Goal: Information Seeking & Learning: Learn about a topic

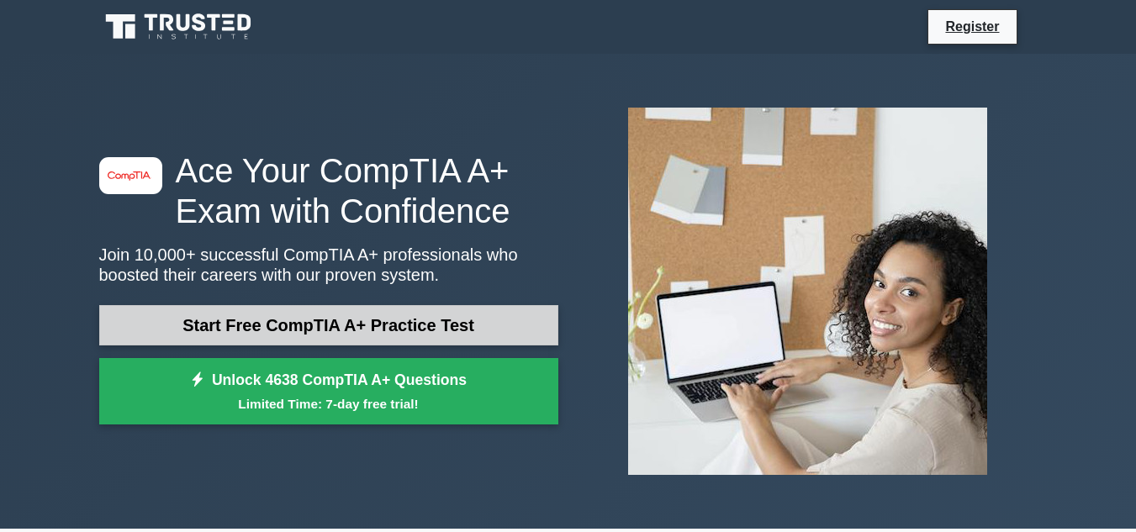
click at [367, 319] on link "Start Free CompTIA A+ Practice Test" at bounding box center [328, 325] width 459 height 40
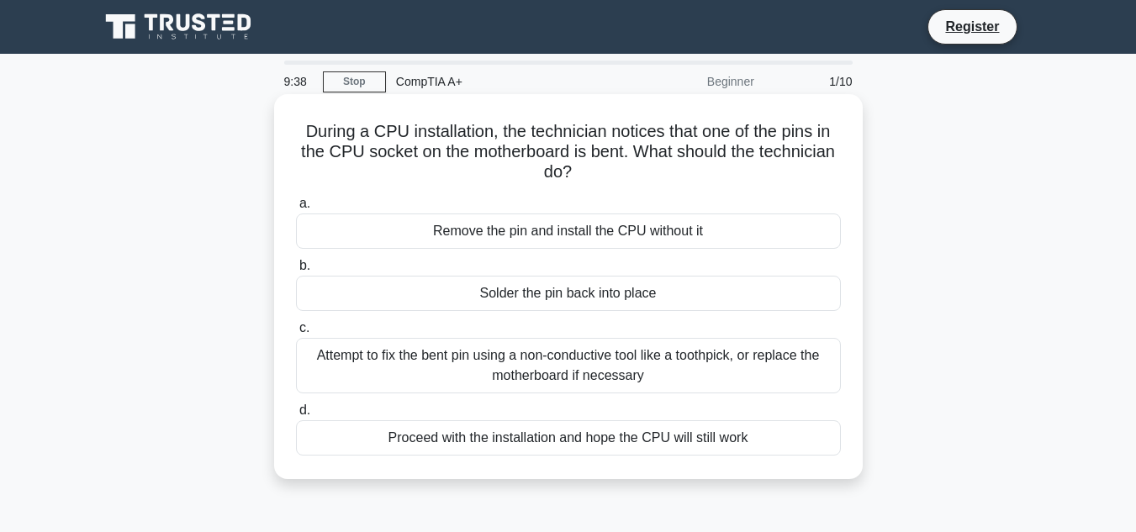
click at [396, 294] on div "Solder the pin back into place" at bounding box center [568, 293] width 545 height 35
click at [296, 272] on input "b. Solder the pin back into place" at bounding box center [296, 266] width 0 height 11
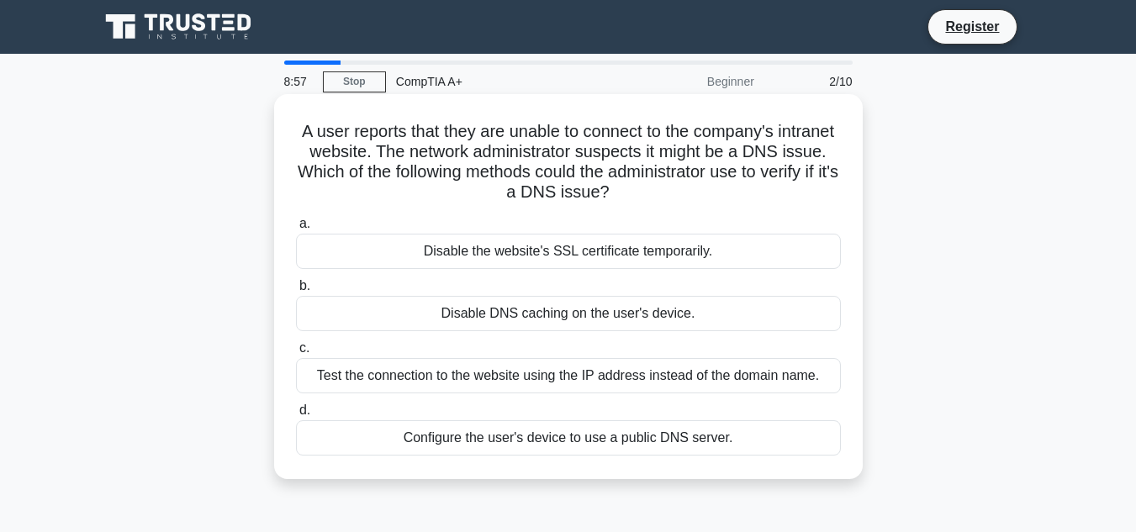
click at [425, 312] on div "Disable DNS caching on the user's device." at bounding box center [568, 313] width 545 height 35
click at [296, 292] on input "b. Disable DNS caching on the user's device." at bounding box center [296, 286] width 0 height 11
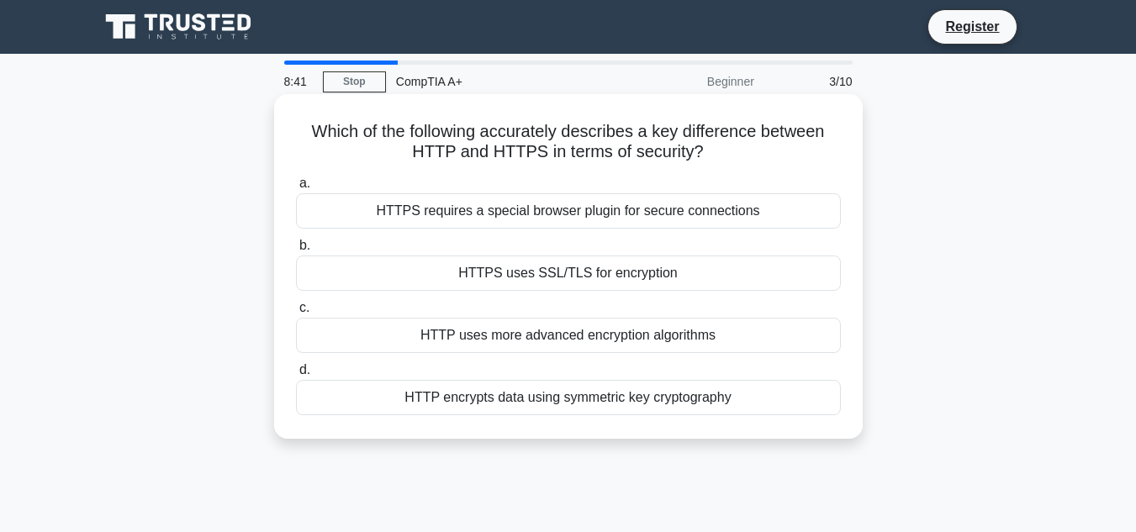
click at [483, 277] on div "HTTPS uses SSL/TLS for encryption" at bounding box center [568, 273] width 545 height 35
click at [296, 251] on input "b. HTTPS uses SSL/TLS for encryption" at bounding box center [296, 245] width 0 height 11
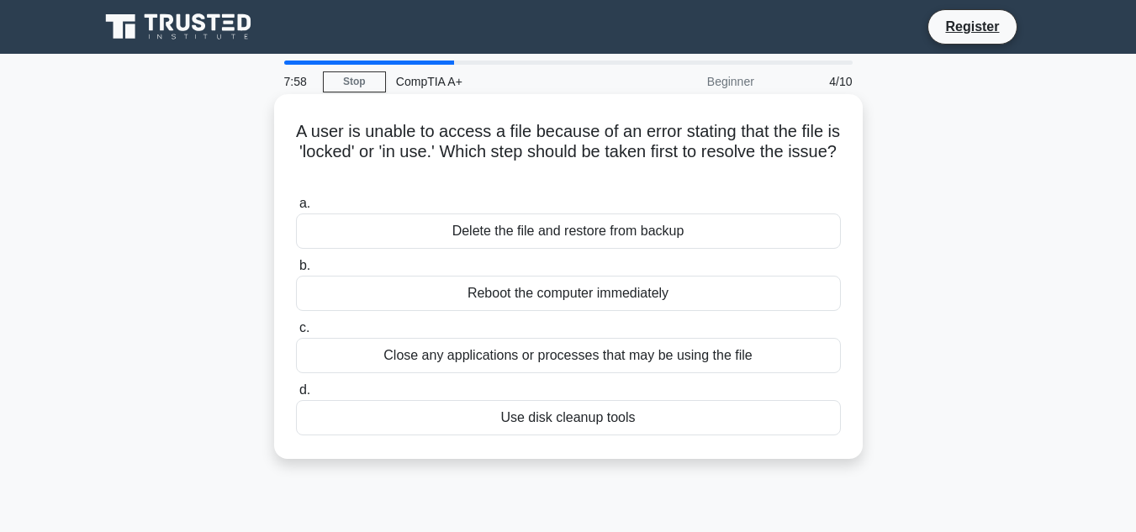
click at [473, 367] on div "Close any applications or processes that may be using the file" at bounding box center [568, 355] width 545 height 35
click at [296, 334] on input "c. Close any applications or processes that may be using the file" at bounding box center [296, 328] width 0 height 11
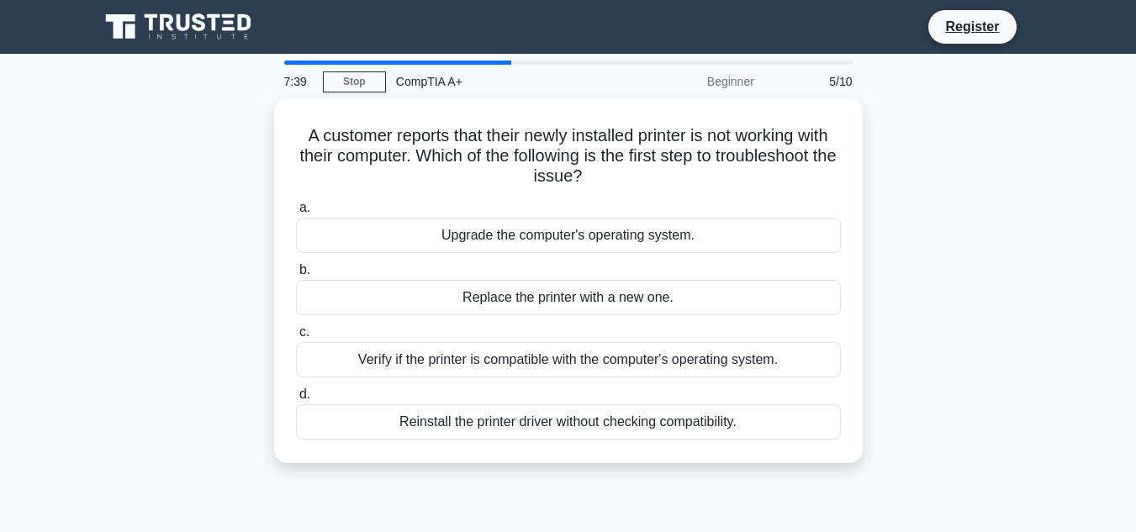
click at [473, 367] on div "Verify if the printer is compatible with the computer's operating system." at bounding box center [568, 359] width 545 height 35
click at [296, 338] on input "c. Verify if the printer is compatible with the computer's operating system." at bounding box center [296, 332] width 0 height 11
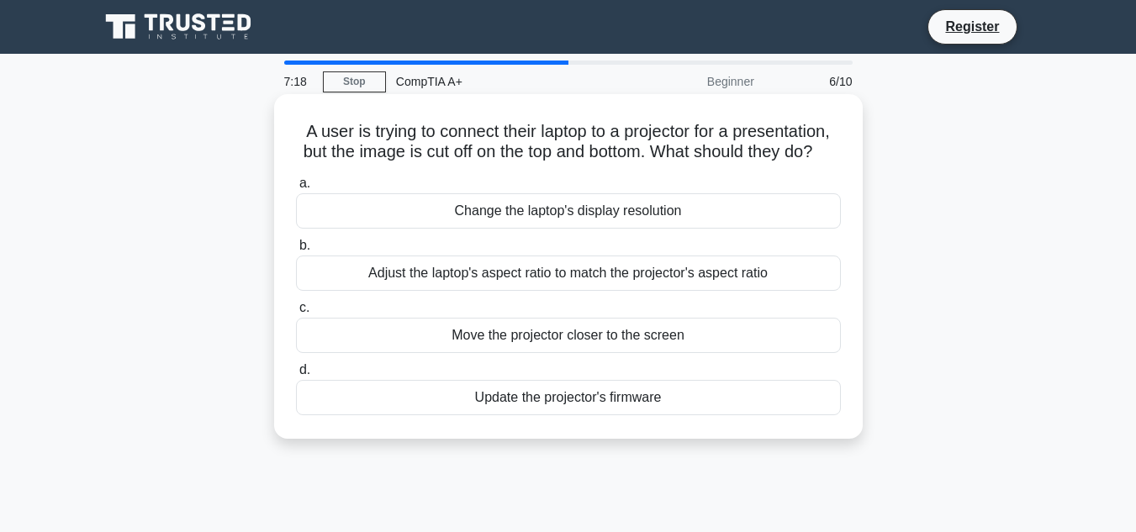
click at [521, 286] on div "Adjust the laptop's aspect ratio to match the projector's aspect ratio" at bounding box center [568, 273] width 545 height 35
click at [296, 251] on input "b. Adjust the laptop's aspect ratio to match the projector's aspect ratio" at bounding box center [296, 245] width 0 height 11
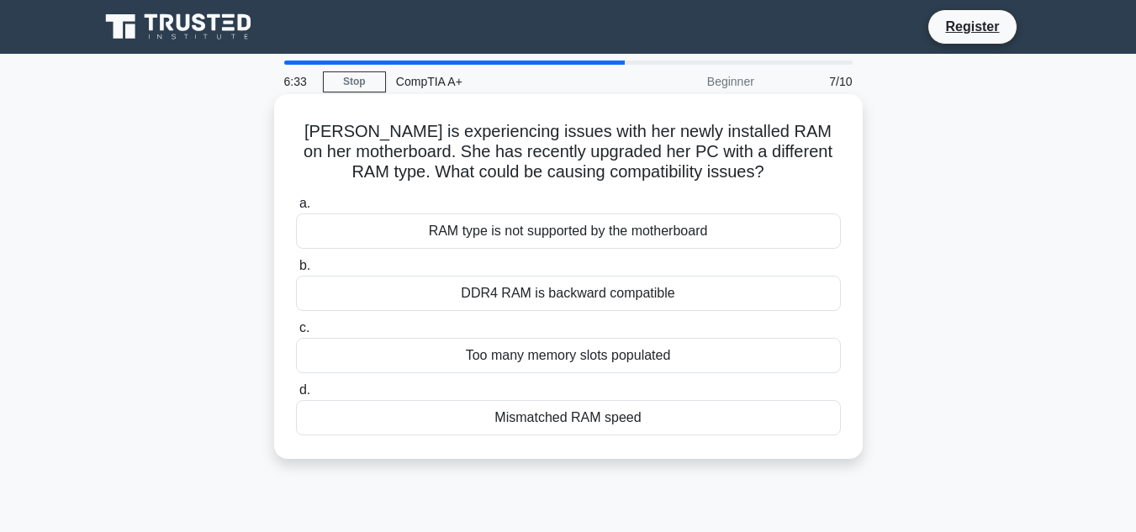
click at [451, 237] on div "RAM type is not supported by the motherboard" at bounding box center [568, 231] width 545 height 35
click at [296, 209] on input "a. RAM type is not supported by the motherboard" at bounding box center [296, 203] width 0 height 11
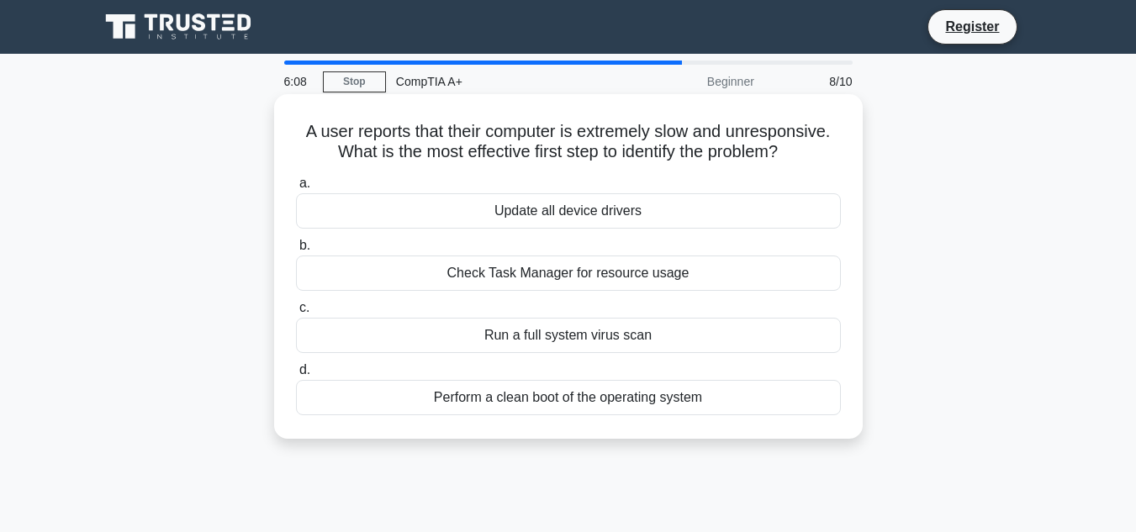
click at [550, 340] on div "Run a full system virus scan" at bounding box center [568, 335] width 545 height 35
click at [296, 314] on input "c. Run a full system virus scan" at bounding box center [296, 308] width 0 height 11
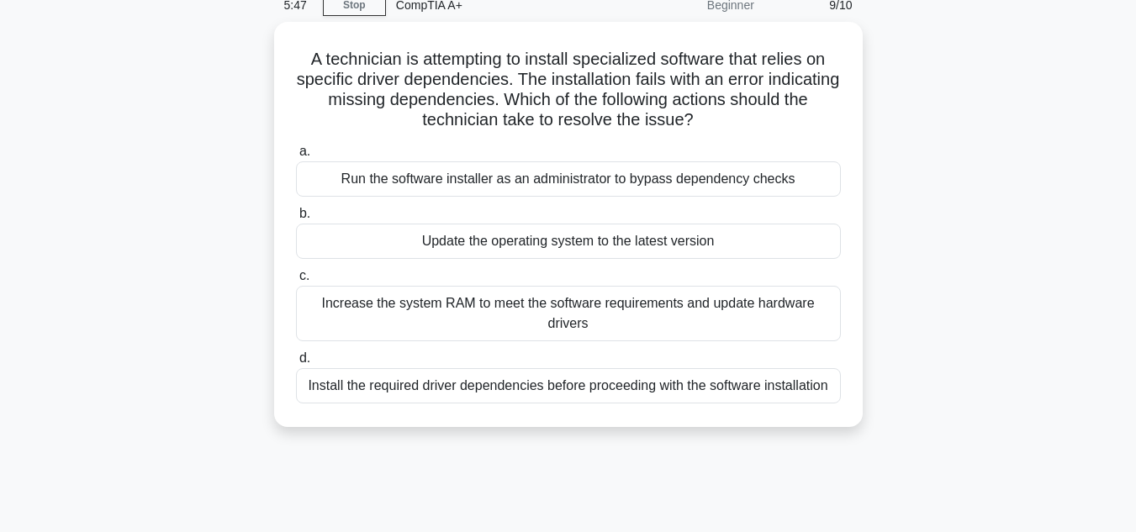
scroll to position [77, 0]
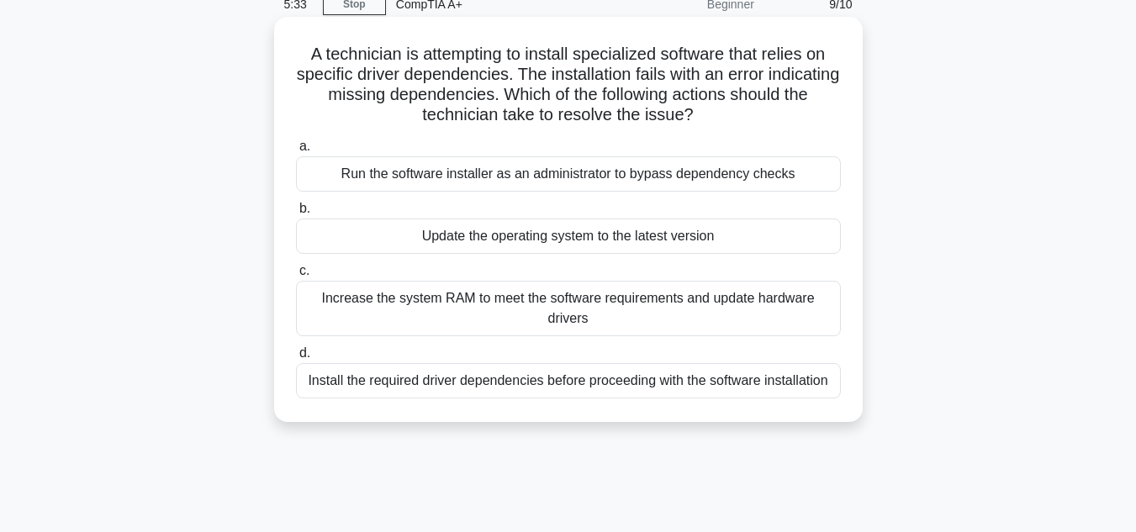
click at [572, 385] on div "Install the required driver dependencies before proceeding with the software in…" at bounding box center [568, 380] width 545 height 35
click at [296, 359] on input "d. Install the required driver dependencies before proceeding with the software…" at bounding box center [296, 353] width 0 height 11
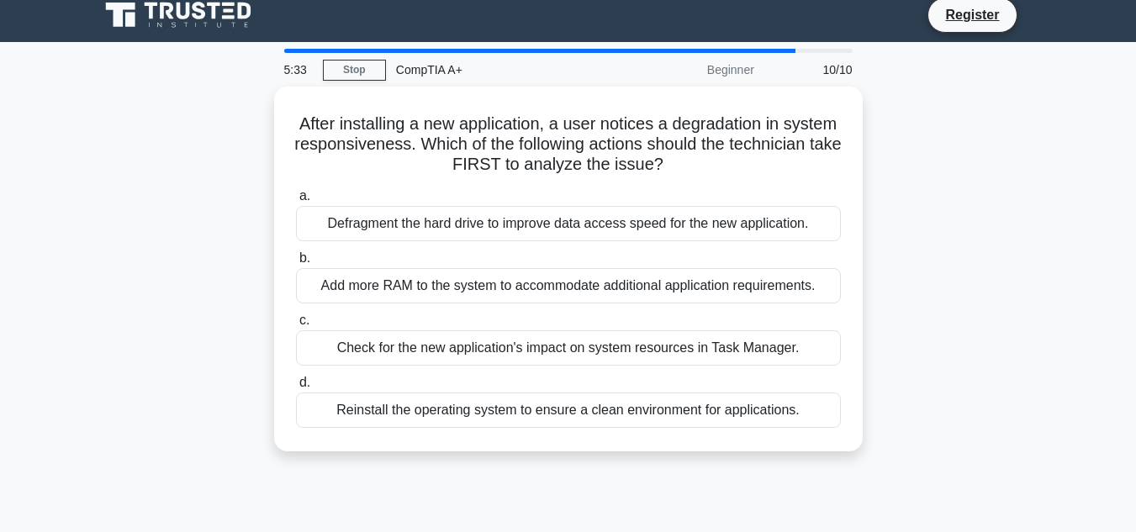
scroll to position [0, 0]
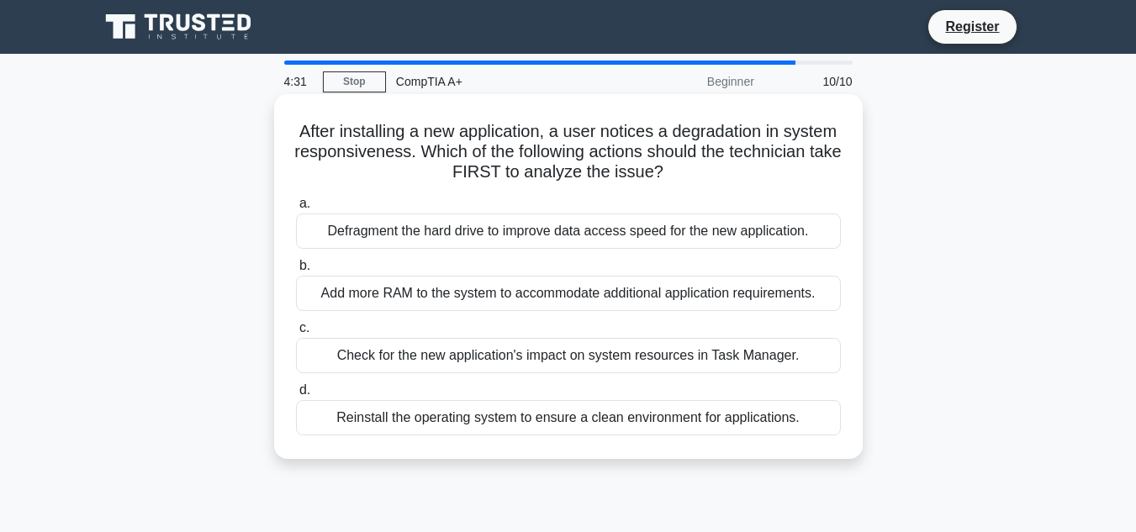
click at [609, 371] on div "Check for the new application's impact on system resources in Task Manager." at bounding box center [568, 355] width 545 height 35
click at [296, 334] on input "c. Check for the new application's impact on system resources in Task Manager." at bounding box center [296, 328] width 0 height 11
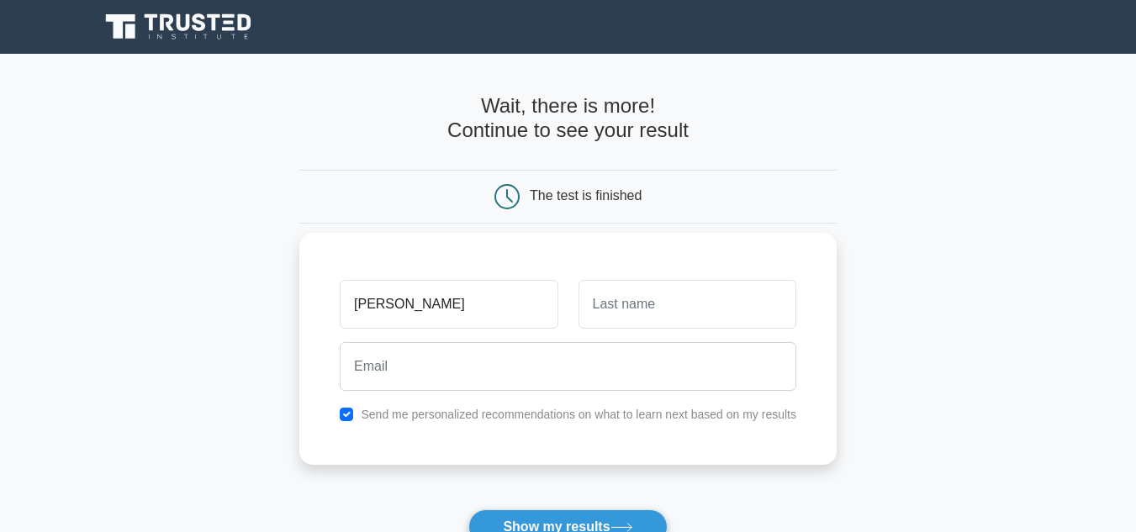
type input "irvin"
click at [636, 325] on input "text" at bounding box center [687, 304] width 218 height 49
type input "batiste"
click at [591, 392] on div at bounding box center [568, 366] width 477 height 62
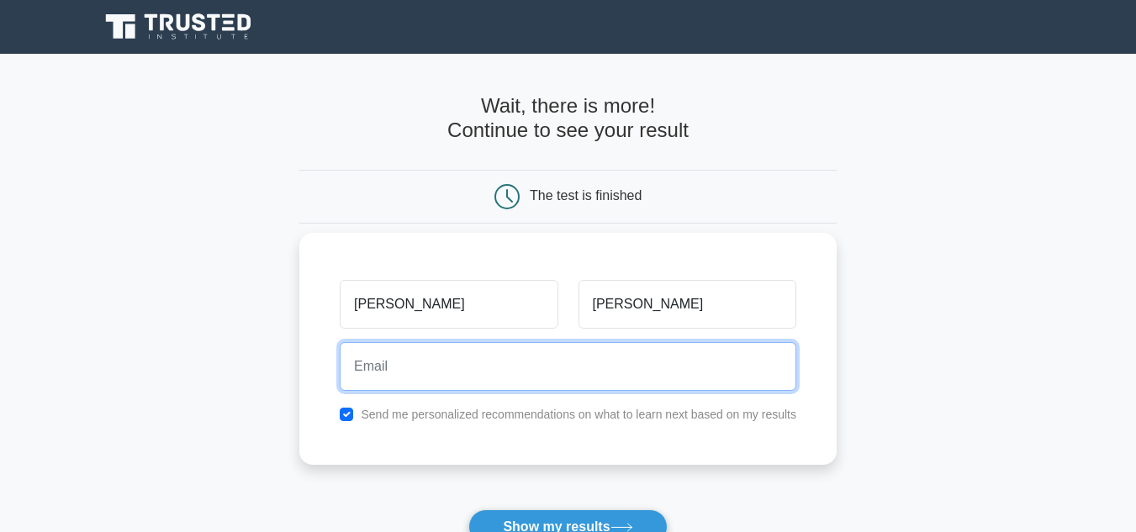
click at [588, 384] on input "email" at bounding box center [568, 366] width 456 height 49
type input "blackdrama234@gmail.com"
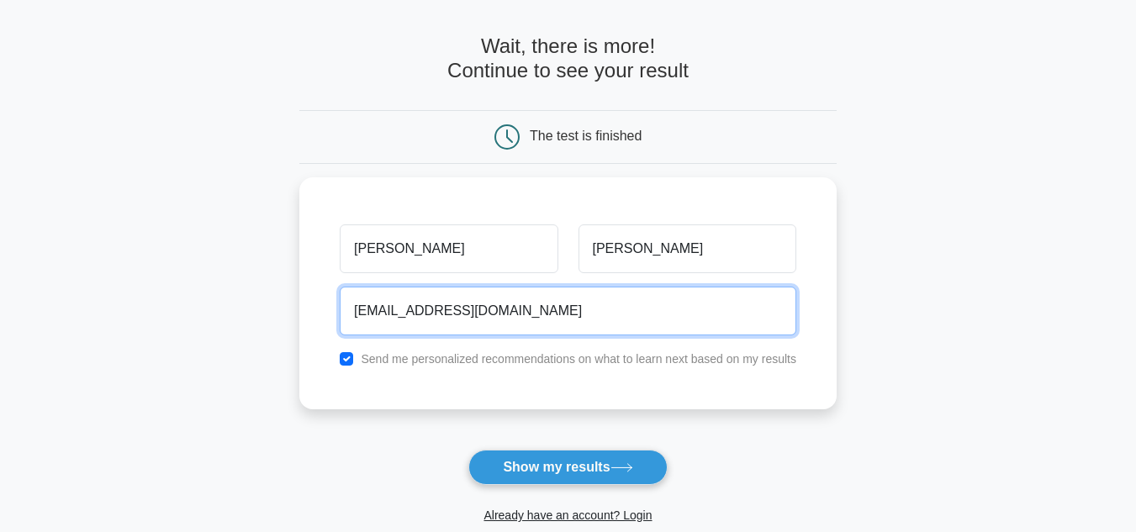
scroll to position [61, 0]
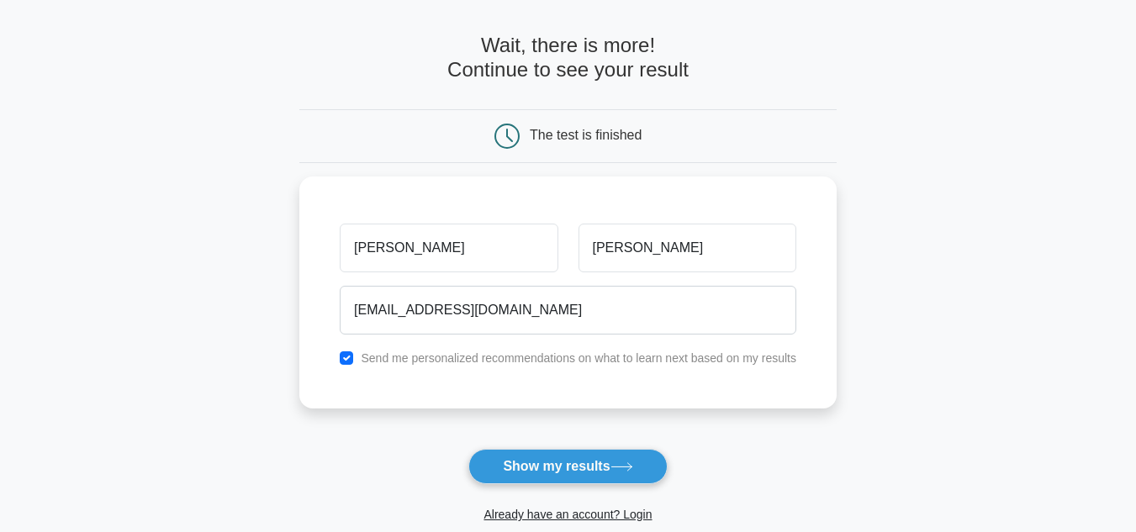
click at [514, 472] on button "Show my results" at bounding box center [567, 466] width 198 height 35
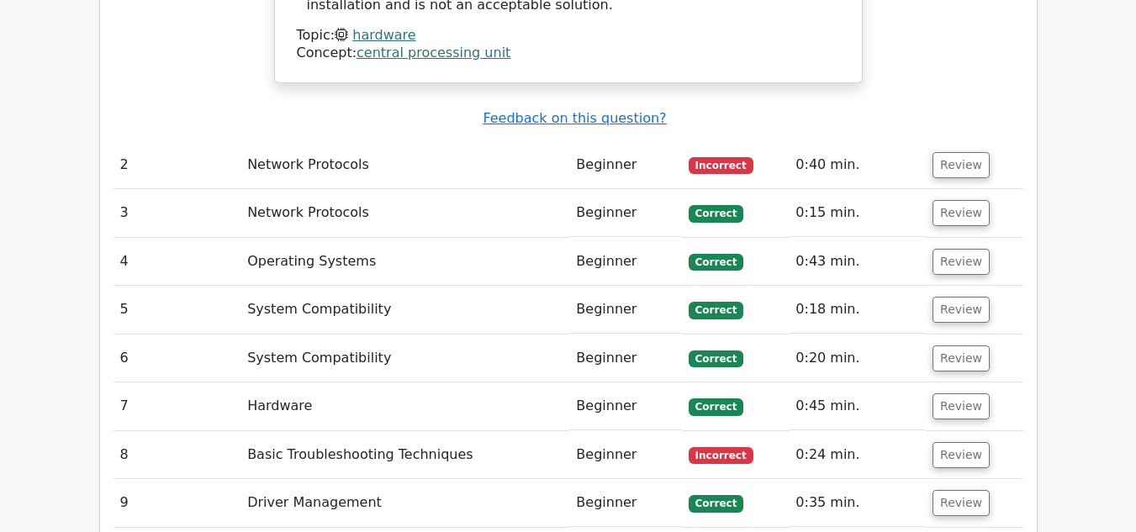
scroll to position [1982, 0]
click at [415, 140] on td "Network Protocols" at bounding box center [404, 164] width 329 height 48
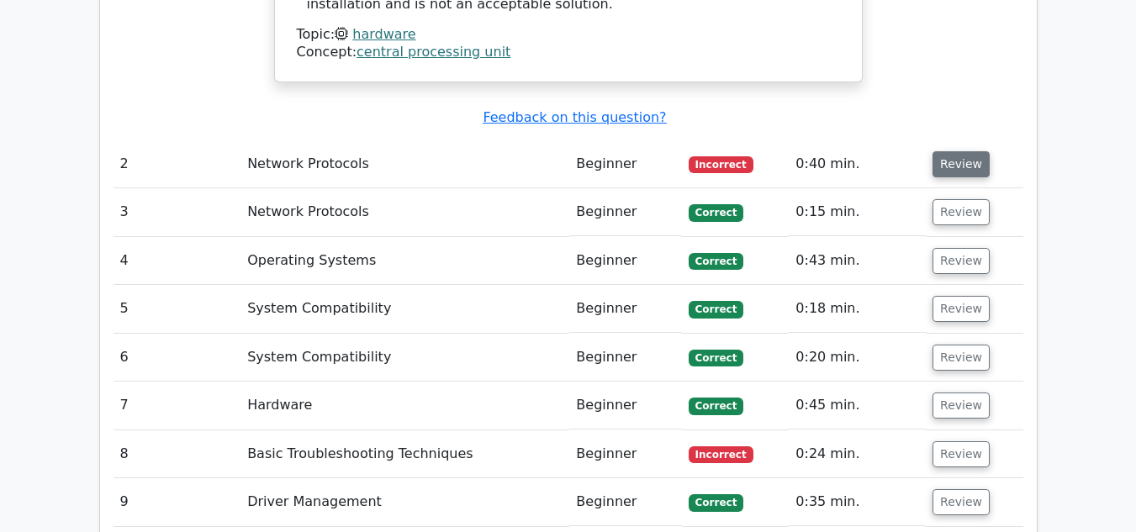
click at [949, 151] on button "Review" at bounding box center [960, 164] width 57 height 26
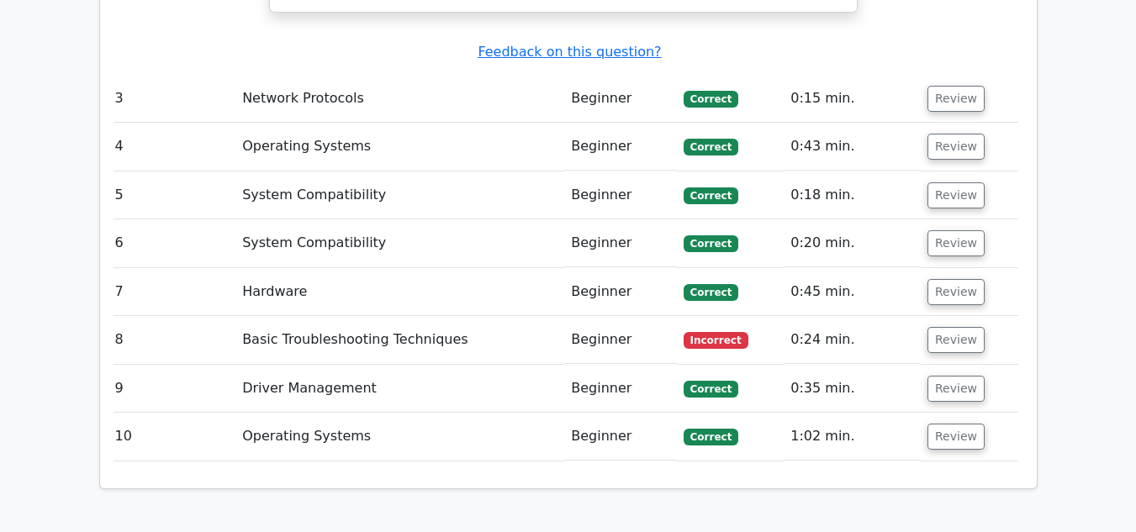
scroll to position [2717, 0]
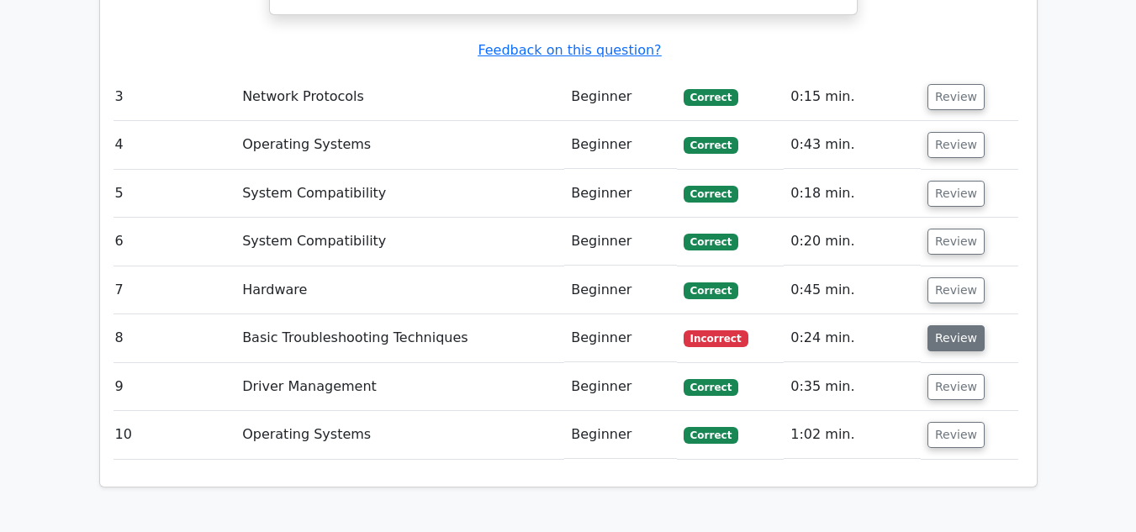
click at [947, 325] on button "Review" at bounding box center [955, 338] width 57 height 26
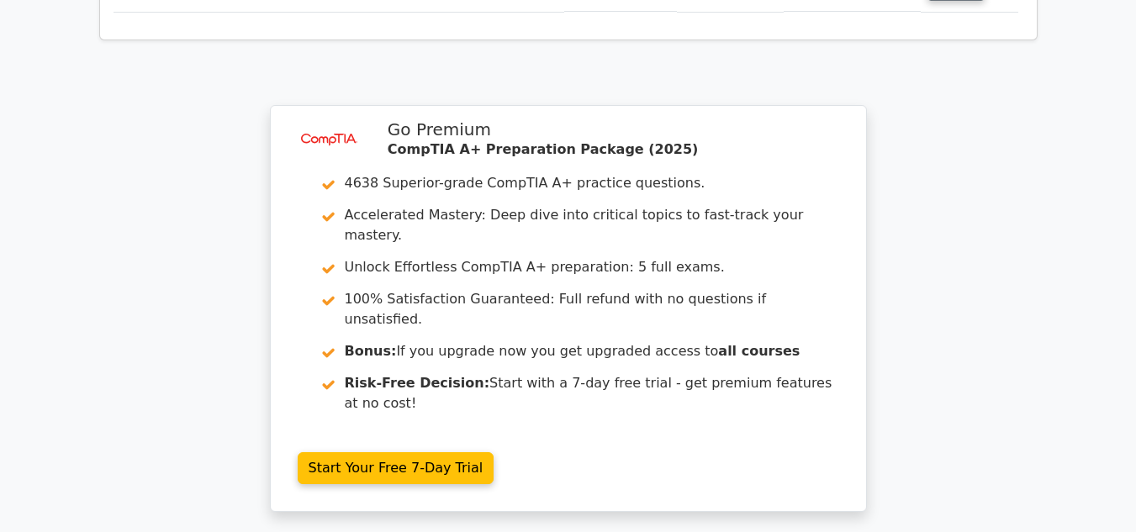
scroll to position [4114, 0]
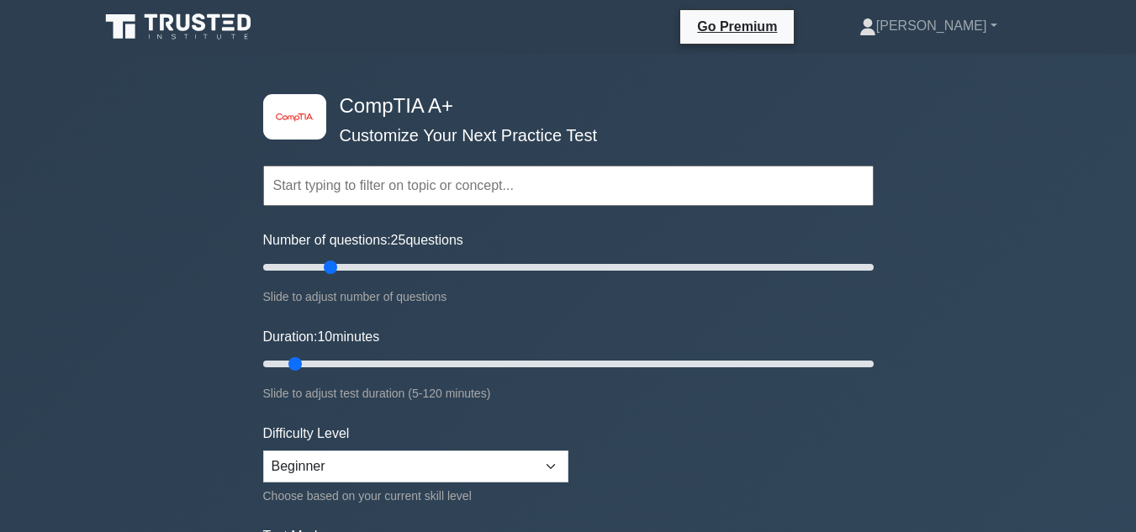
drag, startPoint x: 292, startPoint y: 265, endPoint x: 333, endPoint y: 259, distance: 41.6
type input "25"
click at [333, 259] on input "Number of questions: 25 questions" at bounding box center [568, 267] width 610 height 20
drag, startPoint x: 295, startPoint y: 360, endPoint x: 391, endPoint y: 360, distance: 95.8
type input "30"
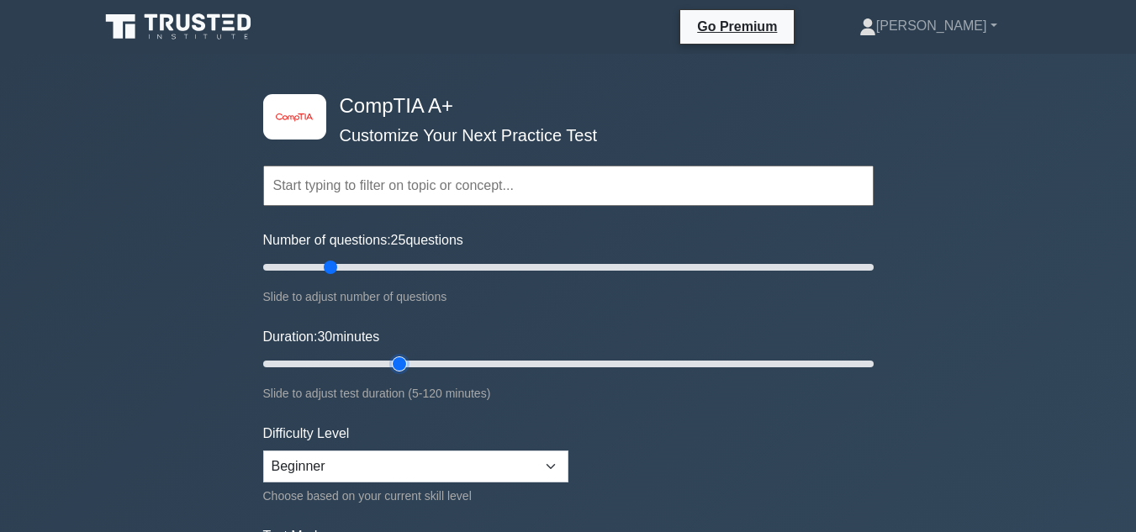
click at [391, 360] on input "Duration: 30 minutes" at bounding box center [568, 364] width 610 height 20
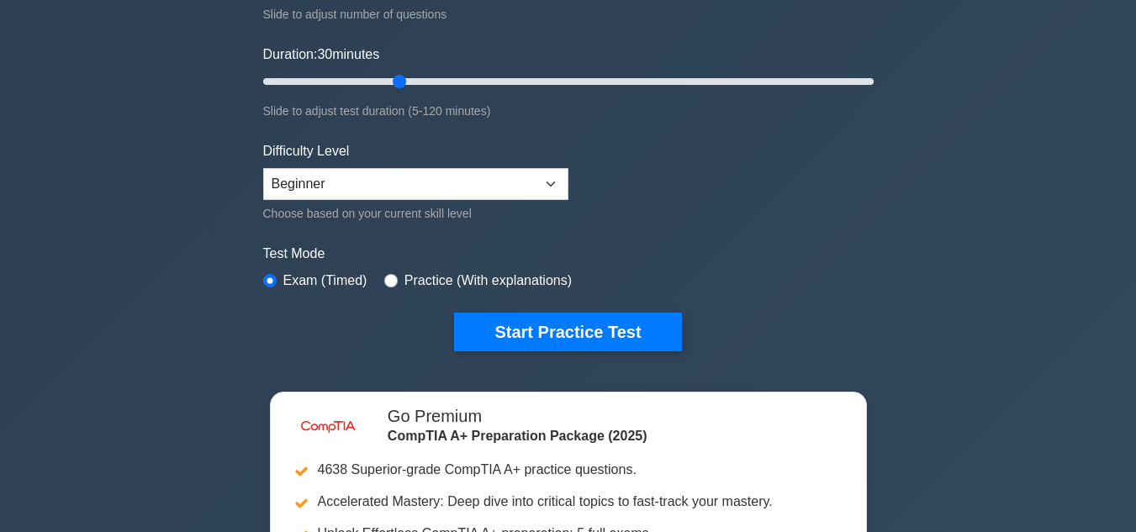
scroll to position [283, 0]
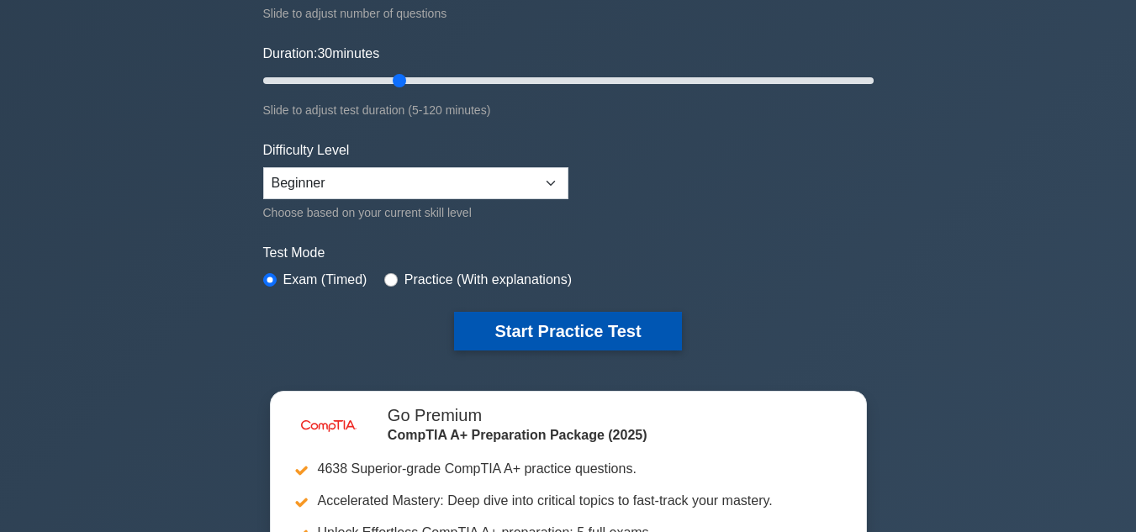
click at [485, 318] on button "Start Practice Test" at bounding box center [567, 331] width 227 height 39
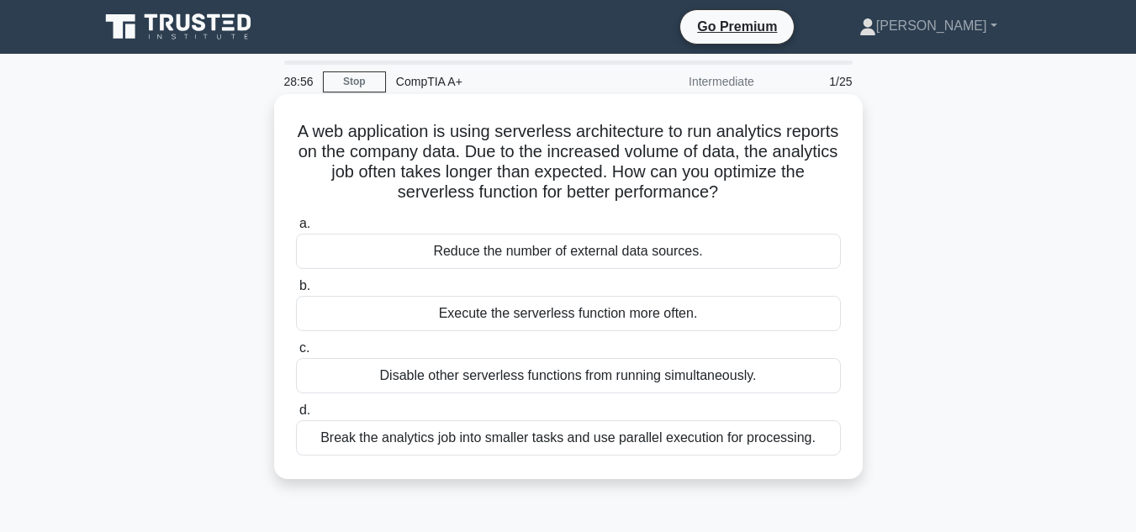
click at [516, 383] on div "Disable other serverless functions from running simultaneously." at bounding box center [568, 375] width 545 height 35
click at [296, 354] on input "c. Disable other serverless functions from running simultaneously." at bounding box center [296, 348] width 0 height 11
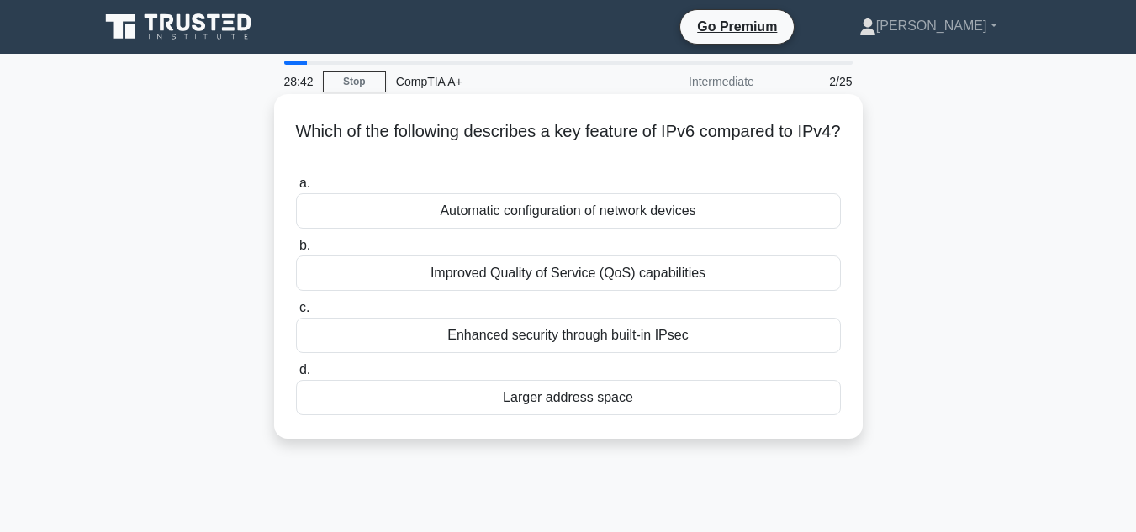
click at [619, 202] on div "Automatic configuration of network devices" at bounding box center [568, 210] width 545 height 35
click at [296, 189] on input "a. Automatic configuration of network devices" at bounding box center [296, 183] width 0 height 11
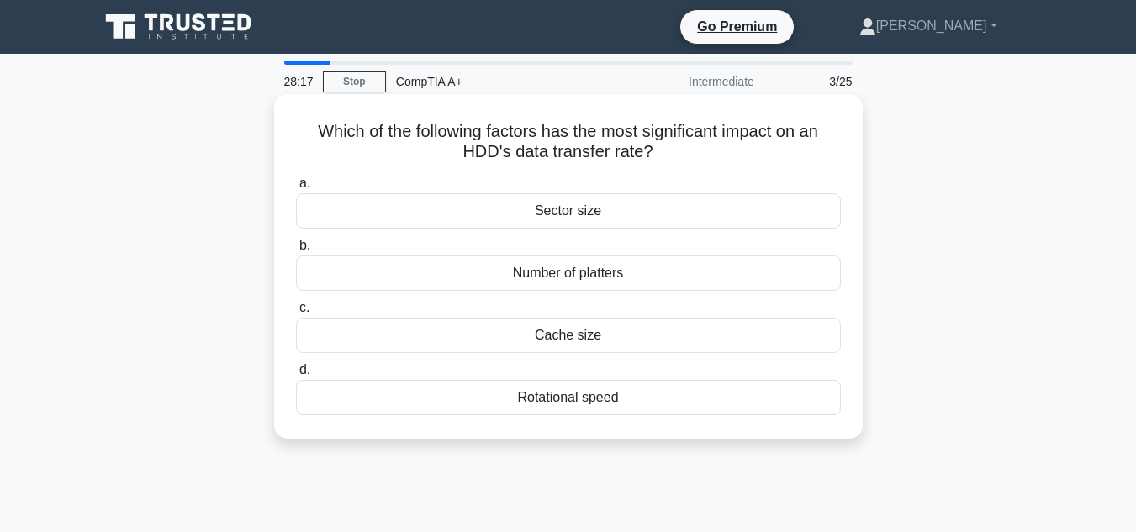
click at [586, 334] on div "Cache size" at bounding box center [568, 335] width 545 height 35
click at [296, 314] on input "c. Cache size" at bounding box center [296, 308] width 0 height 11
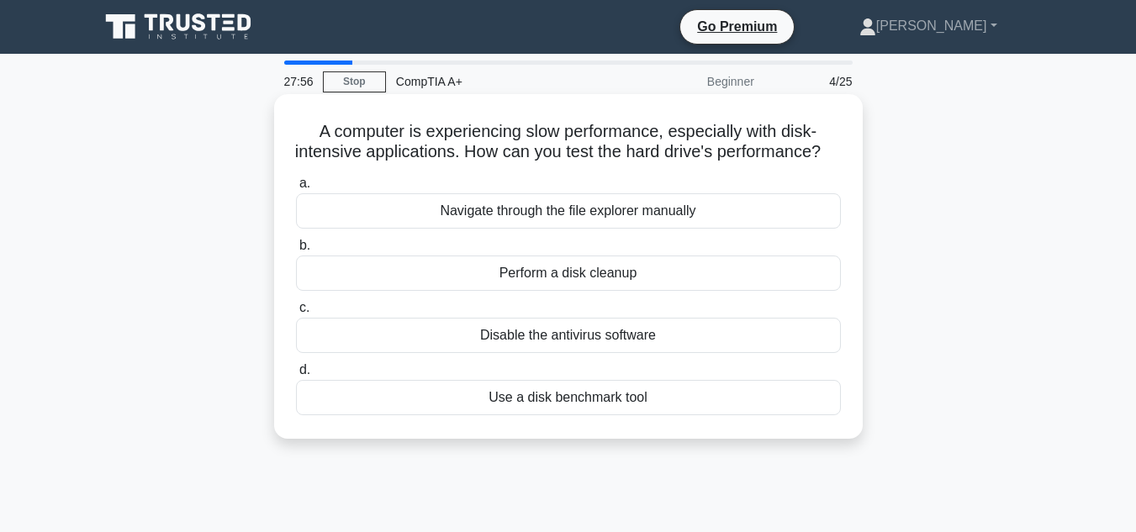
click at [608, 291] on div "Perform a disk cleanup" at bounding box center [568, 273] width 545 height 35
click at [296, 251] on input "b. Perform a disk cleanup" at bounding box center [296, 245] width 0 height 11
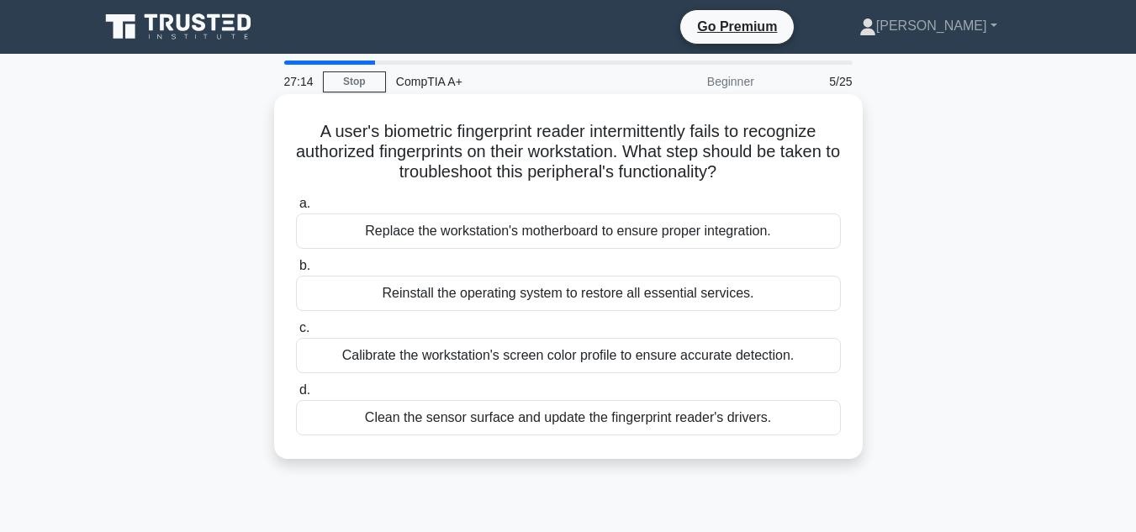
click at [569, 418] on div "Clean the sensor surface and update the fingerprint reader's drivers." at bounding box center [568, 417] width 545 height 35
click at [296, 396] on input "d. Clean the sensor surface and update the fingerprint reader's drivers." at bounding box center [296, 390] width 0 height 11
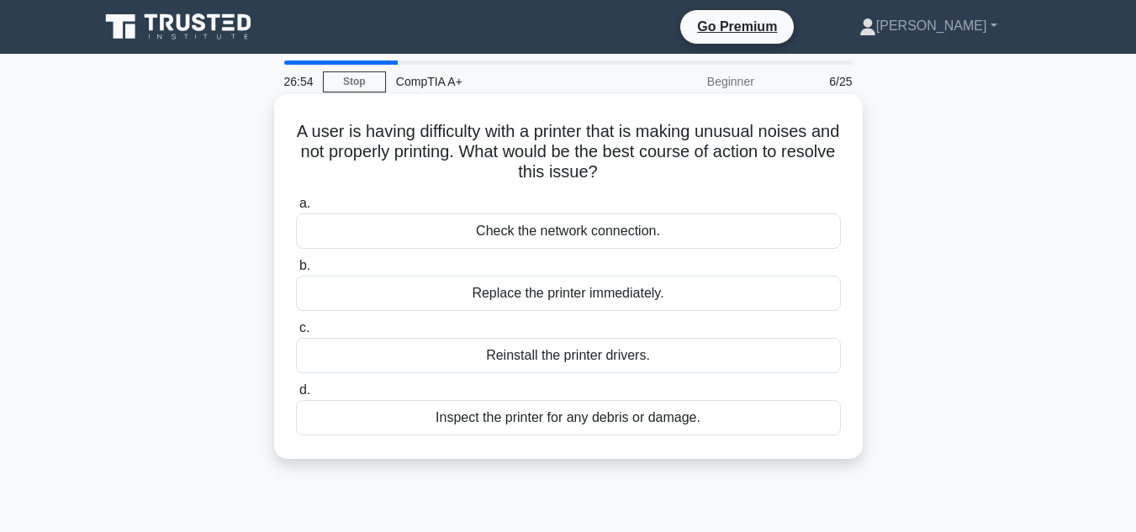
click at [578, 418] on div "Inspect the printer for any debris or damage." at bounding box center [568, 417] width 545 height 35
click at [296, 396] on input "d. Inspect the printer for any debris or damage." at bounding box center [296, 390] width 0 height 11
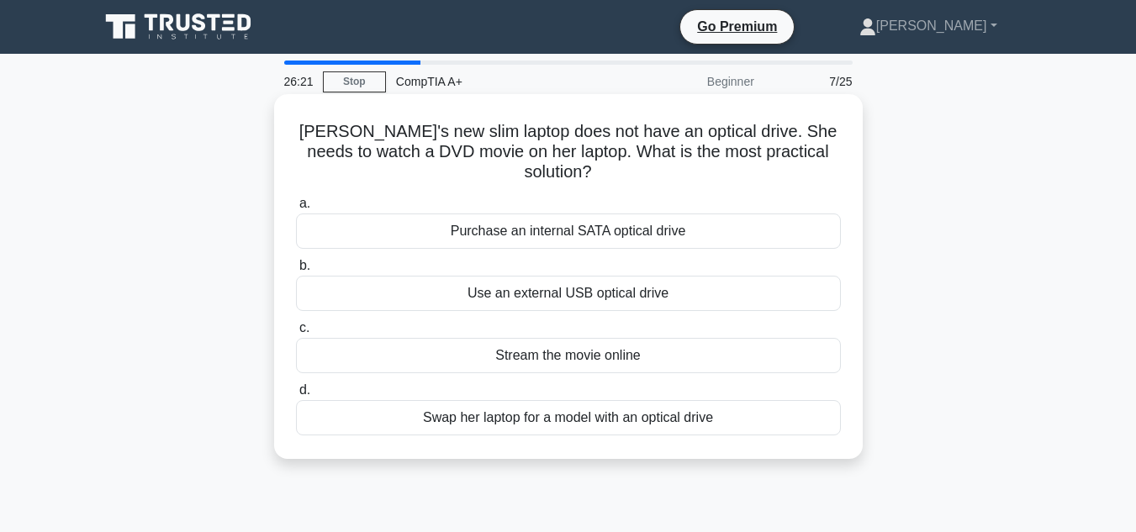
click at [577, 367] on div "Stream the movie online" at bounding box center [568, 355] width 545 height 35
click at [296, 334] on input "c. Stream the movie online" at bounding box center [296, 328] width 0 height 11
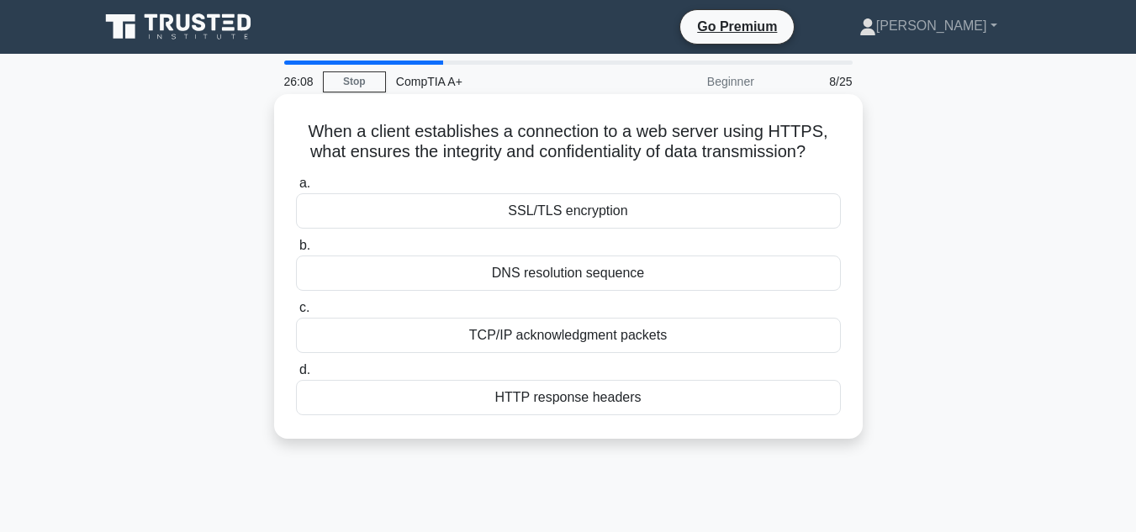
click at [605, 214] on div "SSL/TLS encryption" at bounding box center [568, 210] width 545 height 35
click at [296, 189] on input "a. SSL/TLS encryption" at bounding box center [296, 183] width 0 height 11
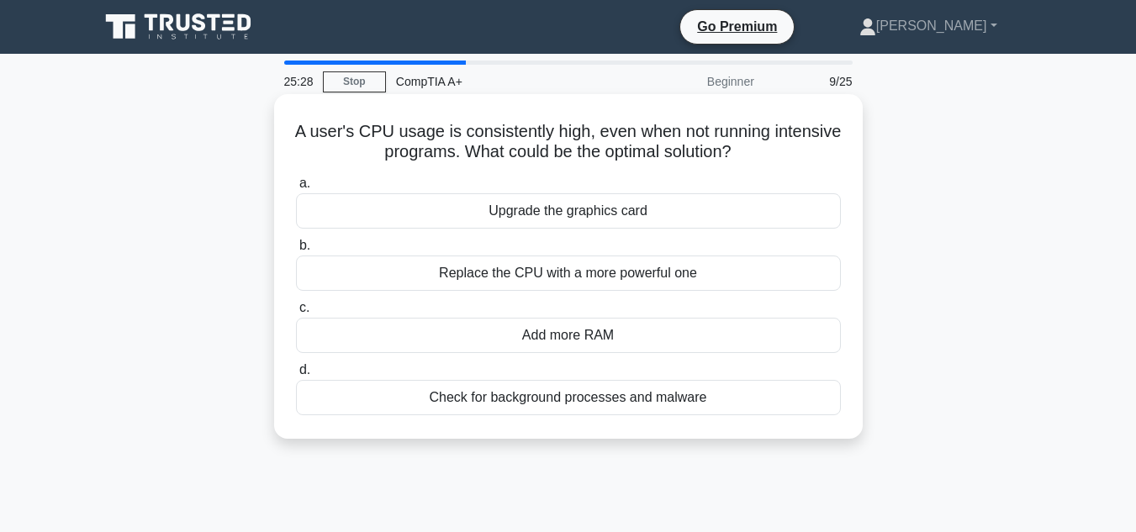
click at [609, 410] on div "Check for background processes and malware" at bounding box center [568, 397] width 545 height 35
click at [296, 376] on input "d. Check for background processes and malware" at bounding box center [296, 370] width 0 height 11
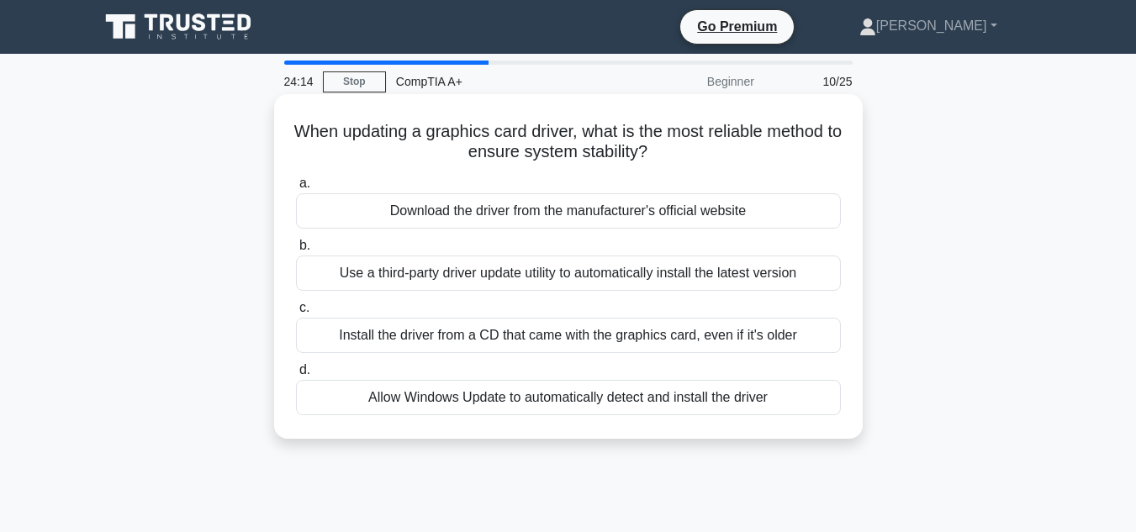
click at [570, 204] on div "Download the driver from the manufacturer's official website" at bounding box center [568, 210] width 545 height 35
click at [296, 189] on input "a. Download the driver from the manufacturer's official website" at bounding box center [296, 183] width 0 height 11
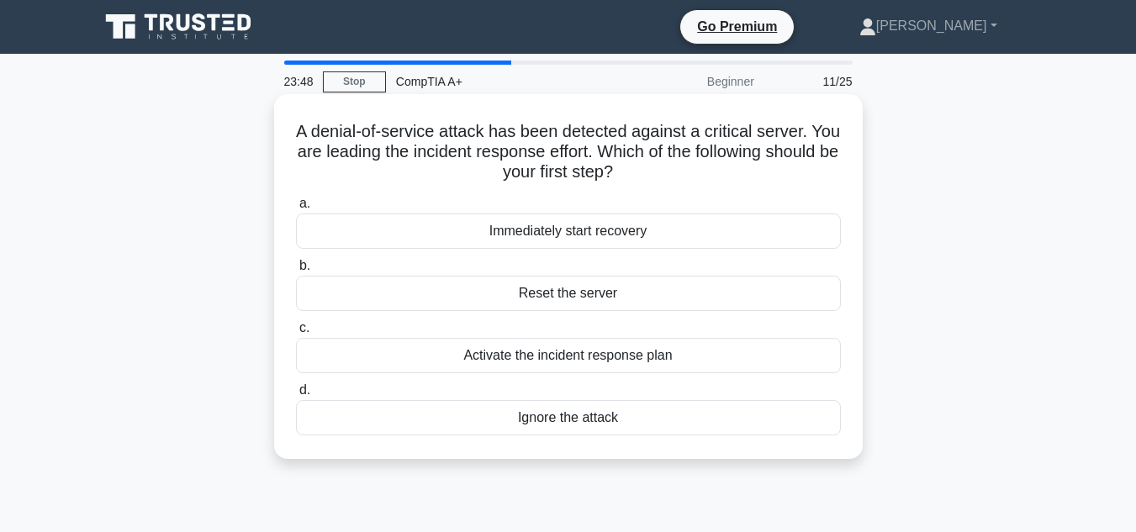
drag, startPoint x: 627, startPoint y: 356, endPoint x: 611, endPoint y: 356, distance: 16.0
click at [611, 356] on div "Activate the incident response plan" at bounding box center [568, 355] width 545 height 35
click at [296, 334] on input "c. Activate the incident response plan" at bounding box center [296, 328] width 0 height 11
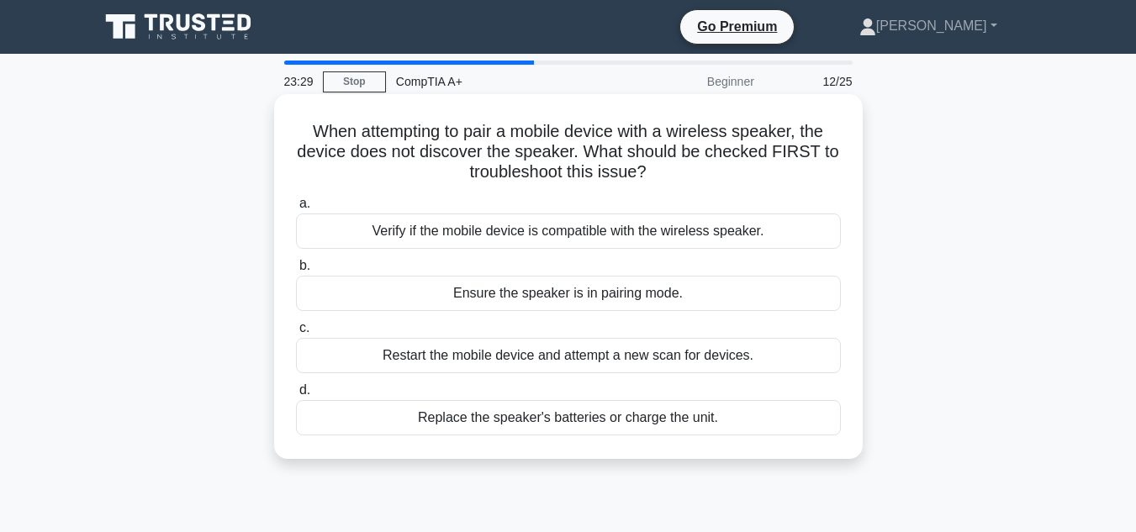
click at [576, 299] on div "Ensure the speaker is in pairing mode." at bounding box center [568, 293] width 545 height 35
click at [296, 272] on input "b. Ensure the speaker is in pairing mode." at bounding box center [296, 266] width 0 height 11
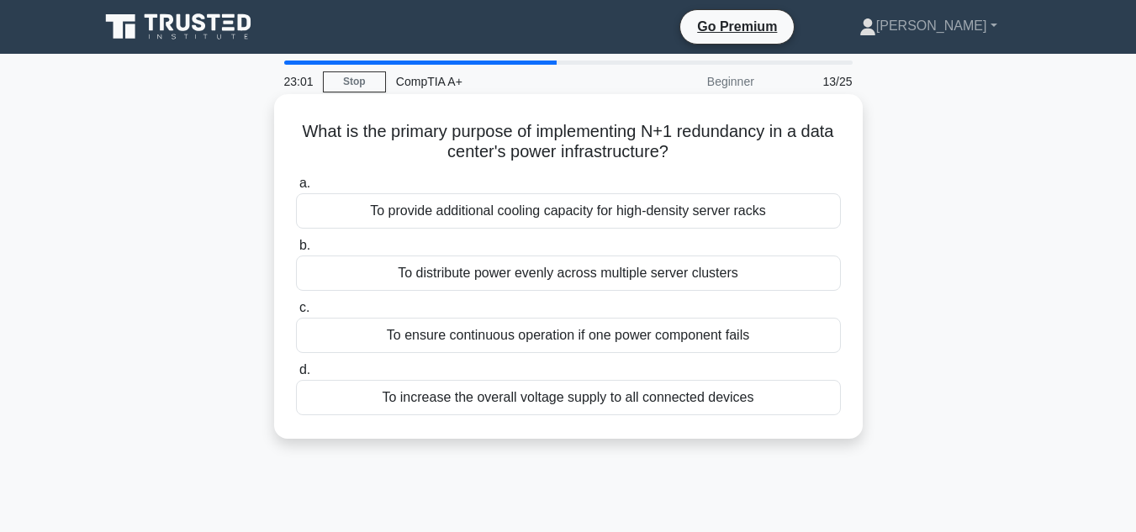
click at [591, 339] on div "To ensure continuous operation if one power component fails" at bounding box center [568, 335] width 545 height 35
click at [296, 314] on input "c. To ensure continuous operation if one power component fails" at bounding box center [296, 308] width 0 height 11
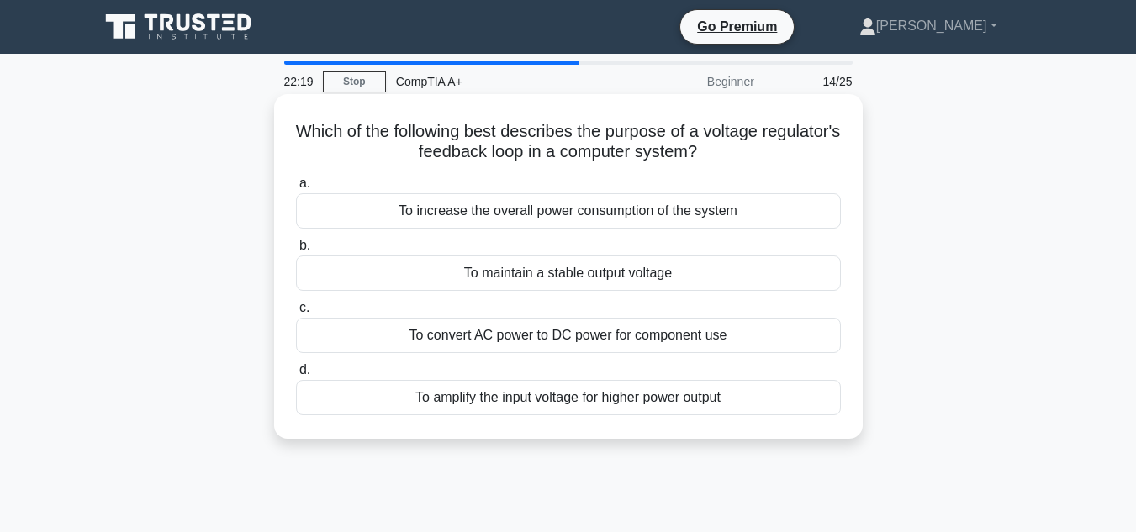
click at [572, 272] on div "To maintain a stable output voltage" at bounding box center [568, 273] width 545 height 35
click at [296, 251] on input "b. To maintain a stable output voltage" at bounding box center [296, 245] width 0 height 11
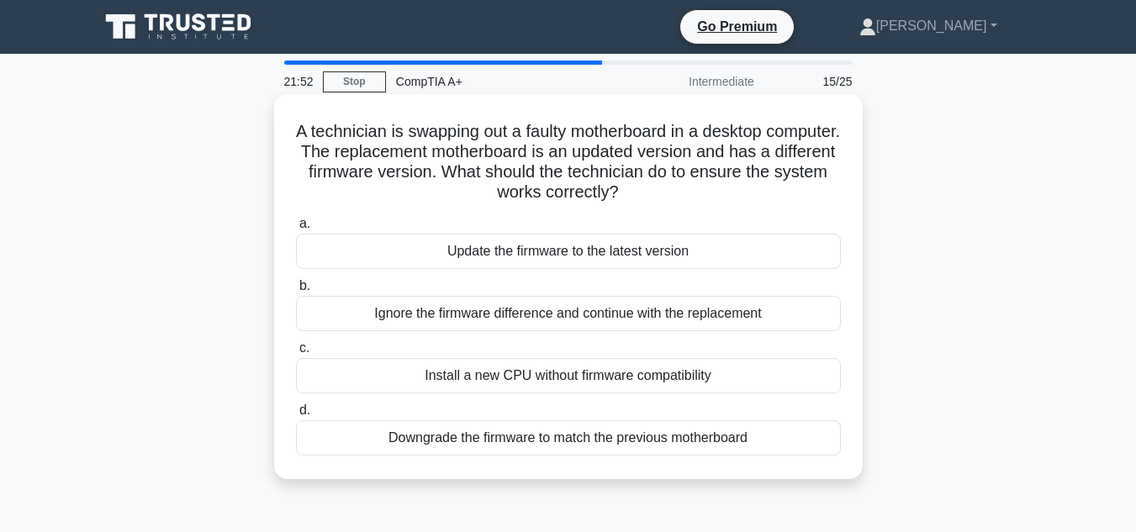
click at [572, 261] on div "Update the firmware to the latest version" at bounding box center [568, 251] width 545 height 35
click at [296, 229] on input "a. Update the firmware to the latest version" at bounding box center [296, 224] width 0 height 11
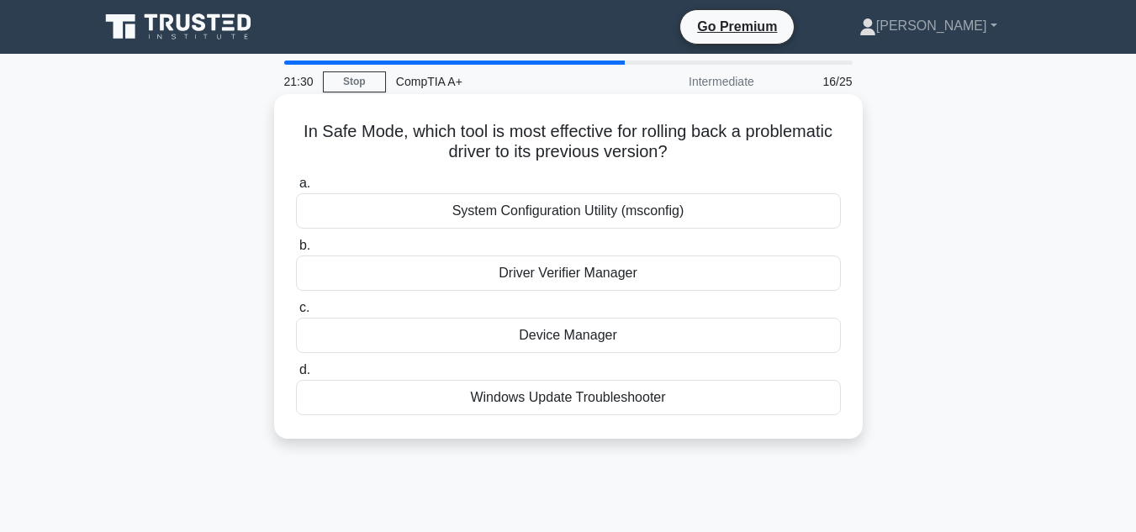
click at [572, 222] on div "System Configuration Utility (msconfig)" at bounding box center [568, 210] width 545 height 35
click at [296, 189] on input "a. System Configuration Utility (msconfig)" at bounding box center [296, 183] width 0 height 11
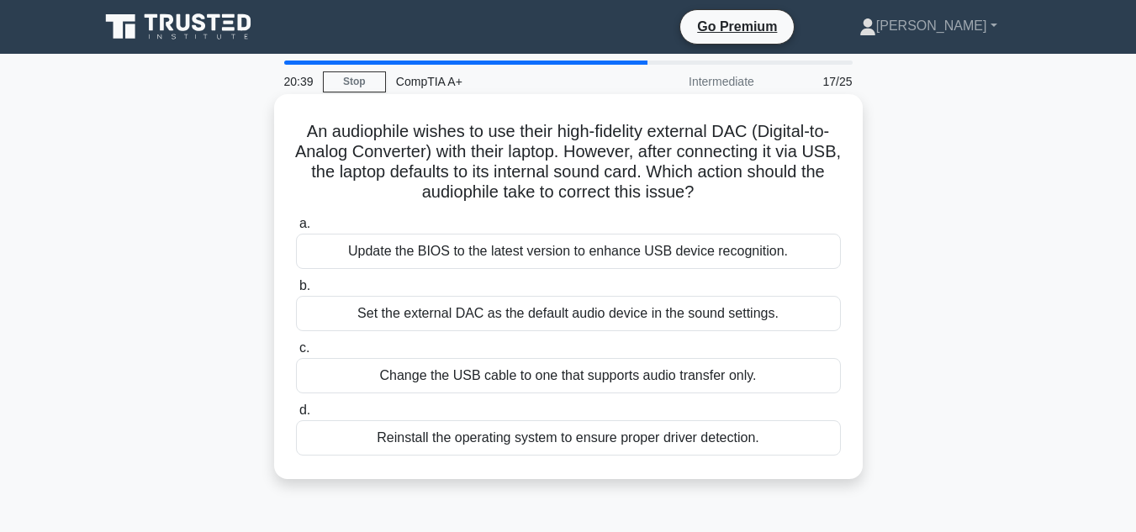
click at [526, 313] on div "Set the external DAC as the default audio device in the sound settings." at bounding box center [568, 313] width 545 height 35
click at [296, 292] on input "b. Set the external DAC as the default audio device in the sound settings." at bounding box center [296, 286] width 0 height 11
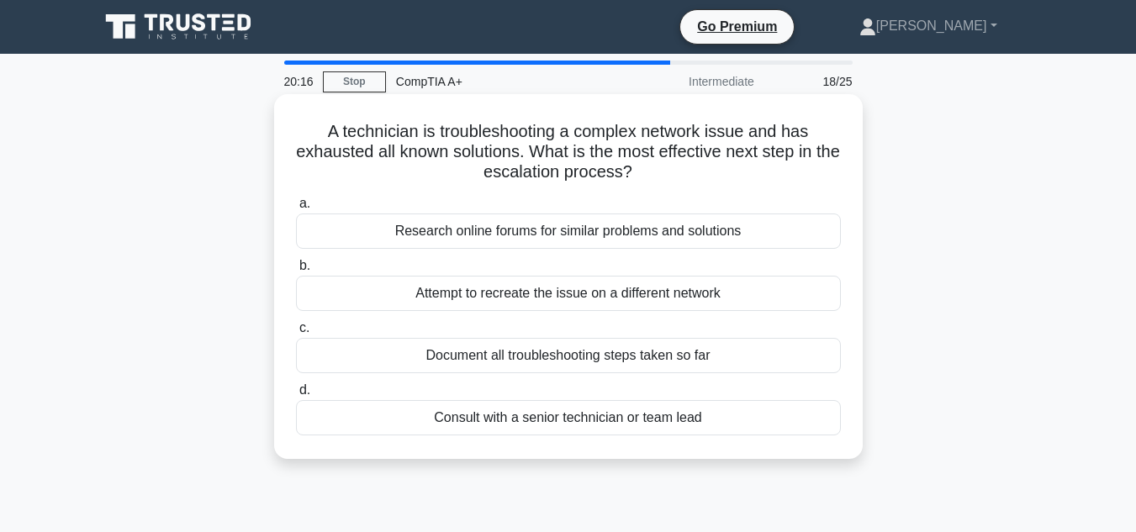
click at [500, 423] on div "Consult with a senior technician or team lead" at bounding box center [568, 417] width 545 height 35
click at [296, 396] on input "d. Consult with a senior technician or team lead" at bounding box center [296, 390] width 0 height 11
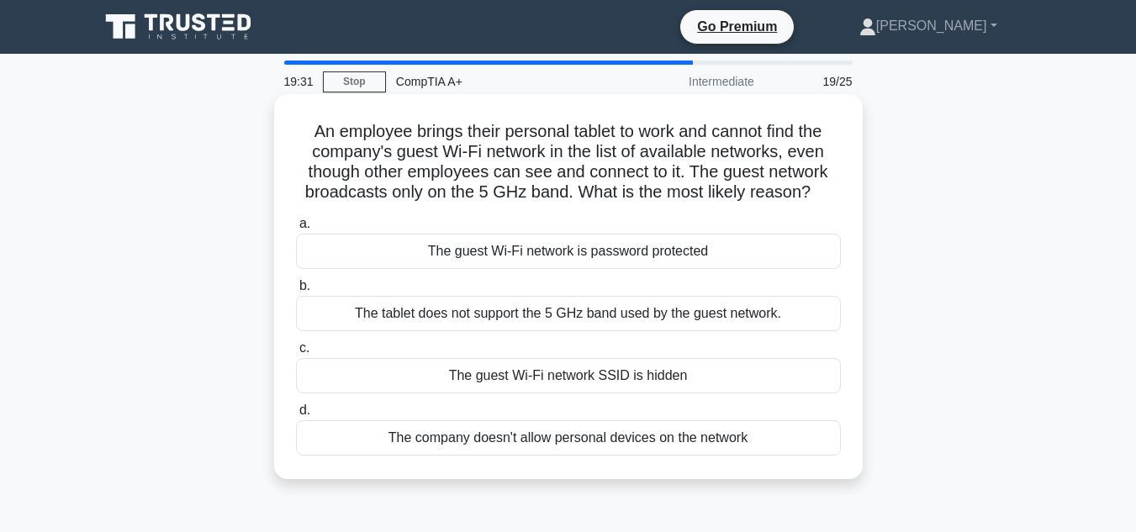
click at [554, 327] on div "The tablet does not support the 5 GHz band used by the guest network." at bounding box center [568, 313] width 545 height 35
click at [296, 292] on input "b. The tablet does not support the 5 GHz band used by the guest network." at bounding box center [296, 286] width 0 height 11
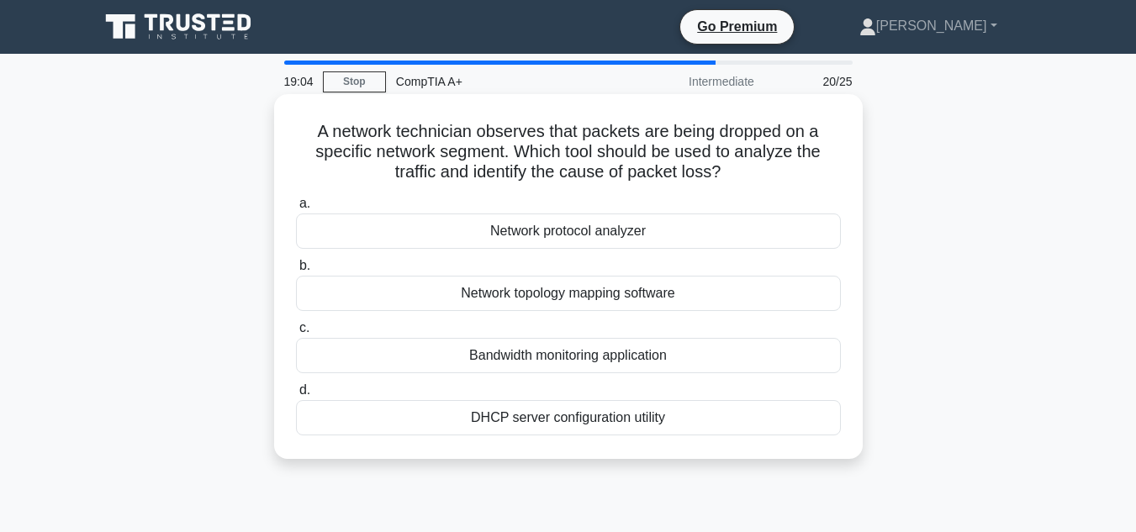
click at [575, 243] on div "Network protocol analyzer" at bounding box center [568, 231] width 545 height 35
click at [296, 209] on input "a. Network protocol analyzer" at bounding box center [296, 203] width 0 height 11
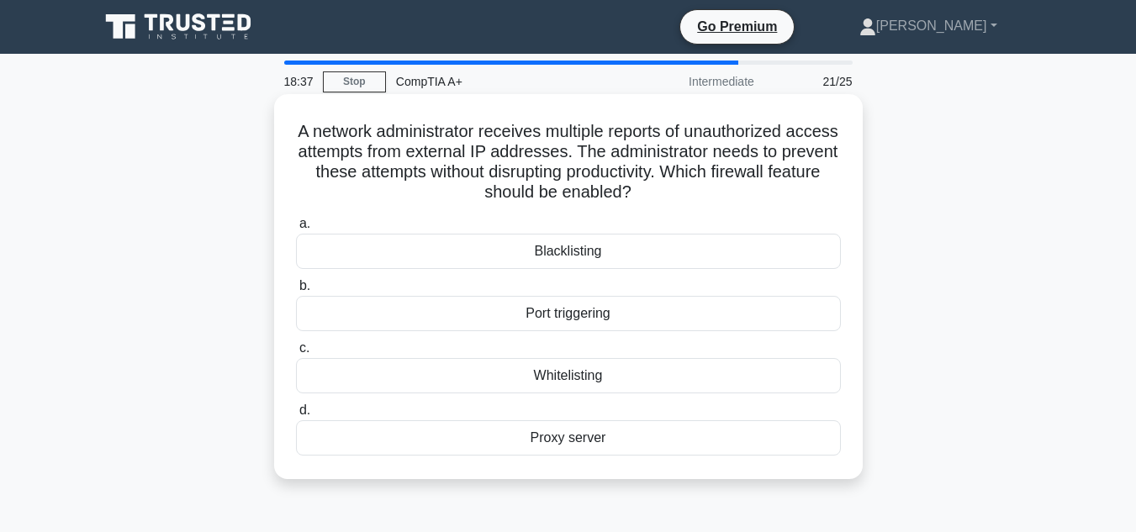
click at [574, 451] on div "Proxy server" at bounding box center [568, 437] width 545 height 35
click at [296, 416] on input "d. Proxy server" at bounding box center [296, 410] width 0 height 11
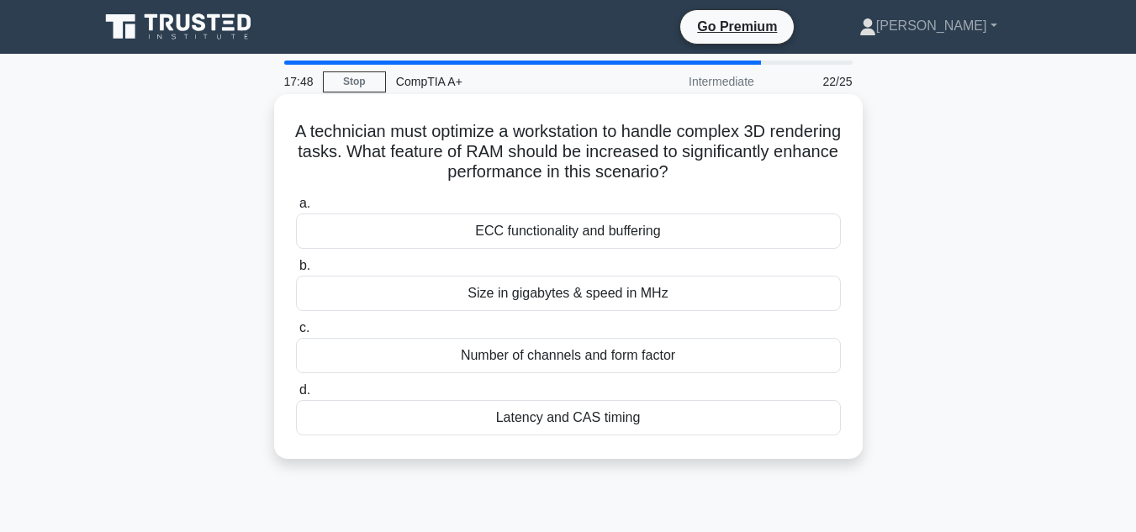
click at [573, 308] on div "Size in gigabytes & speed in MHz" at bounding box center [568, 293] width 545 height 35
click at [296, 272] on input "b. Size in gigabytes & speed in MHz" at bounding box center [296, 266] width 0 height 11
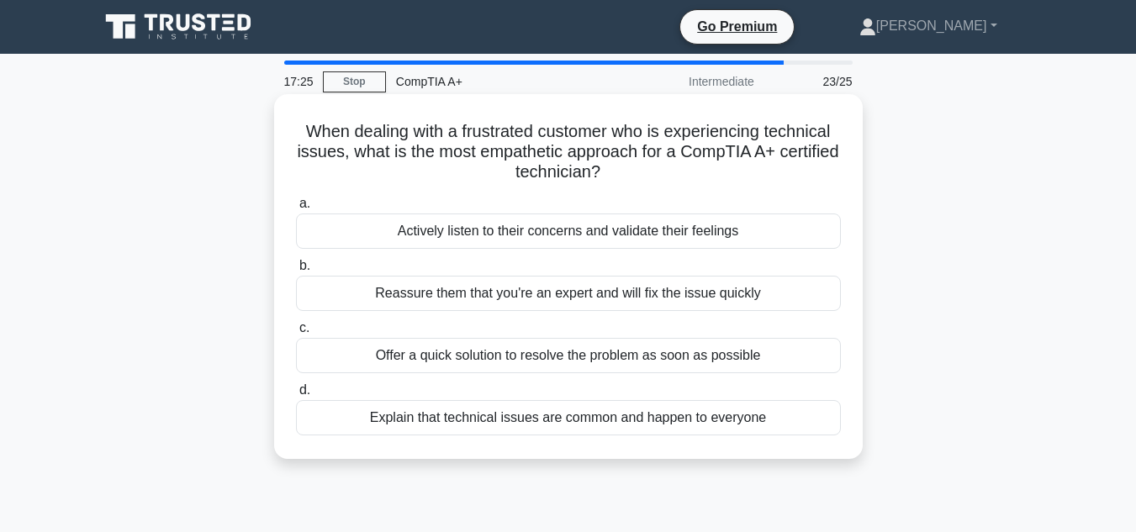
click at [571, 425] on div "Explain that technical issues are common and happen to everyone" at bounding box center [568, 417] width 545 height 35
click at [296, 396] on input "d. Explain that technical issues are common and happen to everyone" at bounding box center [296, 390] width 0 height 11
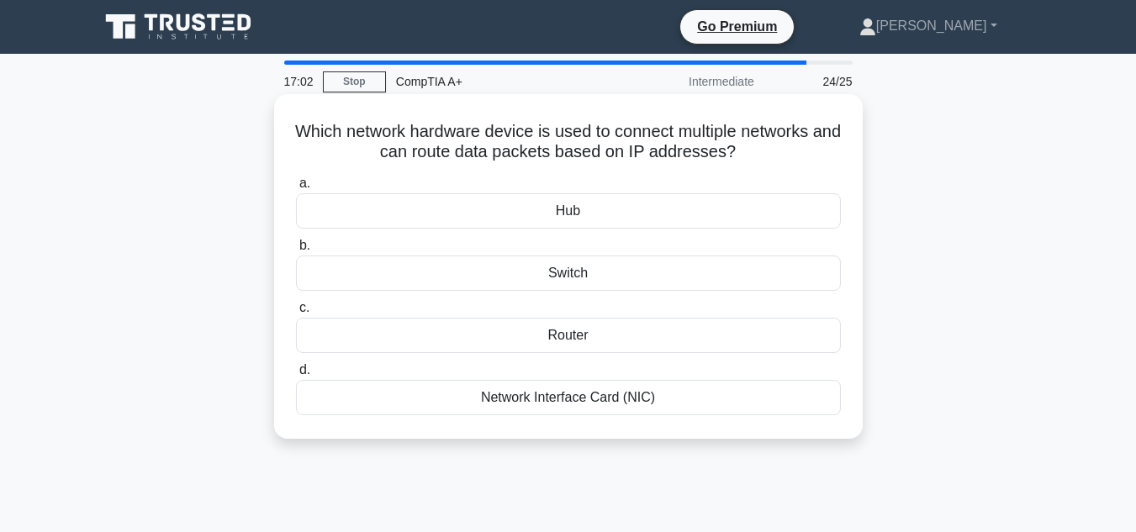
click at [636, 219] on div "Hub" at bounding box center [568, 210] width 545 height 35
click at [296, 189] on input "a. Hub" at bounding box center [296, 183] width 0 height 11
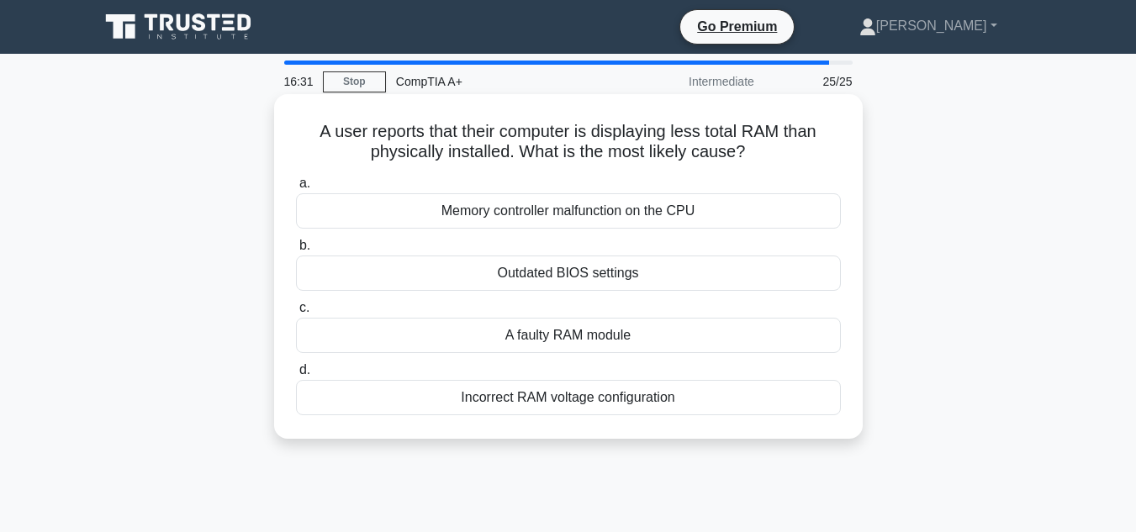
click at [631, 405] on div "Incorrect RAM voltage configuration" at bounding box center [568, 397] width 545 height 35
click at [296, 376] on input "d. Incorrect RAM voltage configuration" at bounding box center [296, 370] width 0 height 11
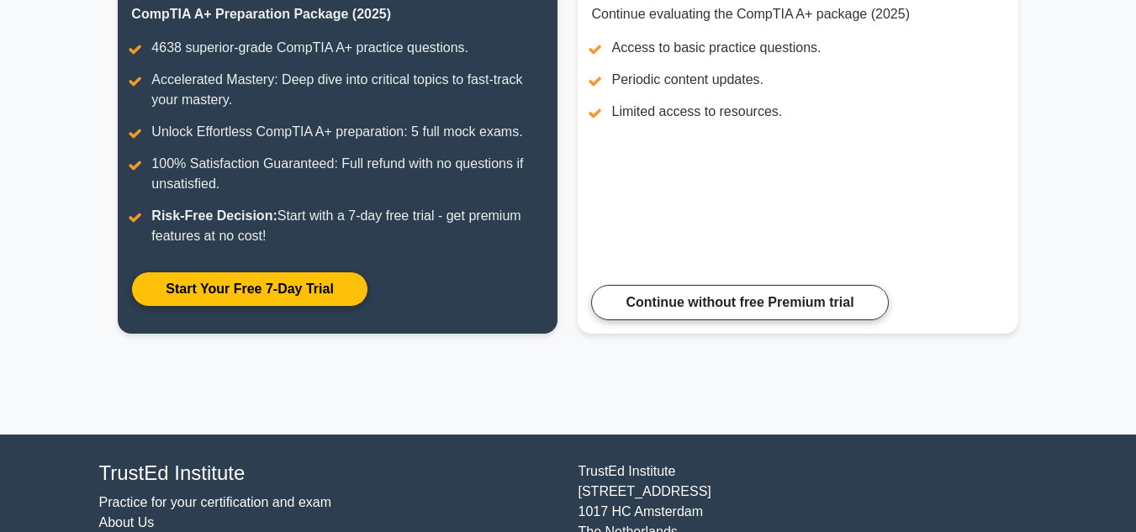
scroll to position [136, 0]
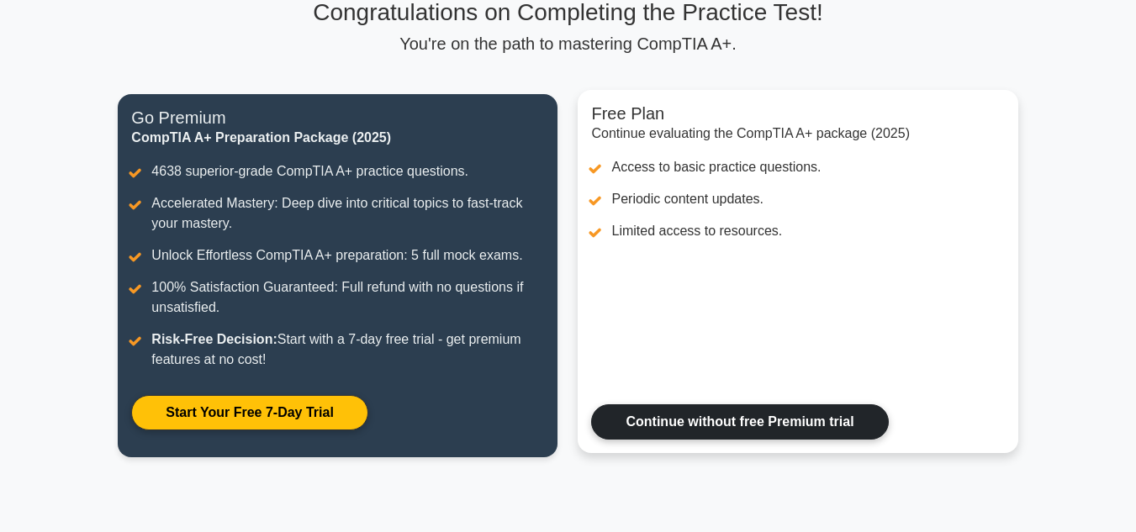
click at [654, 424] on link "Continue without free Premium trial" at bounding box center [739, 421] width 297 height 35
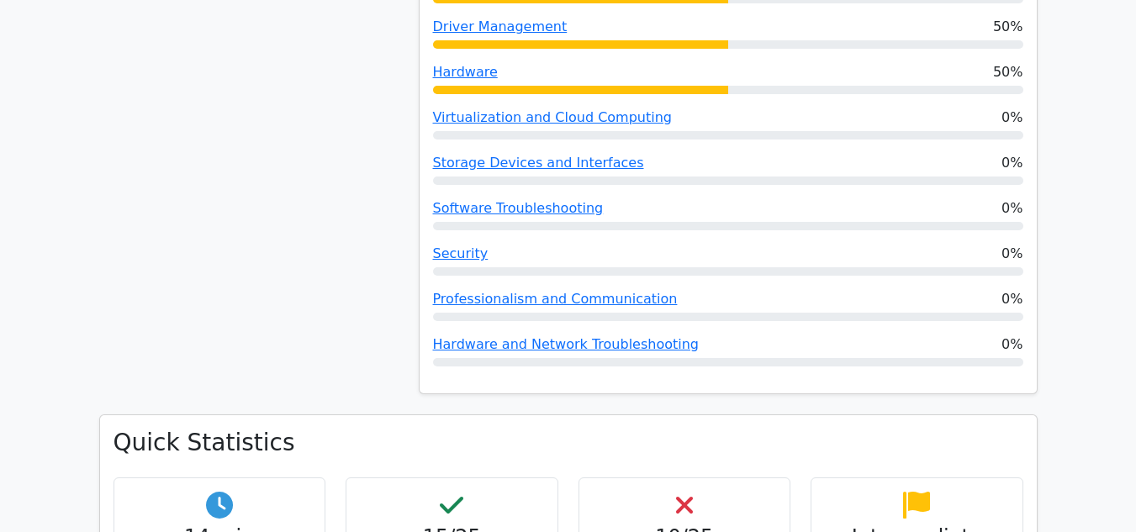
scroll to position [1126, 0]
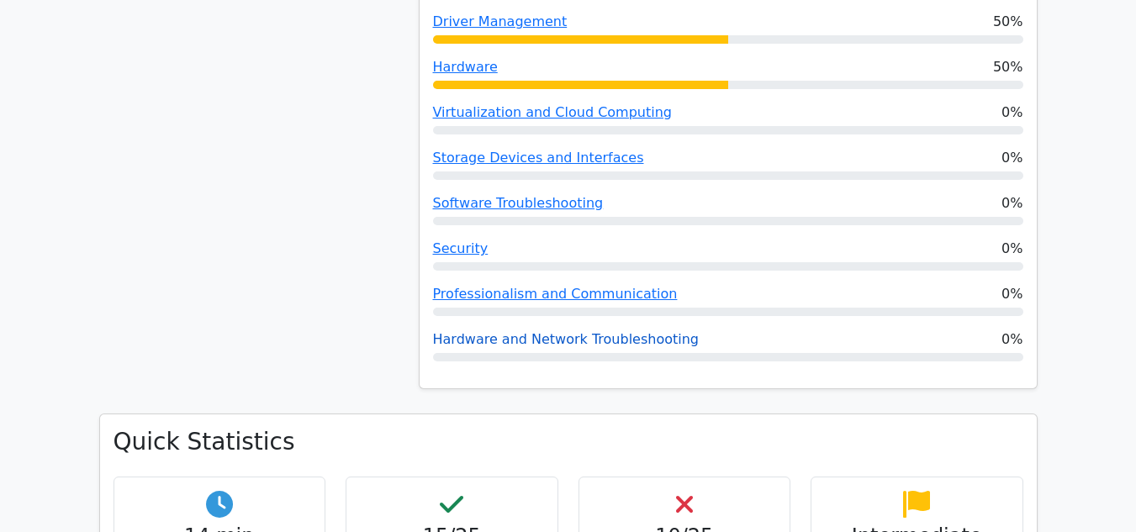
click at [556, 331] on link "Hardware and Network Troubleshooting" at bounding box center [566, 339] width 266 height 16
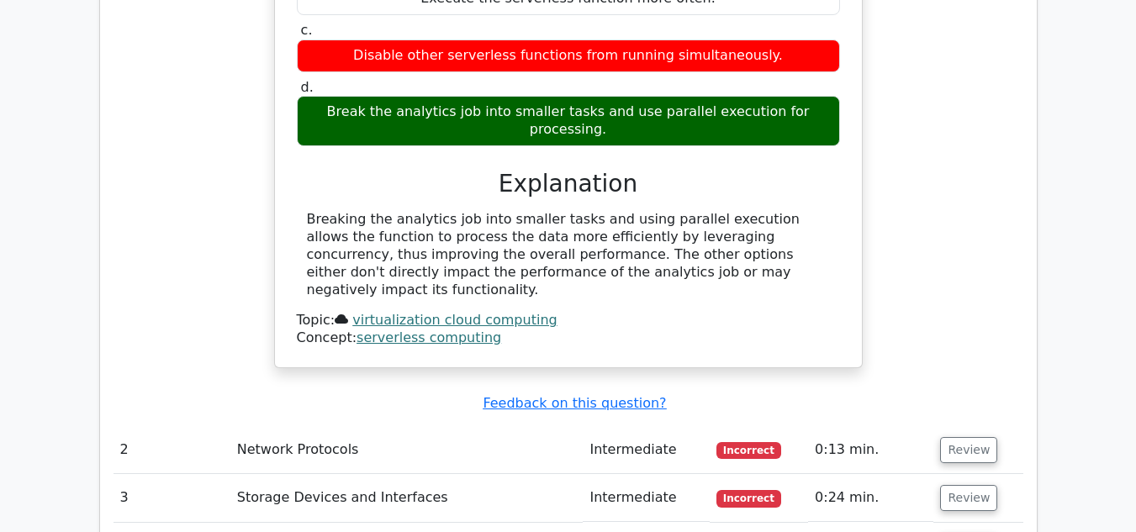
scroll to position [0, 0]
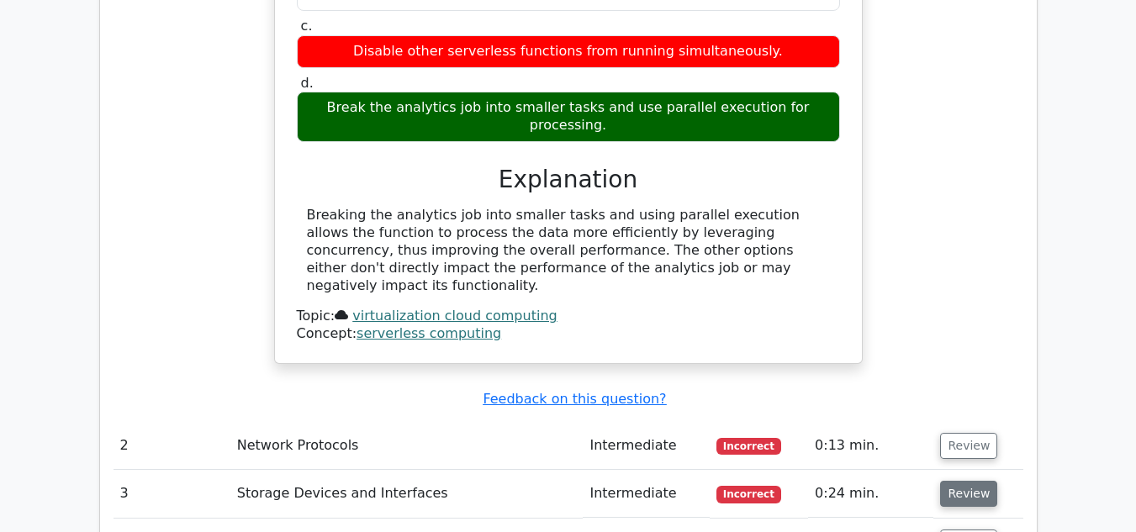
click at [957, 481] on button "Review" at bounding box center [968, 494] width 57 height 26
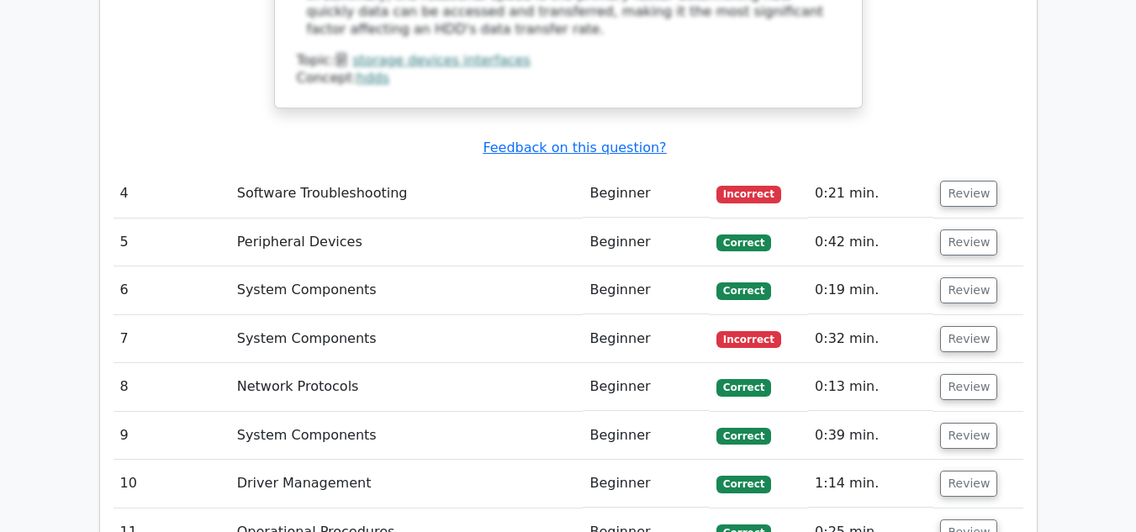
scroll to position [3413, 0]
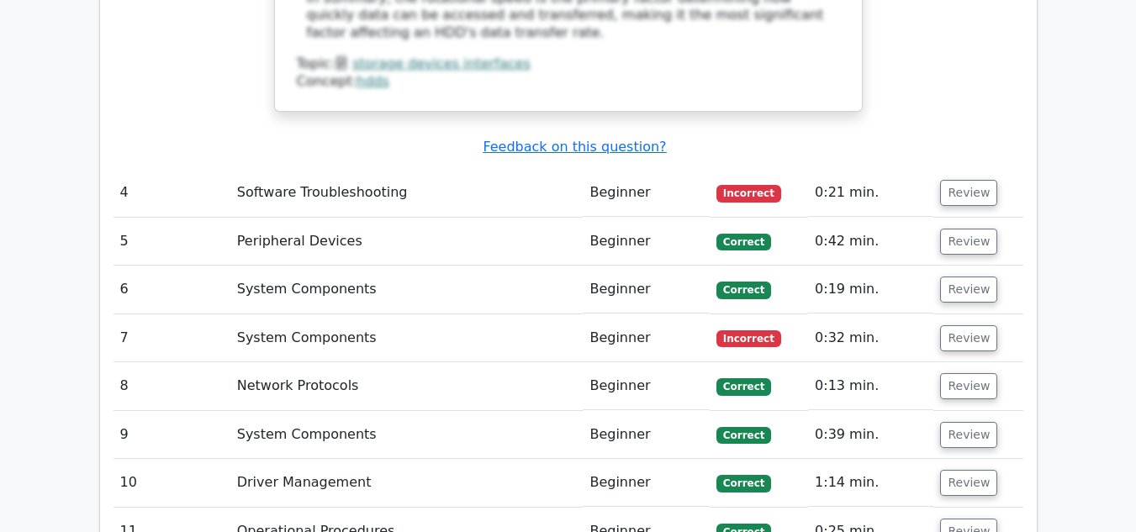
click at [745, 330] on span "Incorrect" at bounding box center [748, 338] width 65 height 17
click at [952, 325] on button "Review" at bounding box center [968, 338] width 57 height 26
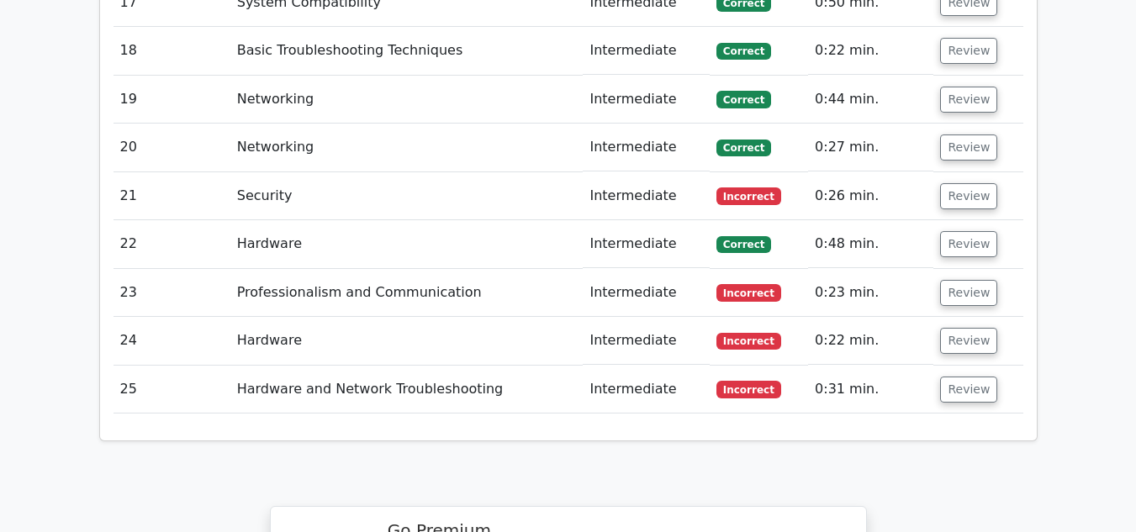
scroll to position [5028, 0]
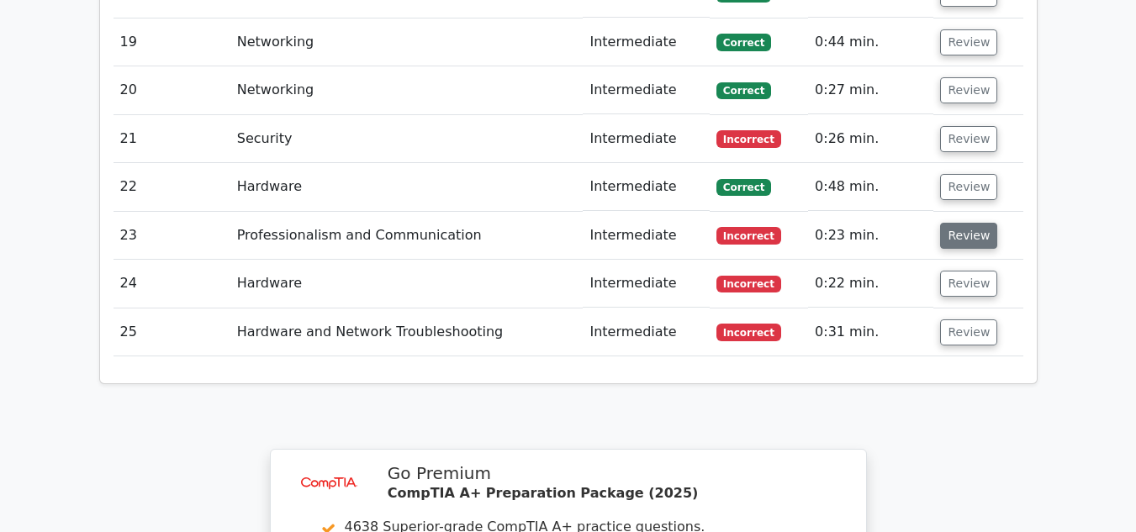
click at [957, 223] on button "Review" at bounding box center [968, 236] width 57 height 26
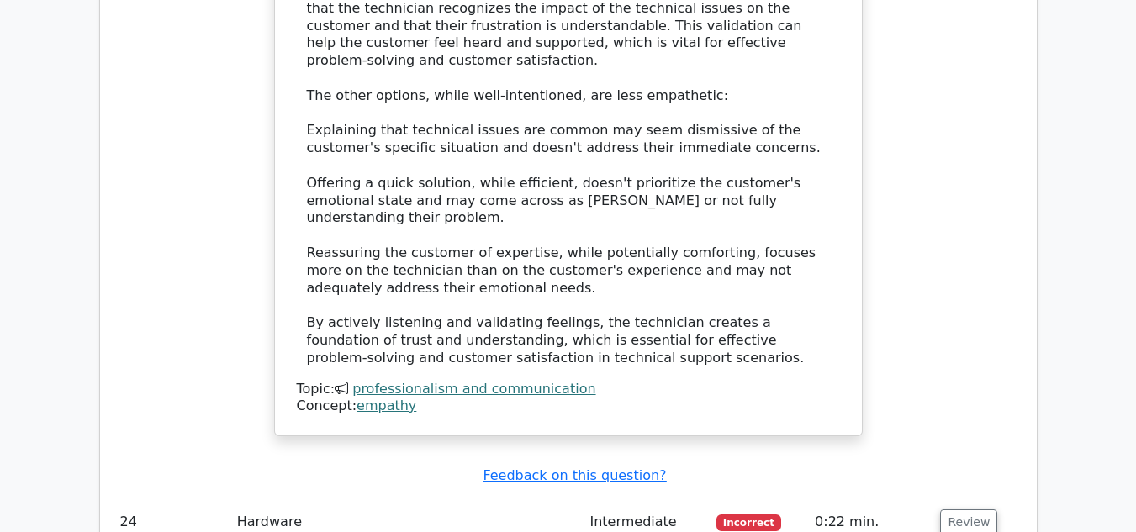
scroll to position [5861, 0]
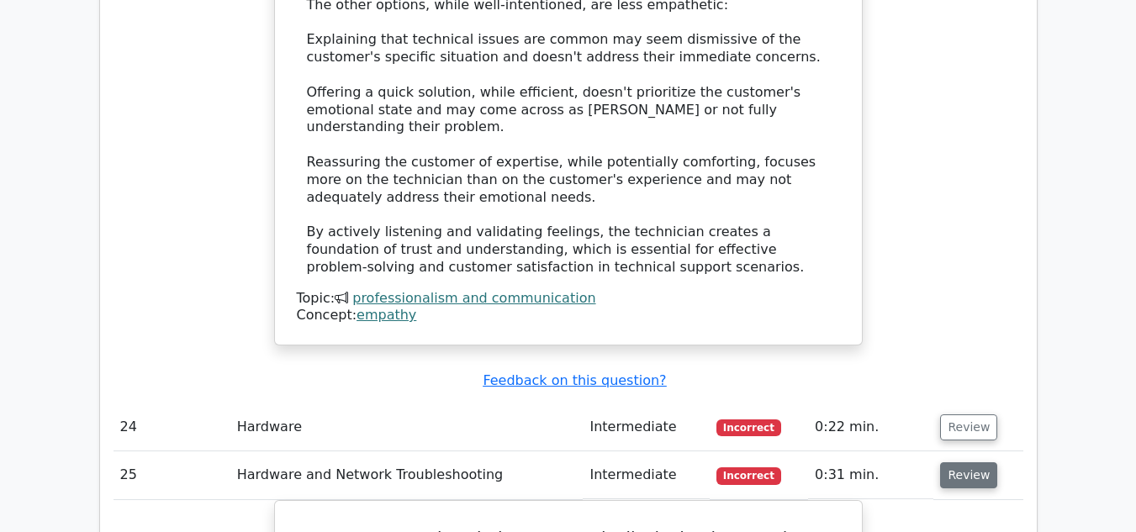
scroll to position [5954, 0]
click at [966, 415] on button "Review" at bounding box center [968, 428] width 57 height 26
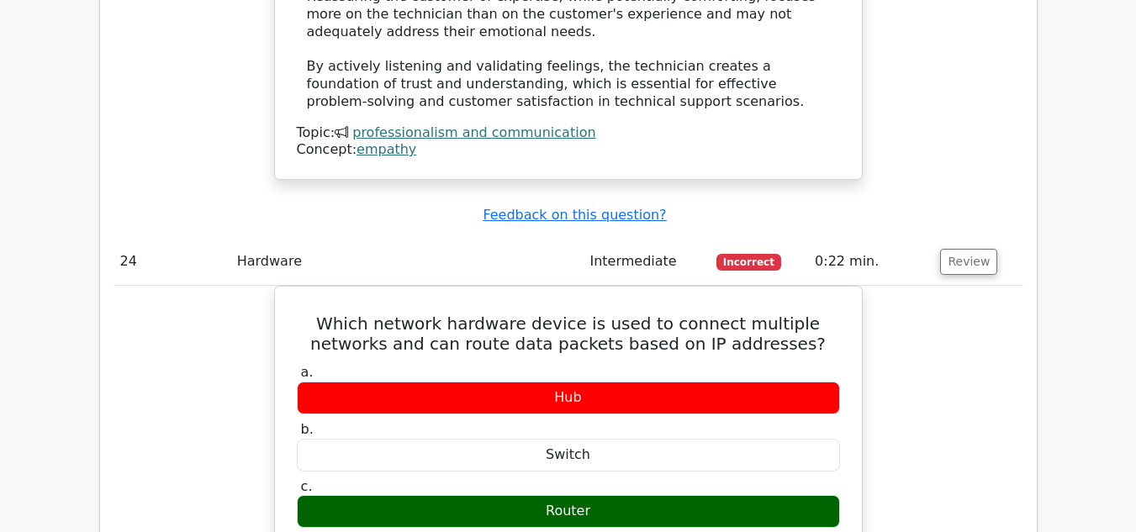
scroll to position [6120, 0]
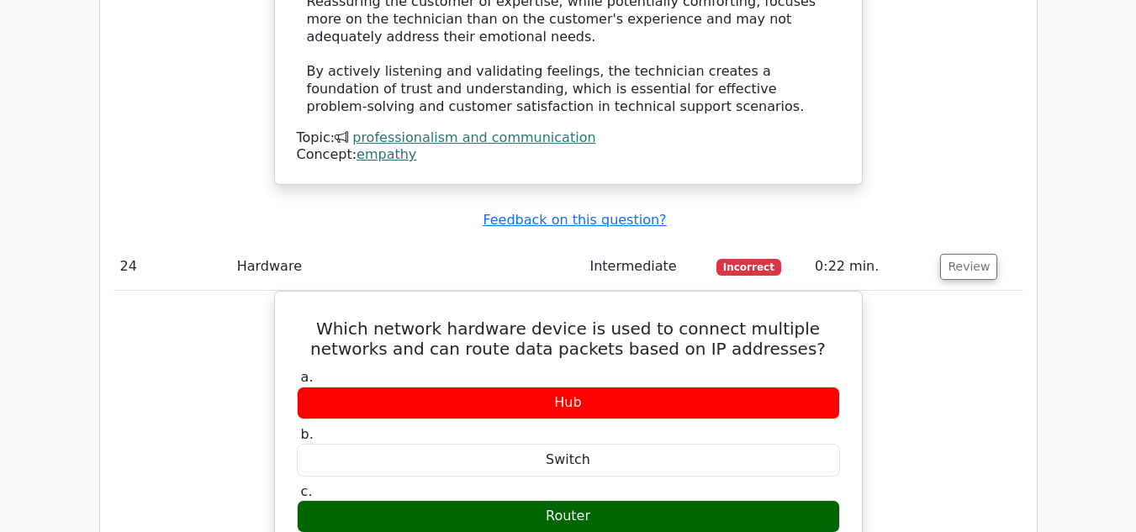
drag, startPoint x: 953, startPoint y: 295, endPoint x: 1072, endPoint y: 294, distance: 118.5
click main "image/svg+xml Go Premium CompTIA A+ Preparation Package (2025) 4638 Superior-gr…"
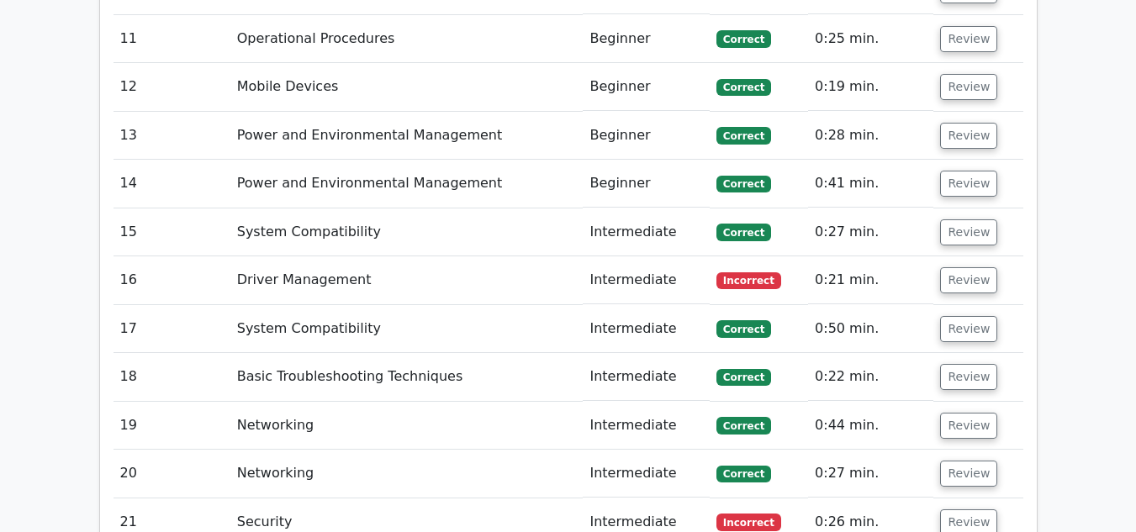
scroll to position [4655, 0]
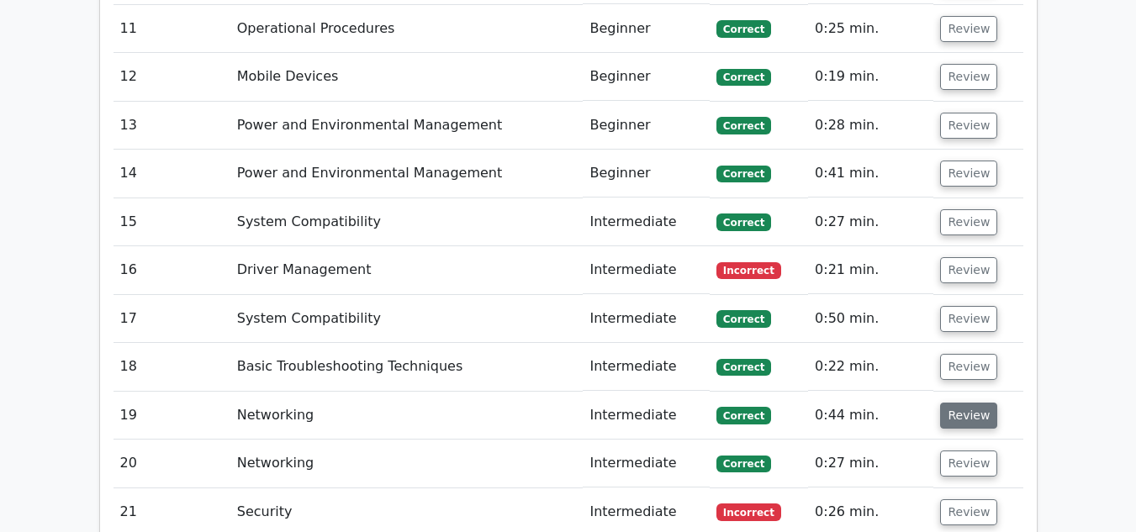
click button "Review"
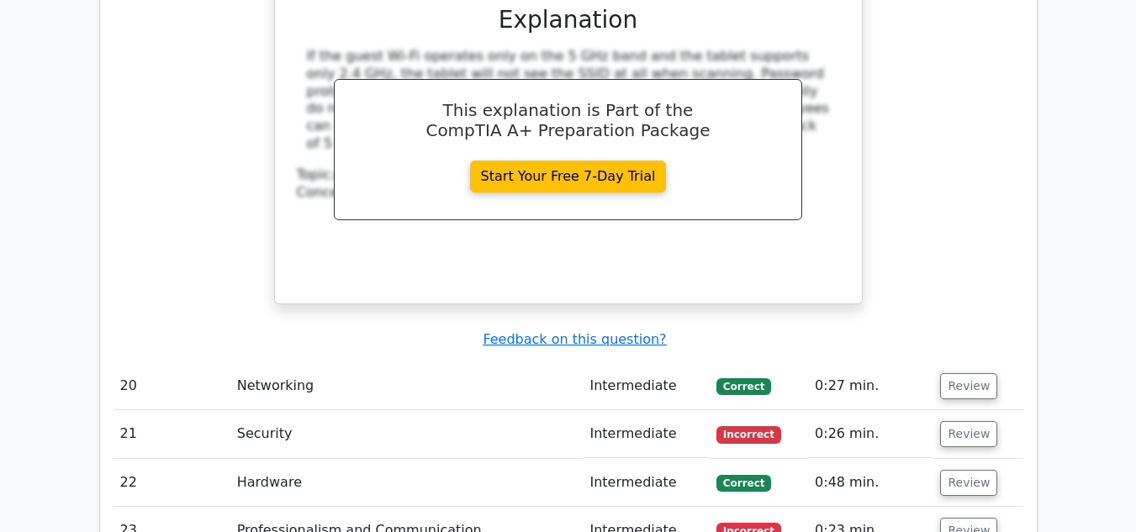
scroll to position [5510, 0]
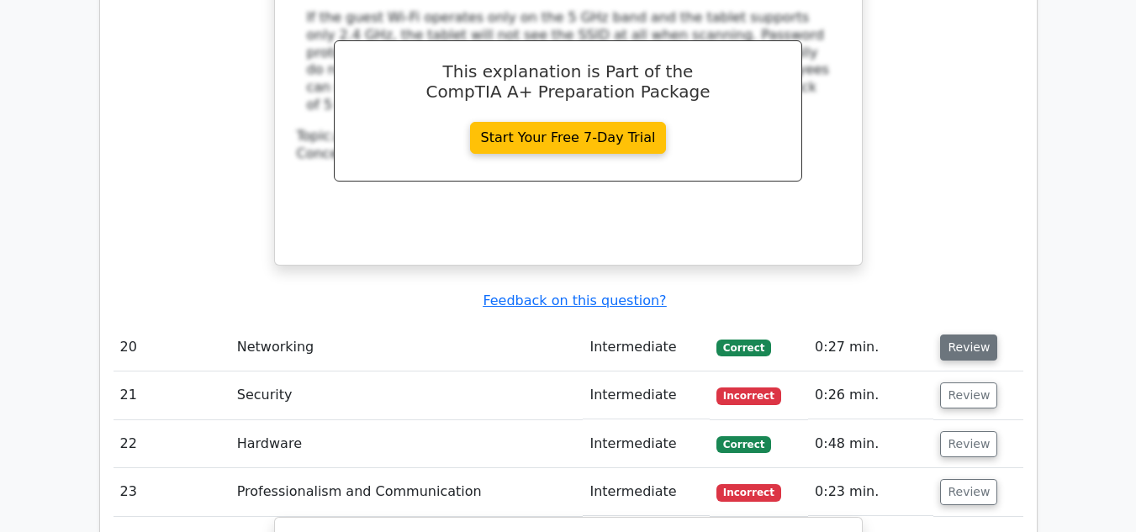
click button "Review"
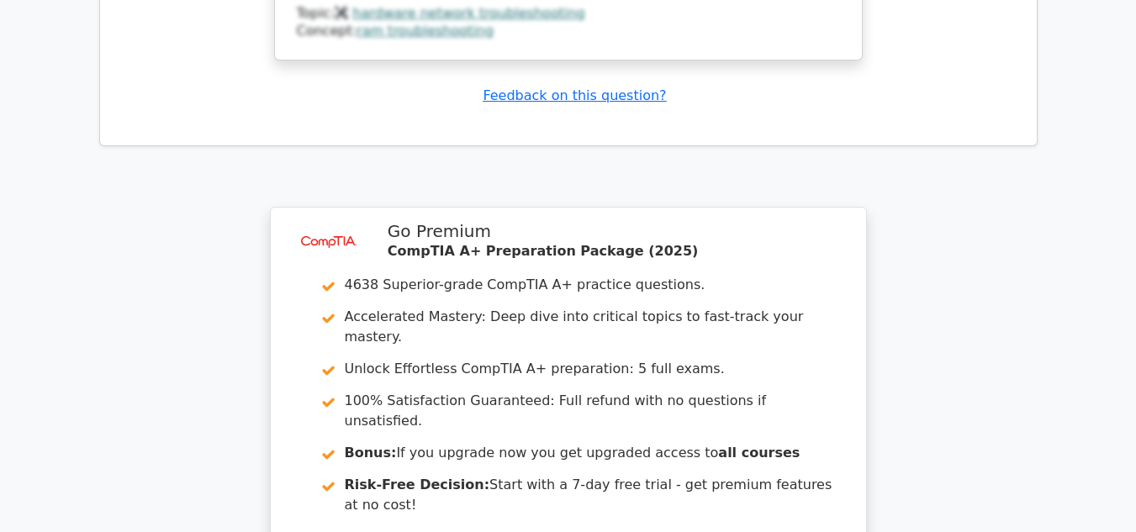
scroll to position [9744, 0]
click link "Continue practicing"
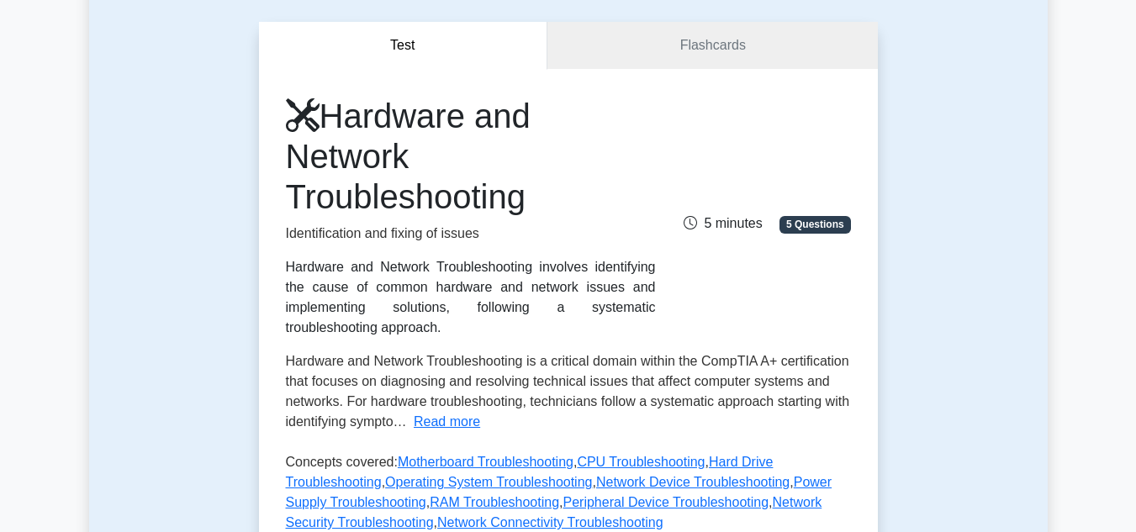
scroll to position [145, 0]
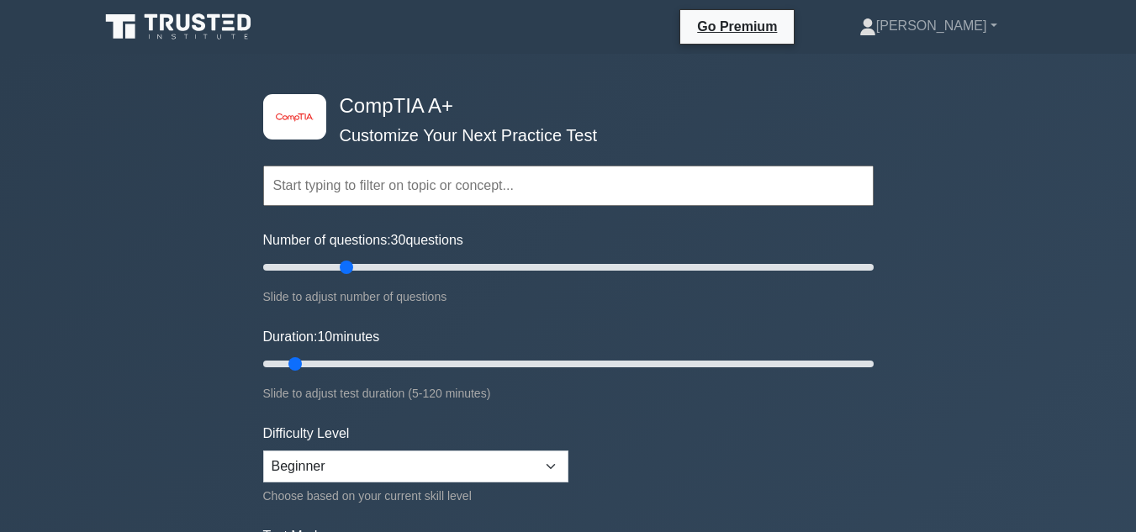
drag, startPoint x: 282, startPoint y: 268, endPoint x: 346, endPoint y: 264, distance: 64.9
type input "30"
click at [346, 264] on input "Number of questions: 30 questions" at bounding box center [568, 267] width 610 height 20
drag, startPoint x: 289, startPoint y: 362, endPoint x: 393, endPoint y: 358, distance: 104.3
type input "30"
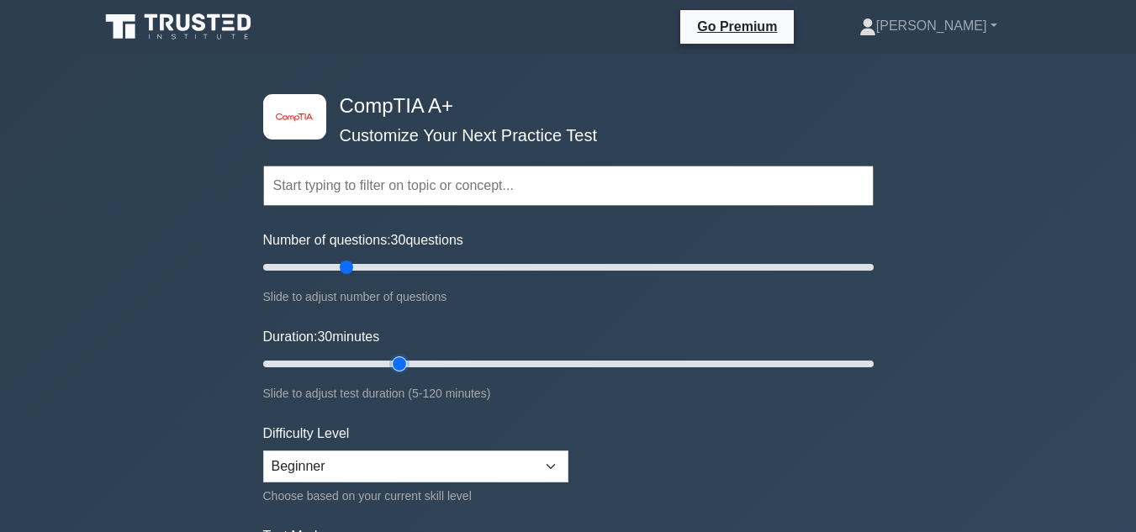
click at [393, 358] on input "Duration: 30 minutes" at bounding box center [568, 364] width 610 height 20
click at [399, 448] on div "Difficulty Level Beginner Intermediate Expert Choose based on your current skil…" at bounding box center [415, 465] width 305 height 82
click at [399, 463] on select "Beginner Intermediate Expert" at bounding box center [415, 467] width 305 height 32
select select "intermediate"
click at [263, 451] on select "Beginner Intermediate Expert" at bounding box center [415, 467] width 305 height 32
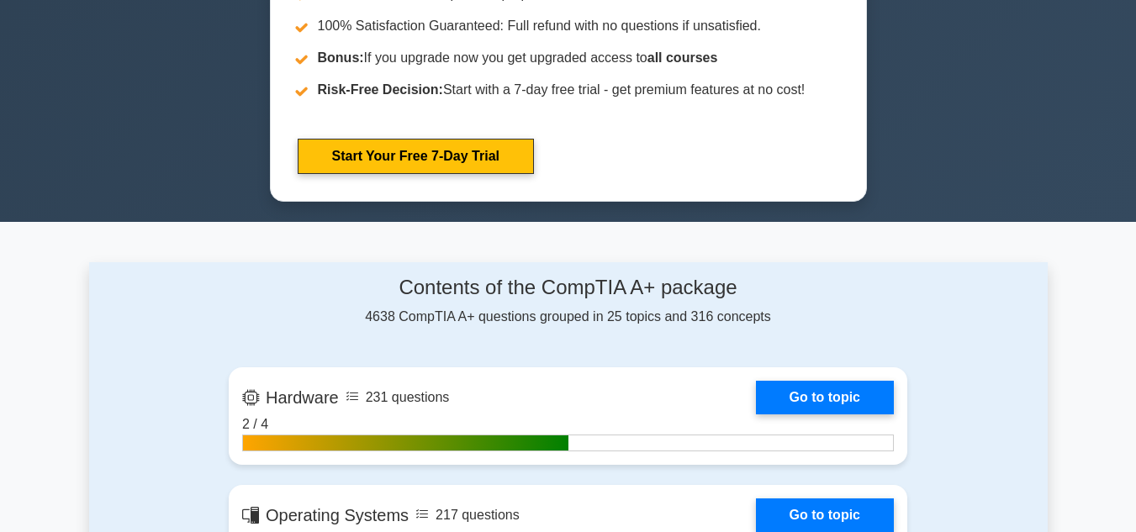
scroll to position [913, 0]
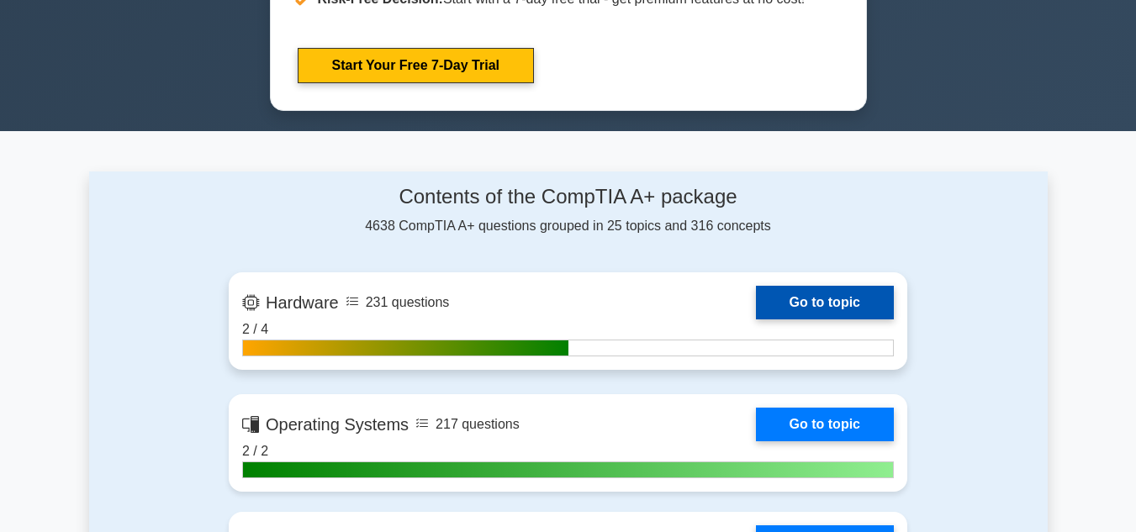
click at [834, 303] on link "Go to topic" at bounding box center [825, 303] width 138 height 34
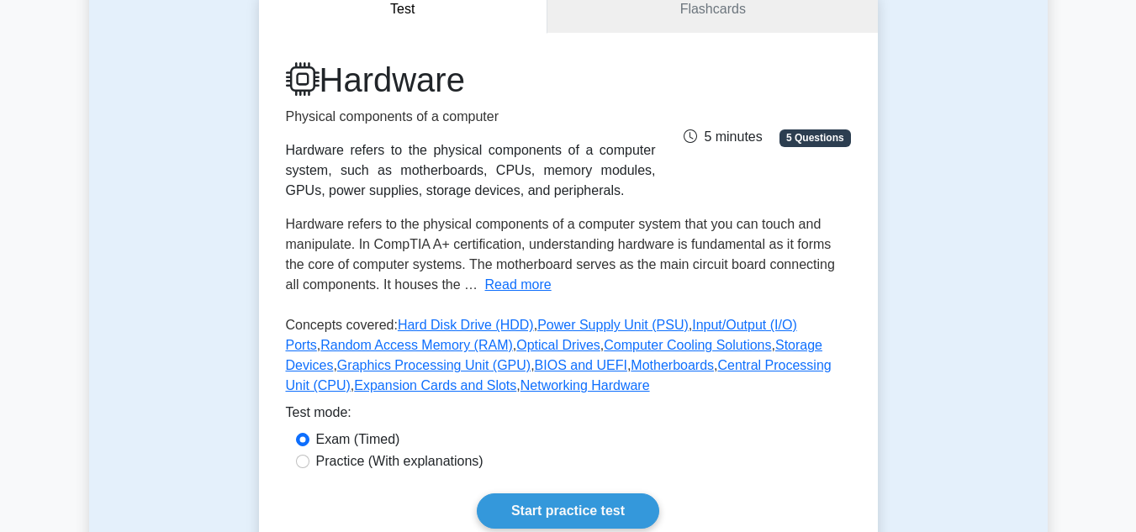
scroll to position [183, 0]
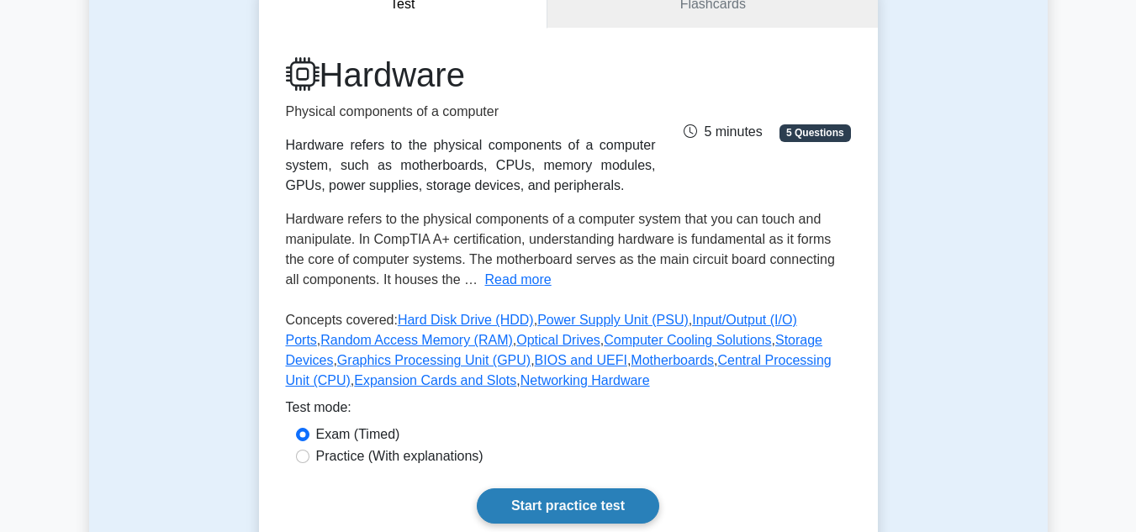
click at [617, 501] on link "Start practice test" at bounding box center [568, 505] width 182 height 35
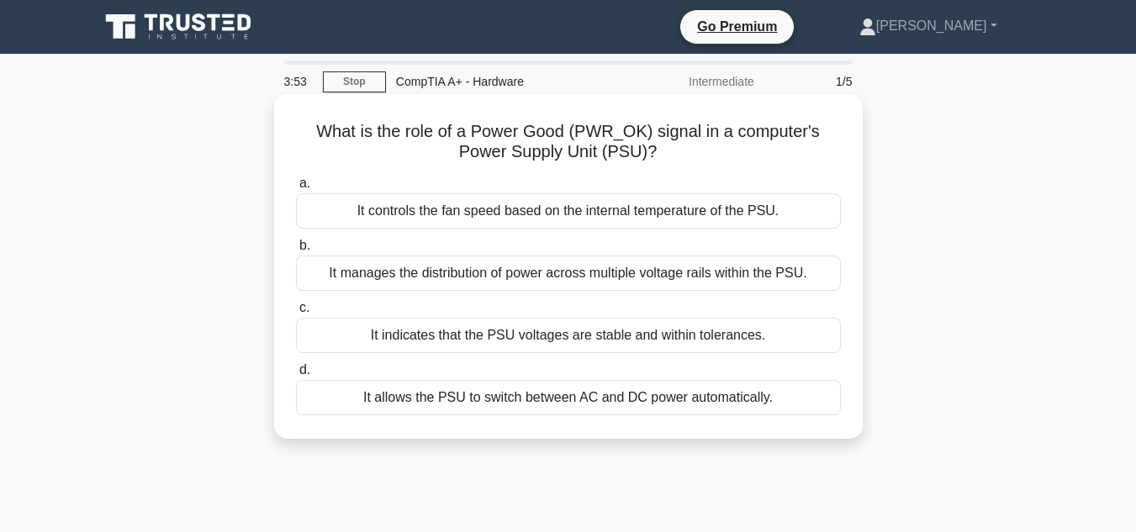
click at [446, 409] on div "It allows the PSU to switch between AC and DC power automatically." at bounding box center [568, 397] width 545 height 35
click at [296, 376] on input "d. It allows the PSU to switch between AC and DC power automatically." at bounding box center [296, 370] width 0 height 11
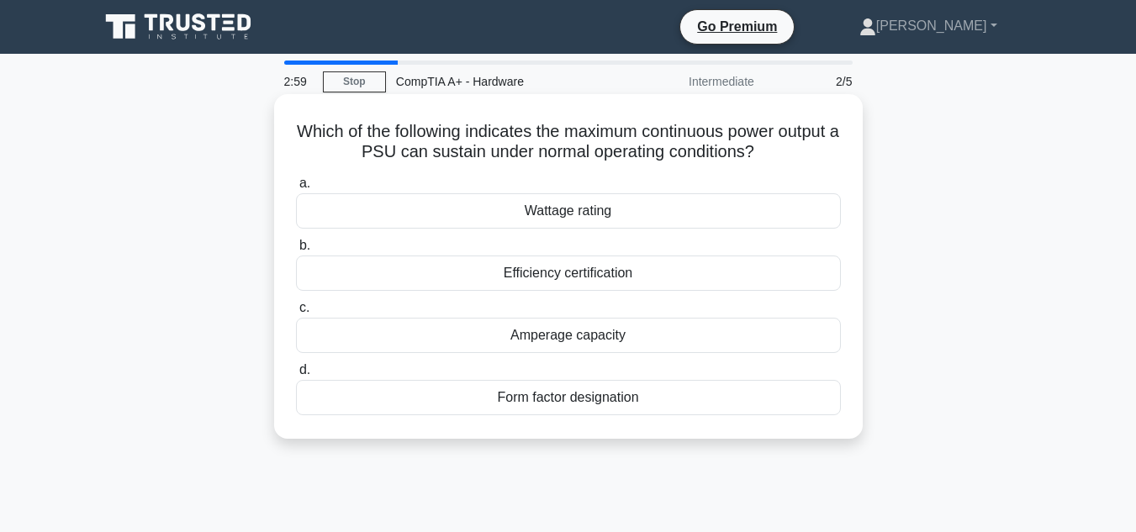
click at [605, 208] on div "Wattage rating" at bounding box center [568, 210] width 545 height 35
click at [296, 189] on input "a. Wattage rating" at bounding box center [296, 183] width 0 height 11
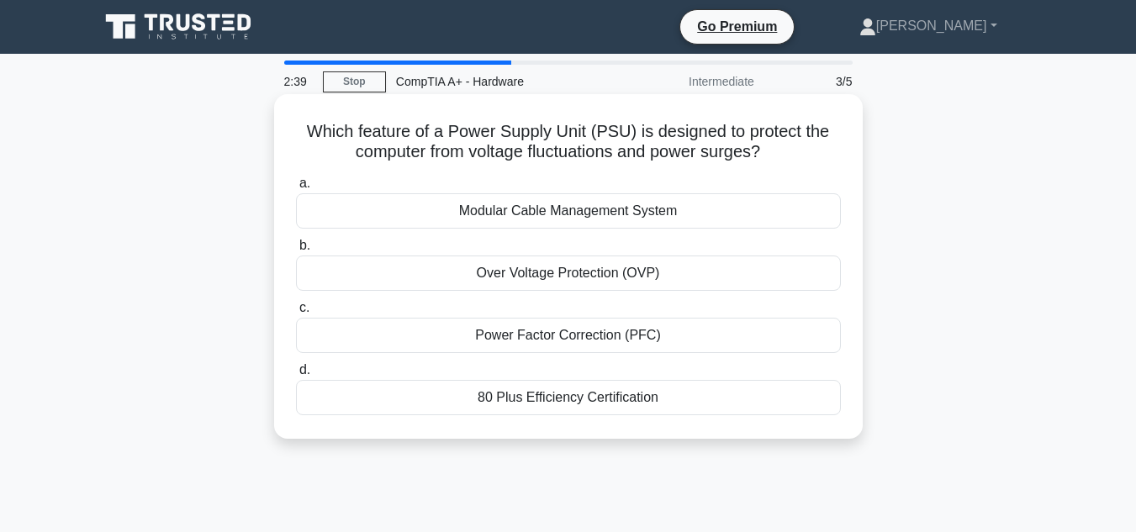
click at [575, 279] on div "Over Voltage Protection (OVP)" at bounding box center [568, 273] width 545 height 35
click at [296, 251] on input "b. Over Voltage Protection (OVP)" at bounding box center [296, 245] width 0 height 11
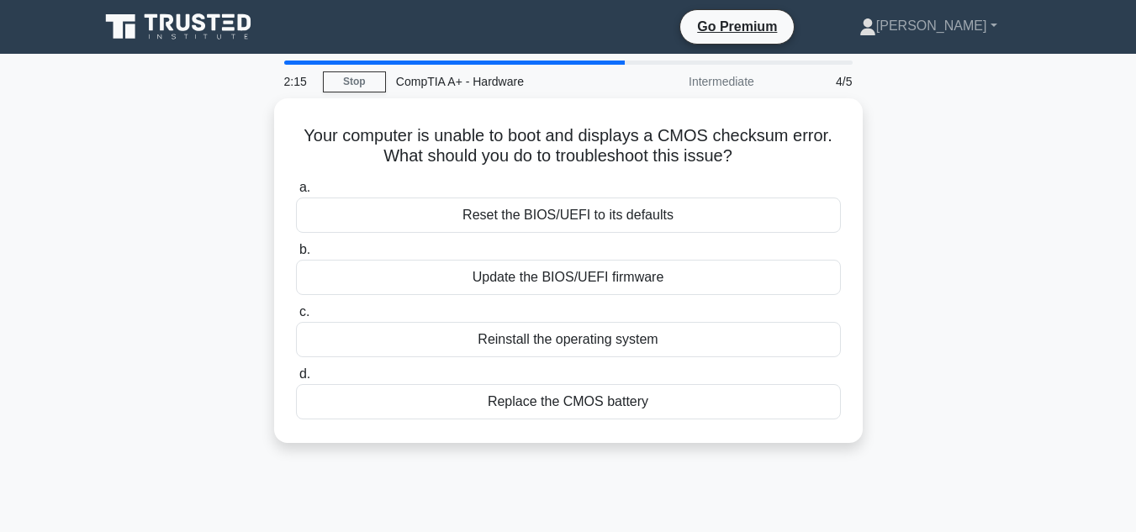
click at [575, 279] on div "Update the BIOS/UEFI firmware" at bounding box center [568, 277] width 545 height 35
click at [296, 256] on input "b. Update the BIOS/UEFI firmware" at bounding box center [296, 250] width 0 height 11
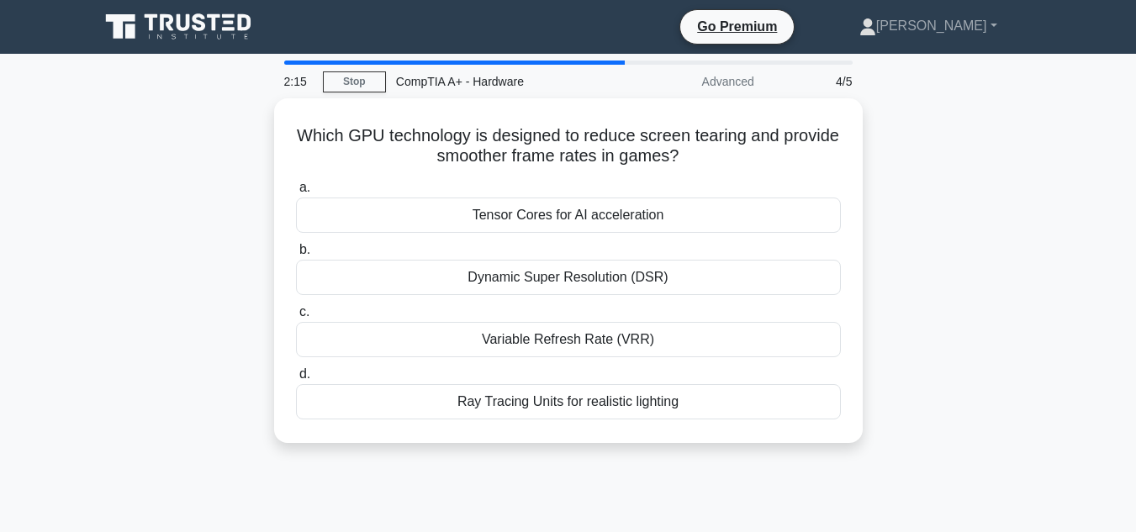
click at [575, 279] on div "Dynamic Super Resolution (DSR)" at bounding box center [568, 277] width 545 height 35
click at [296, 256] on input "b. Dynamic Super Resolution (DSR)" at bounding box center [296, 250] width 0 height 11
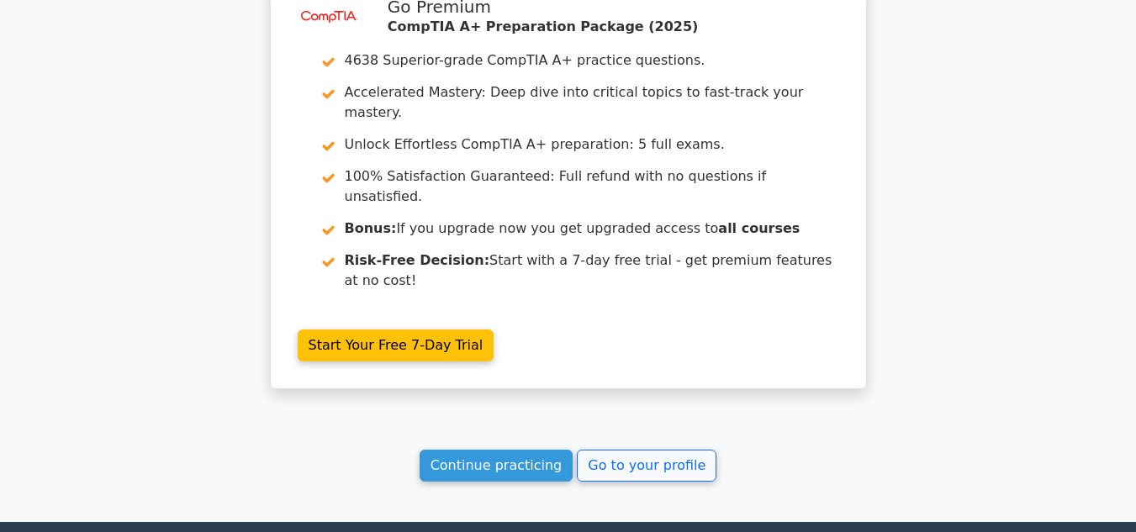
scroll to position [2392, 0]
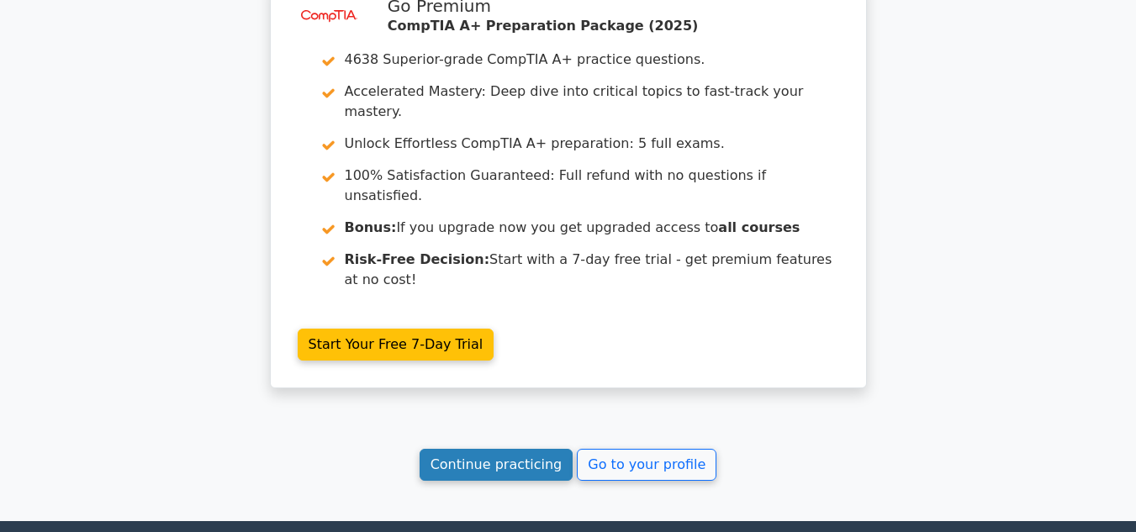
click at [513, 449] on link "Continue practicing" at bounding box center [496, 465] width 154 height 32
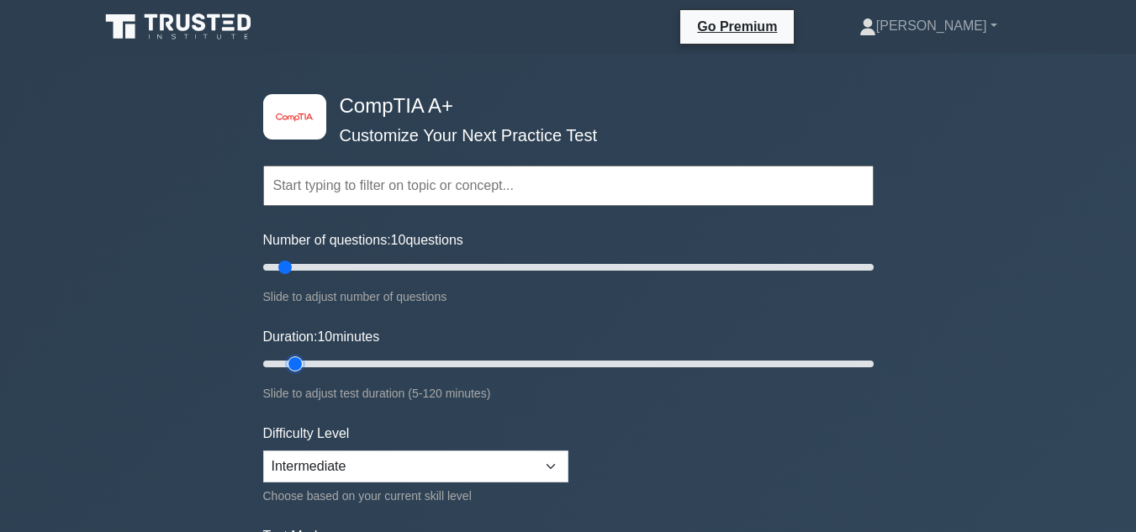
click at [297, 358] on input "Duration: 10 minutes" at bounding box center [568, 364] width 610 height 20
drag, startPoint x: 287, startPoint y: 265, endPoint x: 305, endPoint y: 271, distance: 18.6
type input "15"
click at [305, 271] on input "Number of questions: 15 questions" at bounding box center [568, 267] width 610 height 20
drag, startPoint x: 295, startPoint y: 365, endPoint x: 312, endPoint y: 365, distance: 16.8
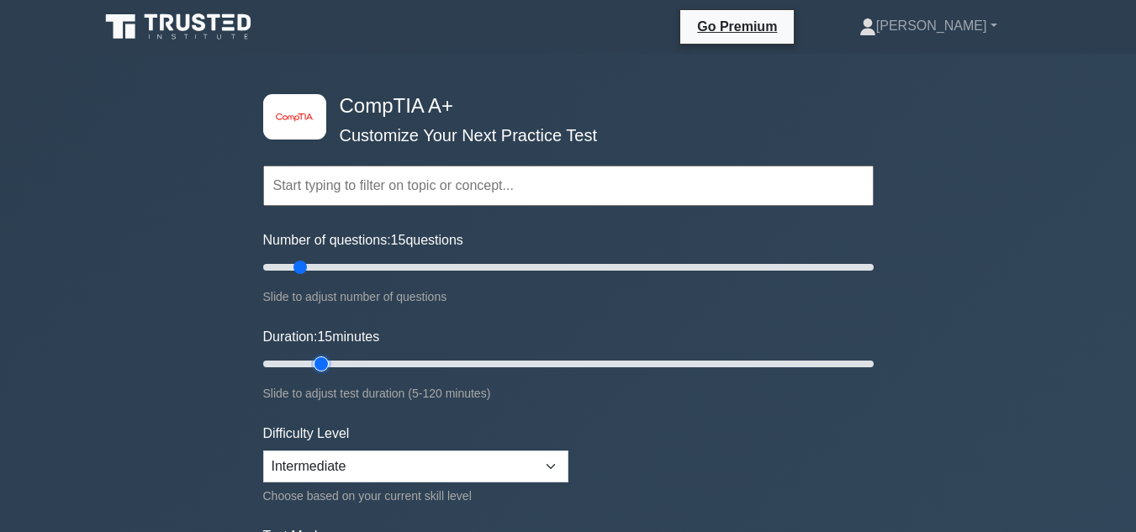
type input "15"
click at [312, 365] on input "Duration: 15 minutes" at bounding box center [568, 364] width 610 height 20
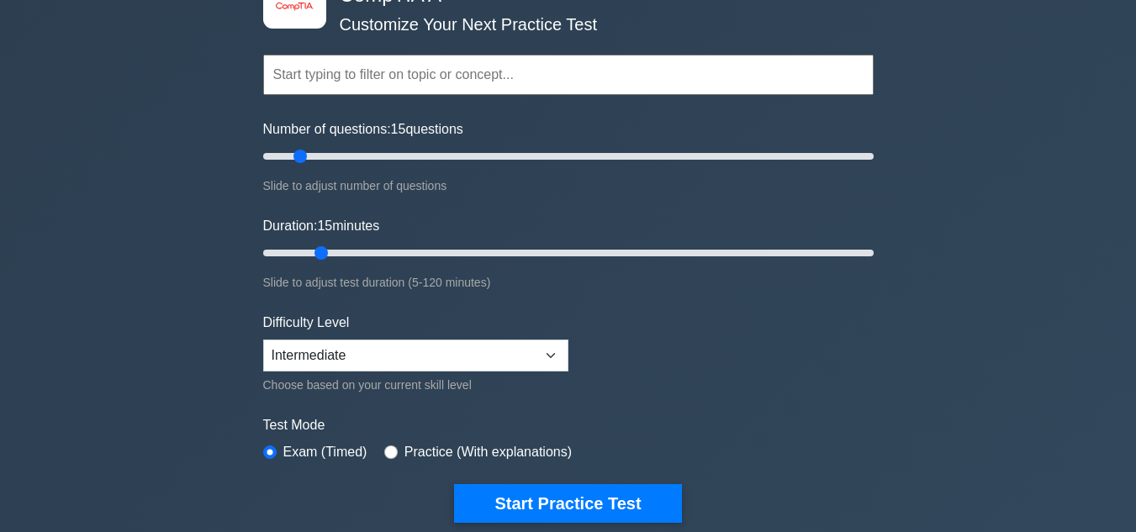
scroll to position [140, 0]
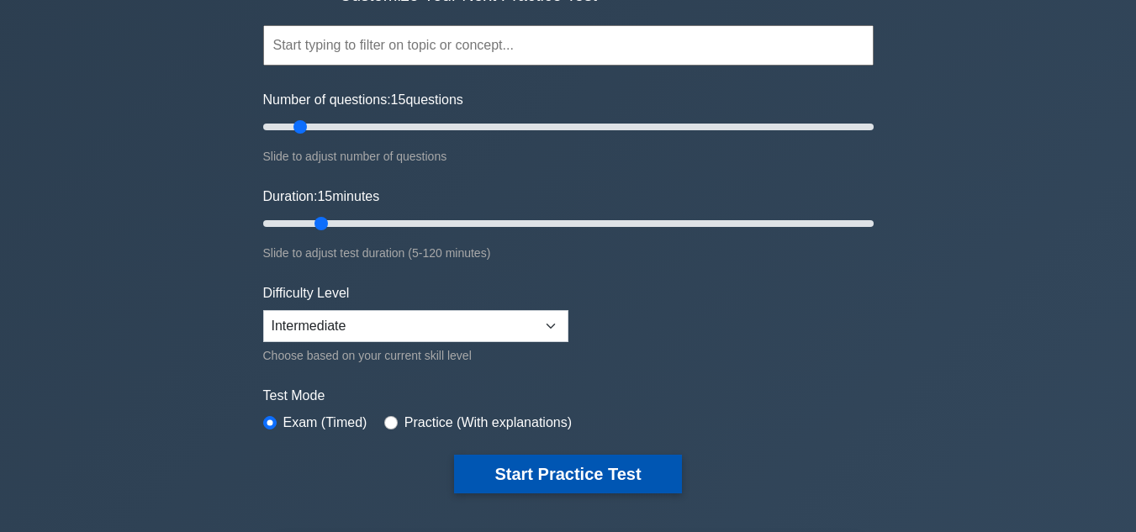
click at [514, 471] on button "Start Practice Test" at bounding box center [567, 474] width 227 height 39
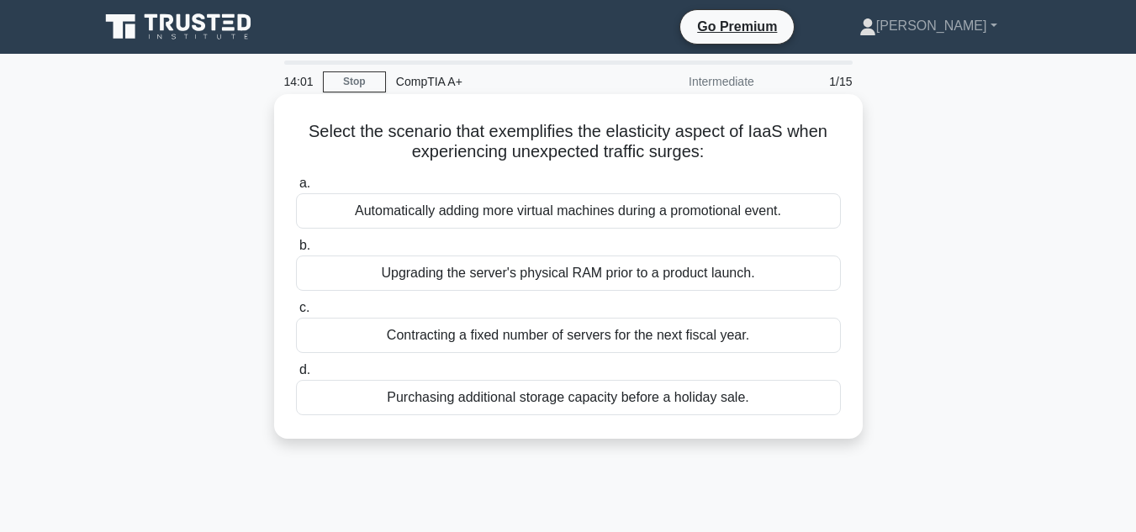
click at [645, 203] on div "Automatically adding more virtual machines during a promotional event." at bounding box center [568, 210] width 545 height 35
click at [296, 189] on input "a. Automatically adding more virtual machines during a promotional event." at bounding box center [296, 183] width 0 height 11
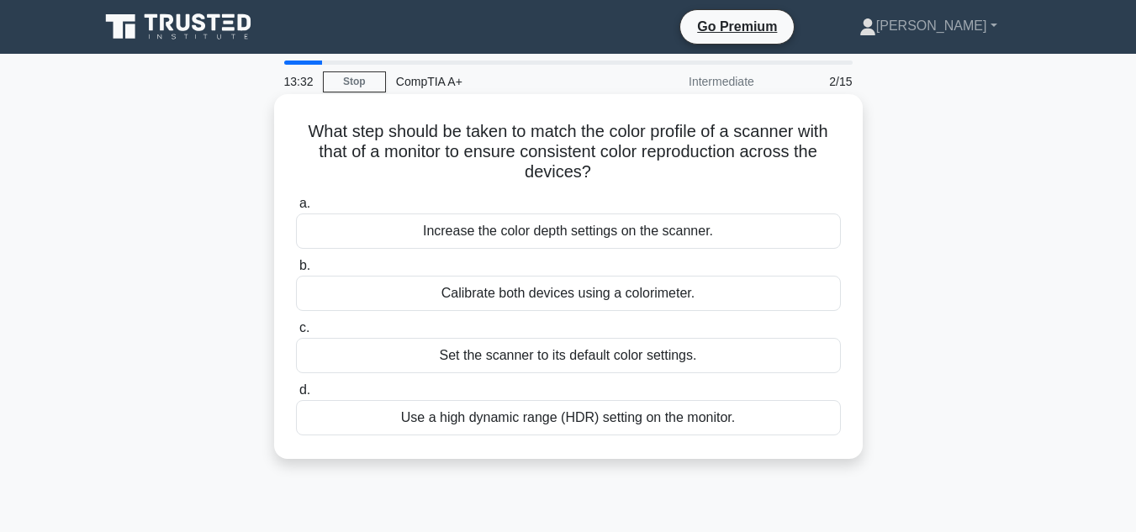
click at [626, 291] on div "Calibrate both devices using a colorimeter." at bounding box center [568, 293] width 545 height 35
click at [296, 272] on input "b. Calibrate both devices using a colorimeter." at bounding box center [296, 266] width 0 height 11
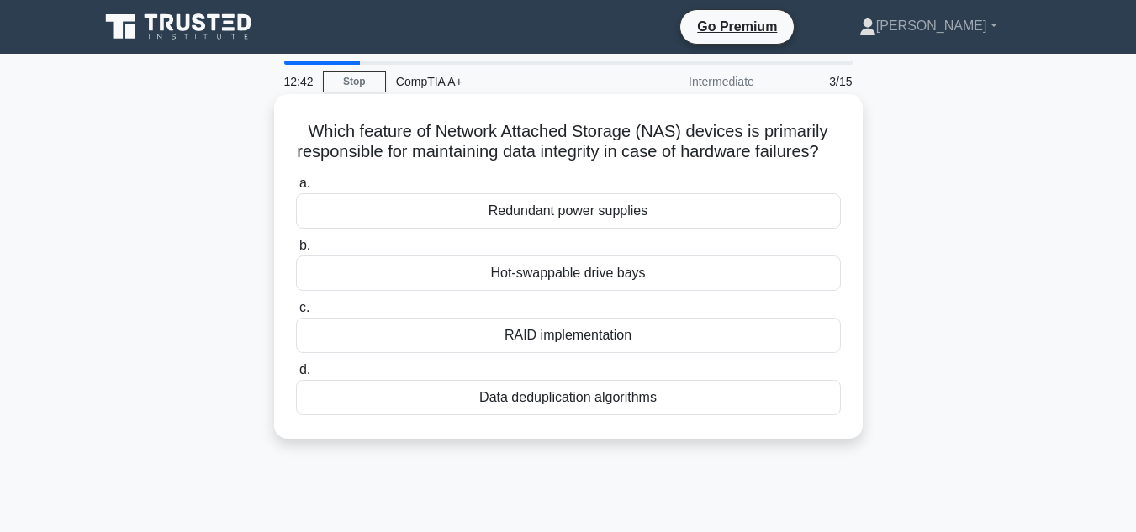
click at [669, 229] on div "Redundant power supplies" at bounding box center [568, 210] width 545 height 35
click at [296, 189] on input "a. Redundant power supplies" at bounding box center [296, 183] width 0 height 11
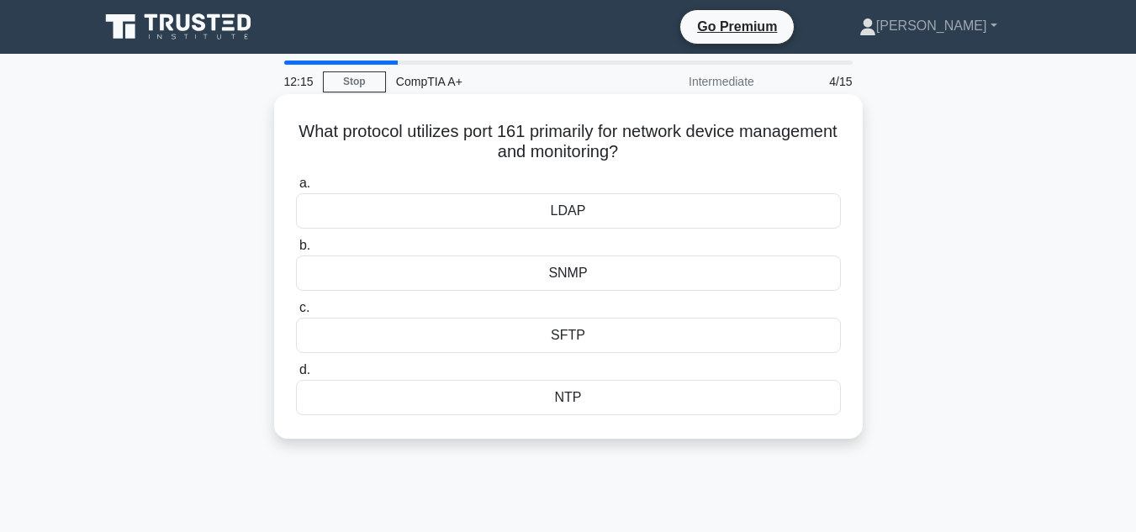
click at [640, 398] on div "NTP" at bounding box center [568, 397] width 545 height 35
click at [296, 376] on input "d. NTP" at bounding box center [296, 370] width 0 height 11
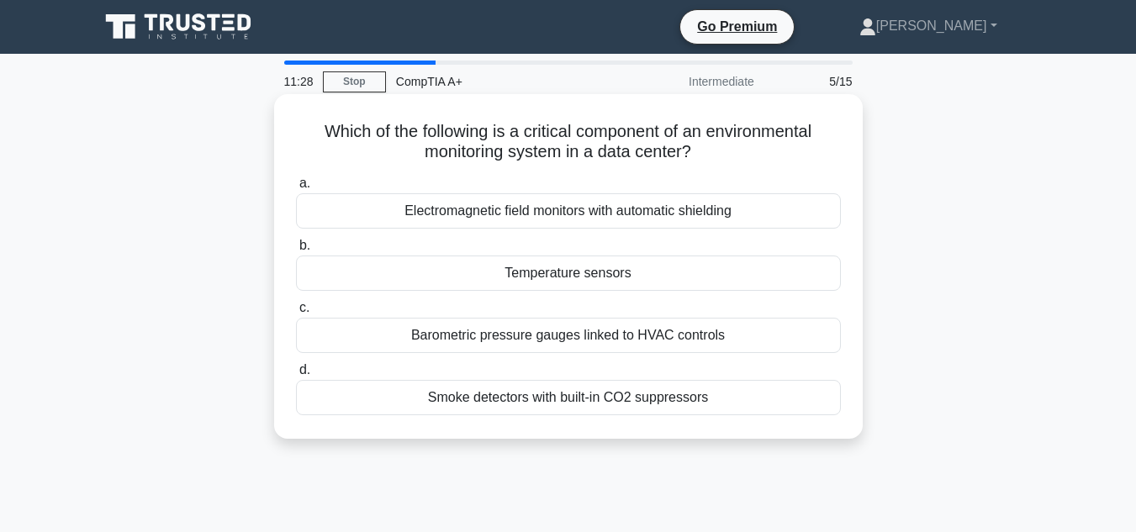
click at [627, 224] on div "Electromagnetic field monitors with automatic shielding" at bounding box center [568, 210] width 545 height 35
click at [296, 189] on input "a. Electromagnetic field monitors with automatic shielding" at bounding box center [296, 183] width 0 height 11
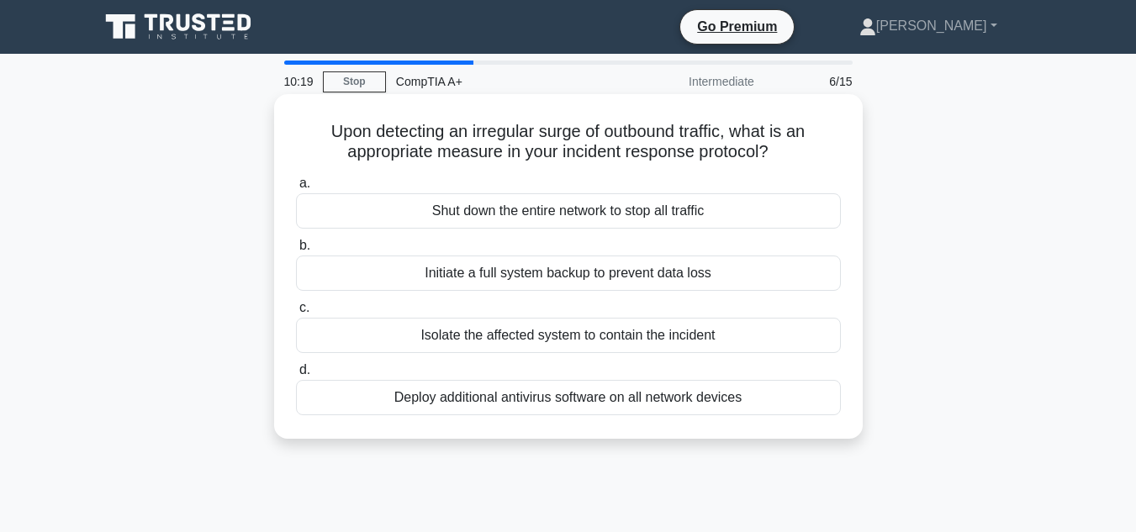
click at [625, 217] on div "Shut down the entire network to stop all traffic" at bounding box center [568, 210] width 545 height 35
click at [296, 189] on input "a. Shut down the entire network to stop all traffic" at bounding box center [296, 183] width 0 height 11
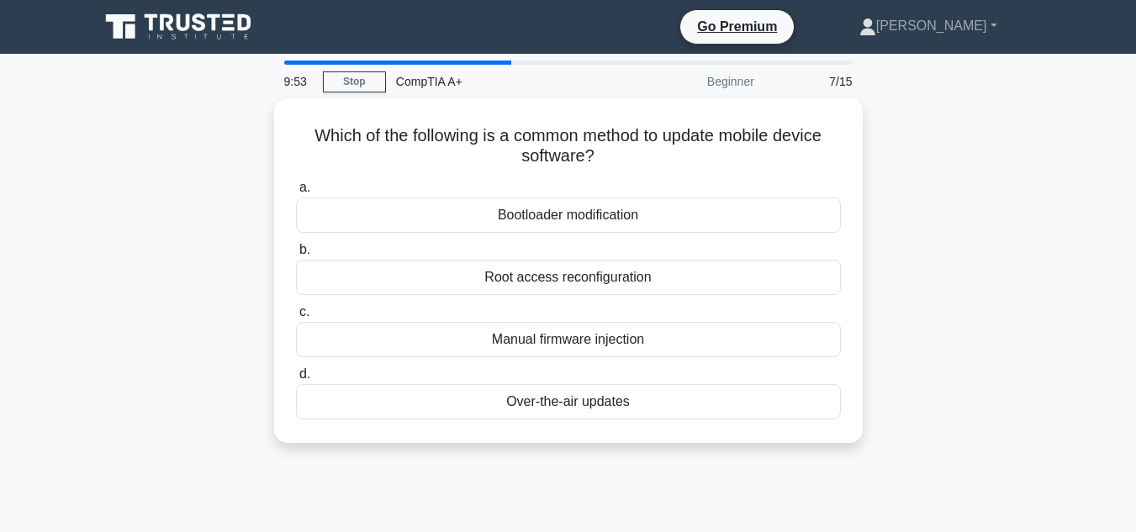
click at [625, 217] on div "Bootloader modification" at bounding box center [568, 215] width 545 height 35
click at [296, 193] on input "a. Bootloader modification" at bounding box center [296, 187] width 0 height 11
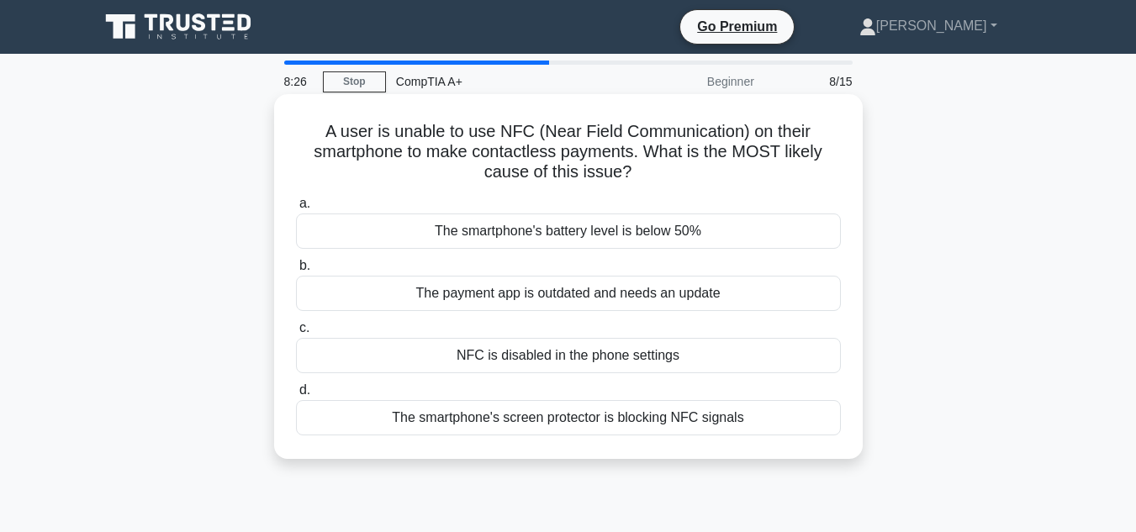
click at [540, 357] on div "NFC is disabled in the phone settings" at bounding box center [568, 355] width 545 height 35
click at [296, 334] on input "c. NFC is disabled in the phone settings" at bounding box center [296, 328] width 0 height 11
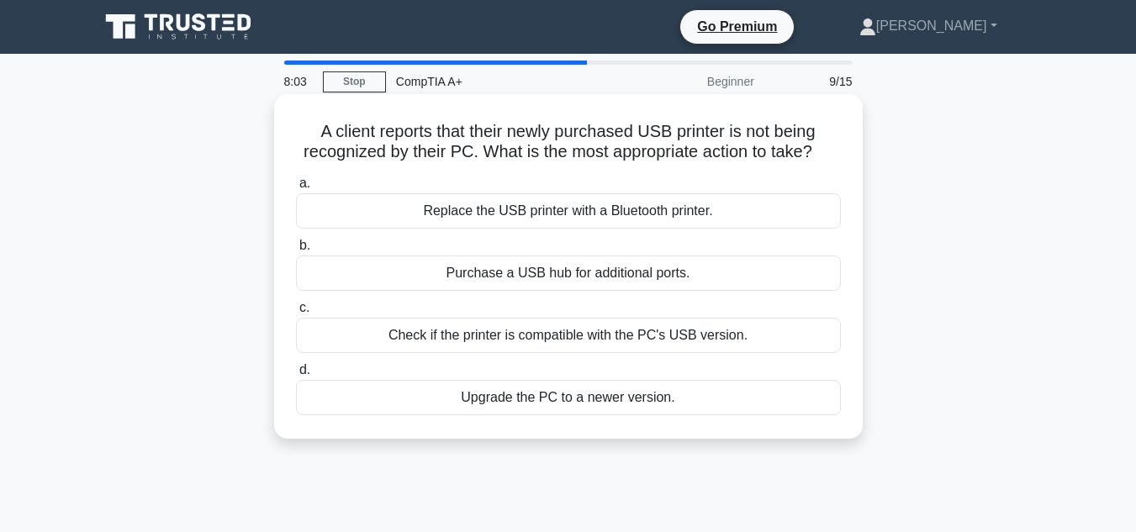
click at [540, 342] on div "Check if the printer is compatible with the PC's USB version." at bounding box center [568, 335] width 545 height 35
click at [296, 314] on input "c. Check if the printer is compatible with the PC's USB version." at bounding box center [296, 308] width 0 height 11
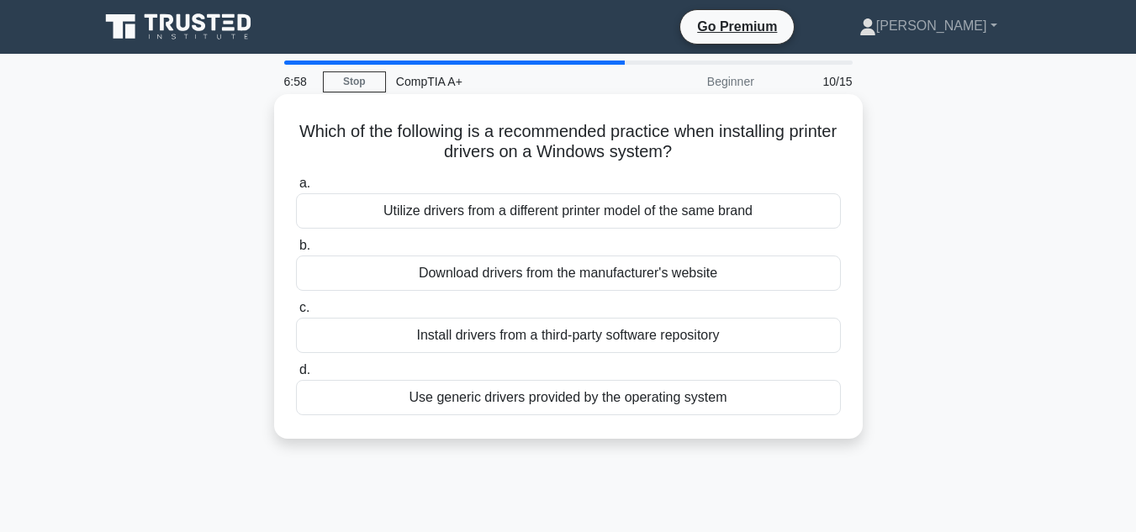
click at [534, 265] on div "Download drivers from the manufacturer's website" at bounding box center [568, 273] width 545 height 35
click at [296, 251] on input "b. Download drivers from the manufacturer's website" at bounding box center [296, 245] width 0 height 11
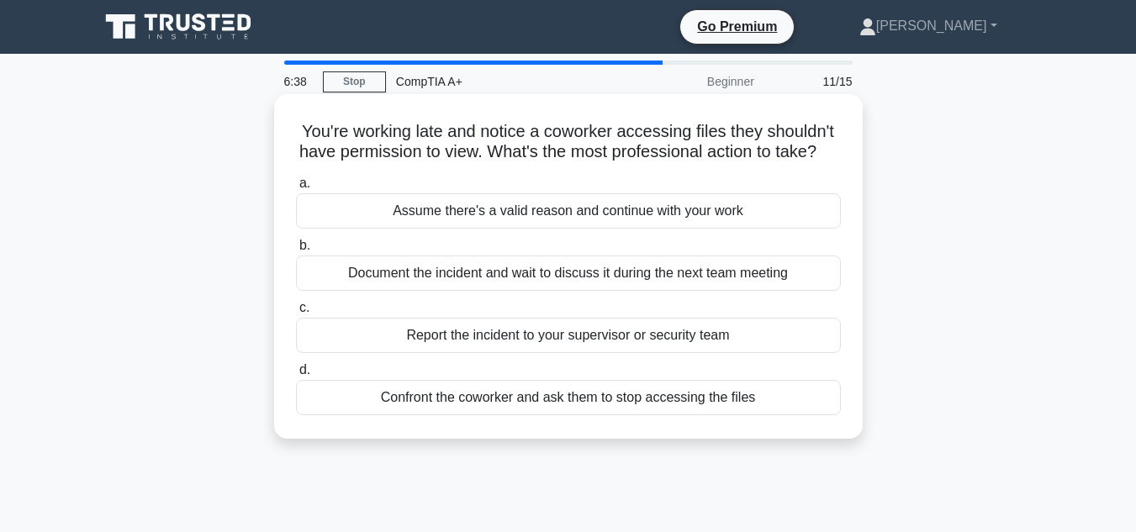
click at [488, 353] on div "Report the incident to your supervisor or security team" at bounding box center [568, 335] width 545 height 35
click at [296, 314] on input "c. Report the incident to your supervisor or security team" at bounding box center [296, 308] width 0 height 11
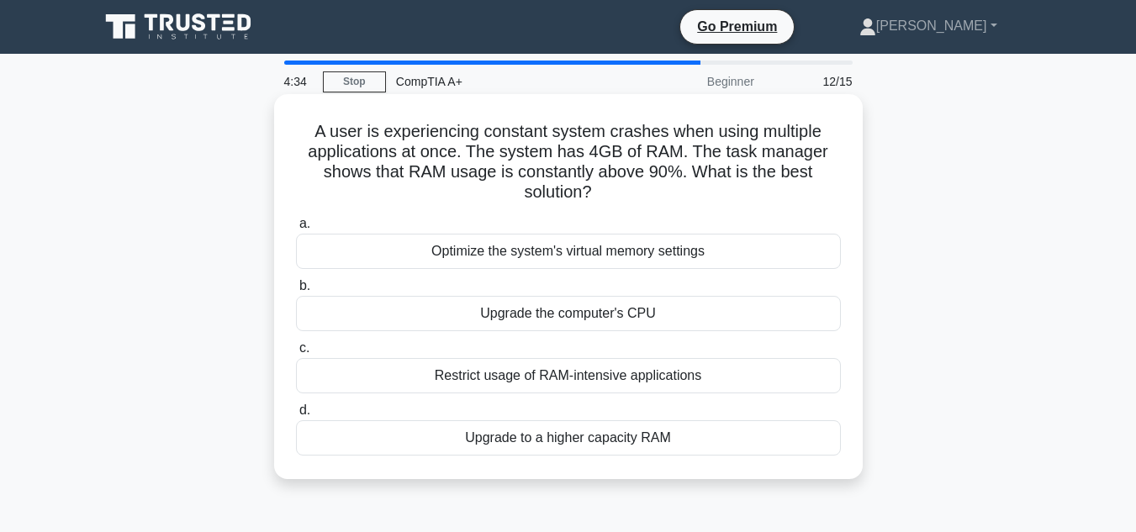
click at [496, 384] on div "Restrict usage of RAM-intensive applications" at bounding box center [568, 375] width 545 height 35
click at [296, 354] on input "c. Restrict usage of RAM-intensive applications" at bounding box center [296, 348] width 0 height 11
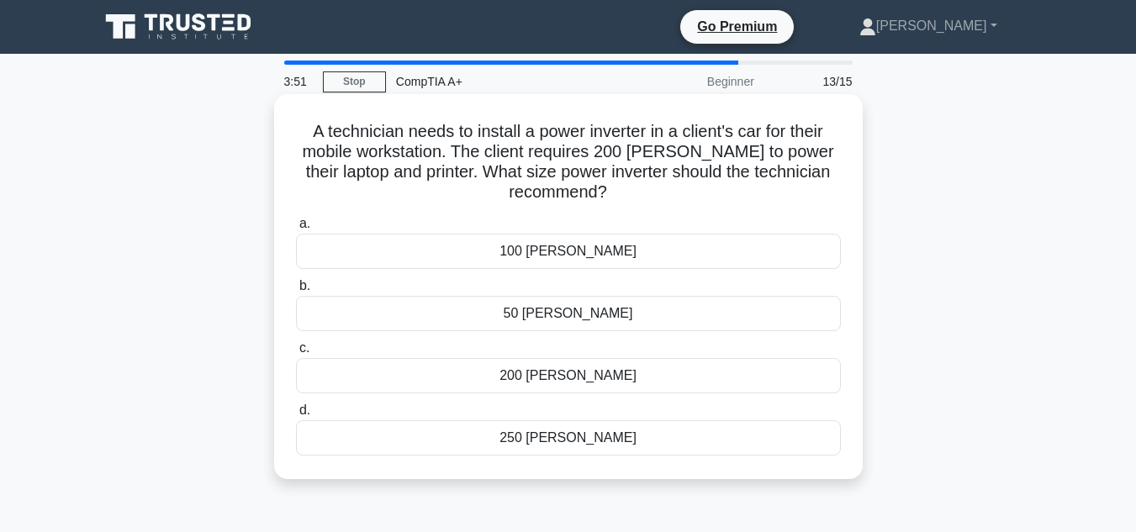
click at [487, 435] on div "250 watts" at bounding box center [568, 437] width 545 height 35
click at [296, 416] on input "d. 250 watts" at bounding box center [296, 410] width 0 height 11
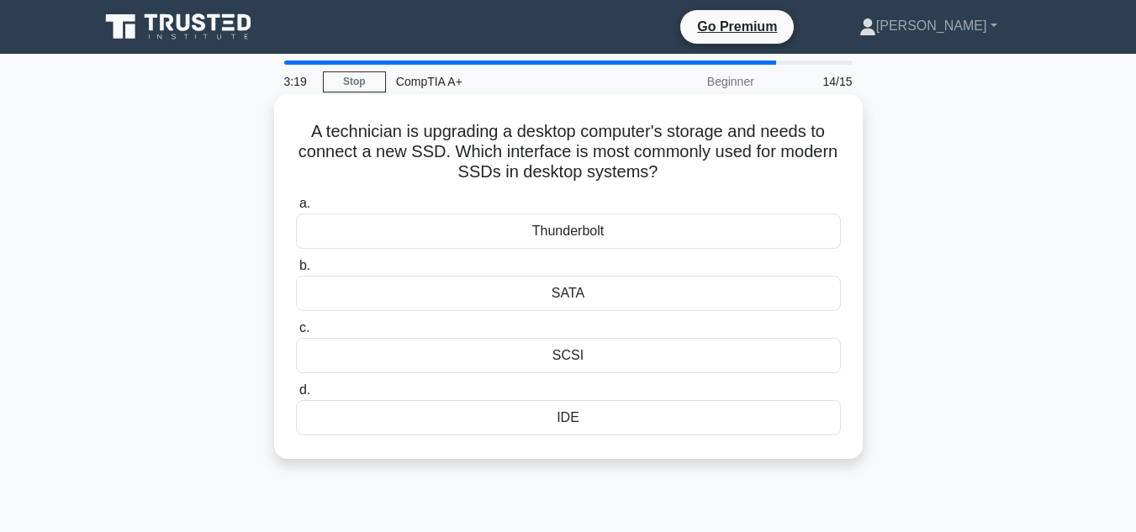
click at [578, 302] on div "SATA" at bounding box center [568, 293] width 545 height 35
click at [296, 272] on input "b. SATA" at bounding box center [296, 266] width 0 height 11
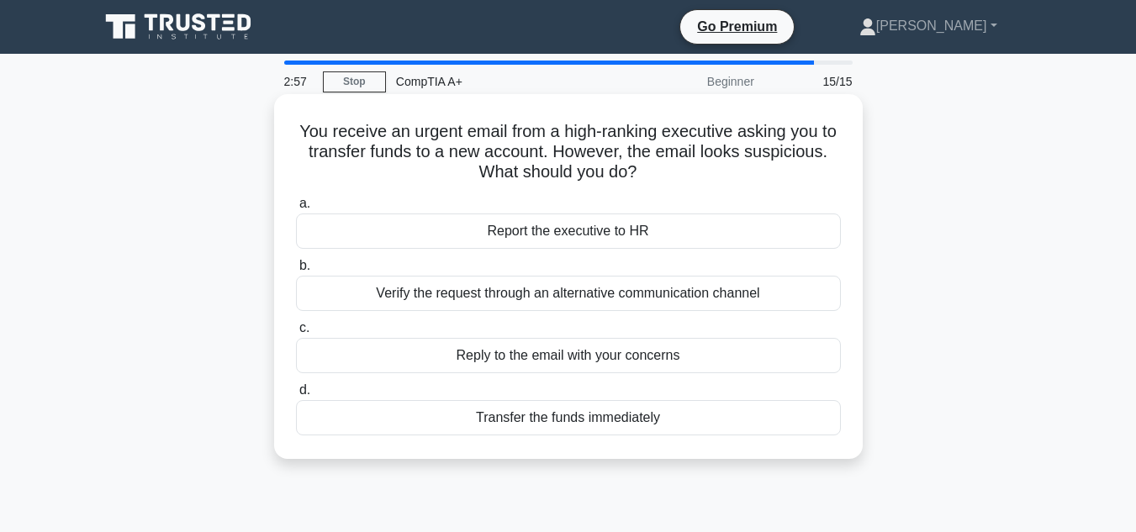
click at [622, 242] on div "Report the executive to HR" at bounding box center [568, 231] width 545 height 35
click at [296, 209] on input "a. Report the executive to HR" at bounding box center [296, 203] width 0 height 11
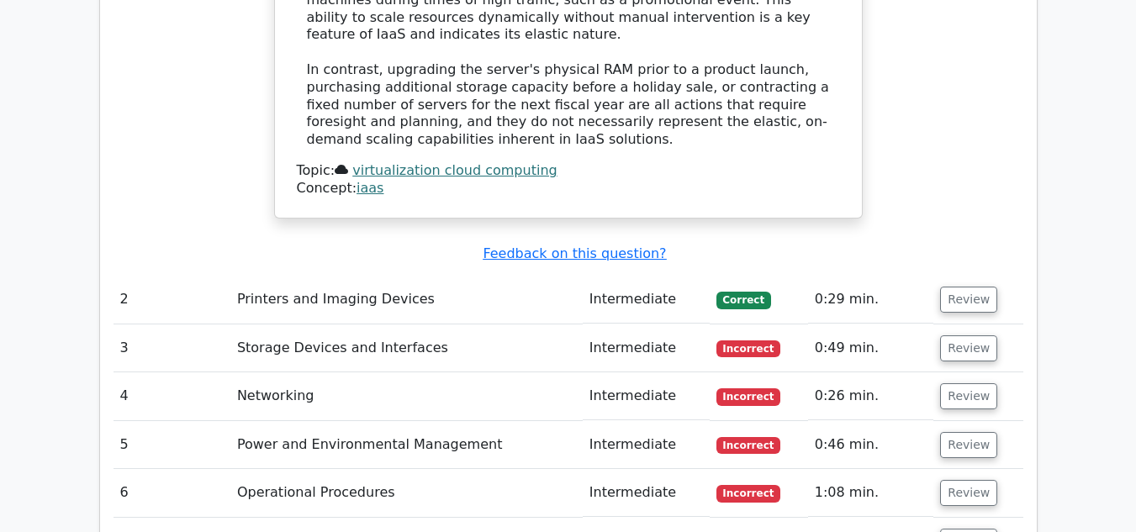
scroll to position [2042, 0]
click at [951, 336] on button "Review" at bounding box center [968, 349] width 57 height 26
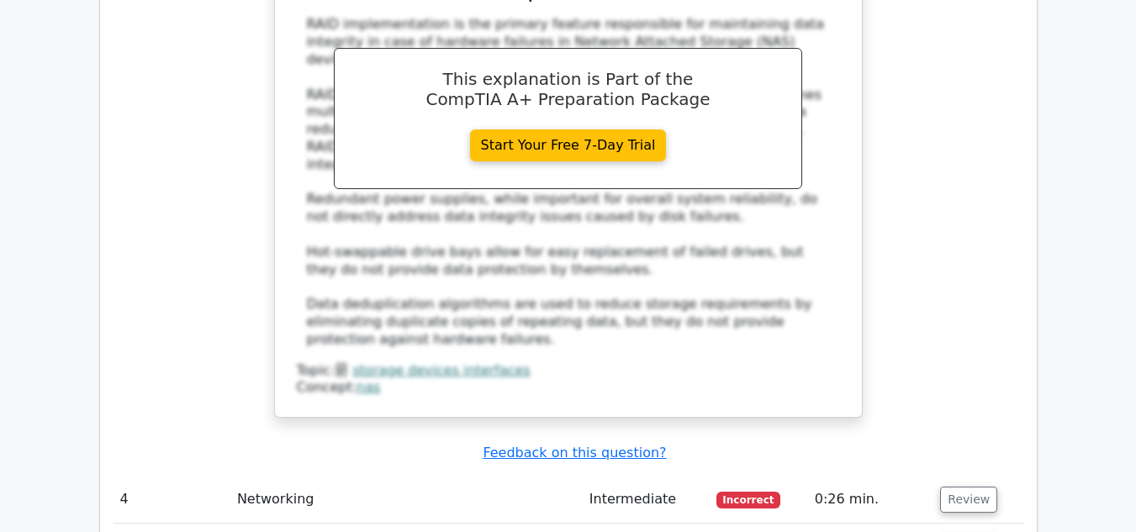
scroll to position [2927, 0]
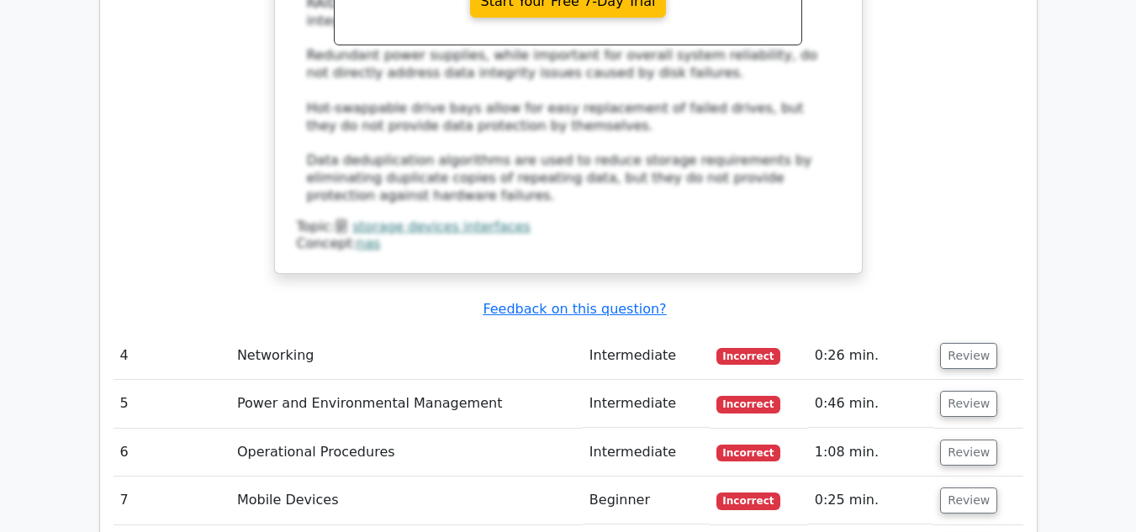
click at [758, 348] on span "Incorrect" at bounding box center [748, 356] width 65 height 17
click at [959, 343] on button "Review" at bounding box center [968, 356] width 57 height 26
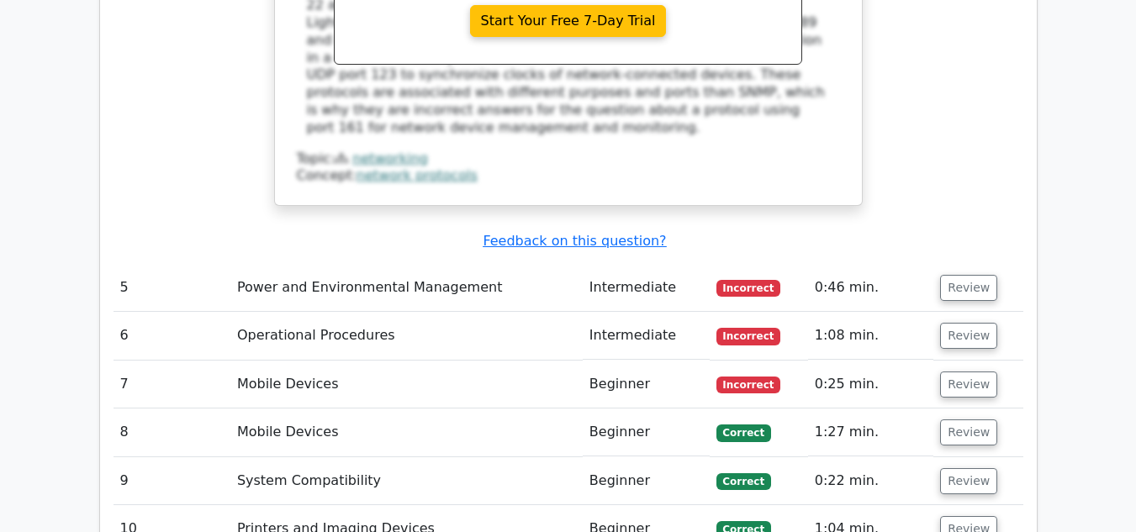
scroll to position [3780, 0]
click at [753, 327] on span "Incorrect" at bounding box center [748, 335] width 65 height 17
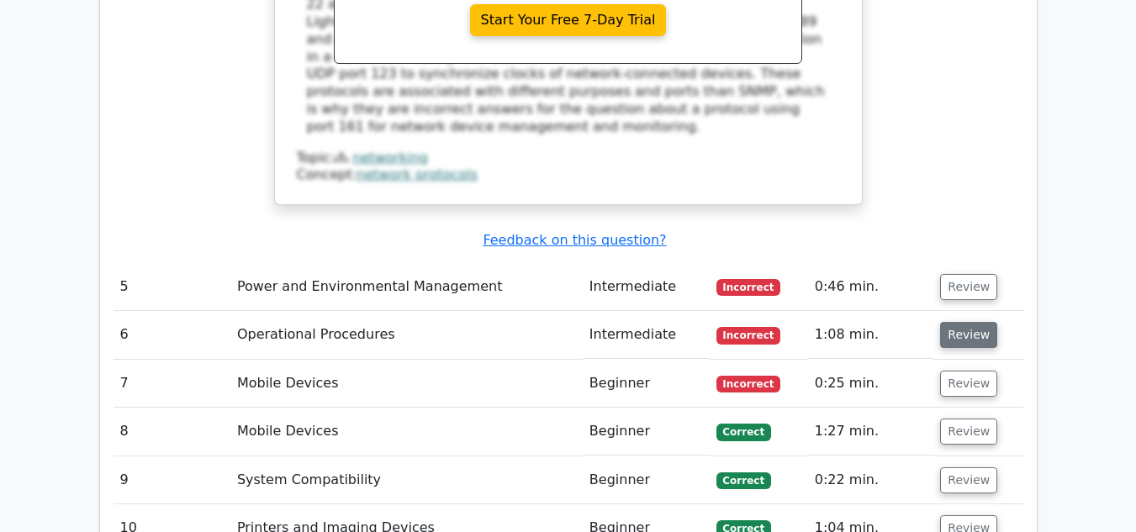
click at [943, 322] on button "Review" at bounding box center [968, 335] width 57 height 26
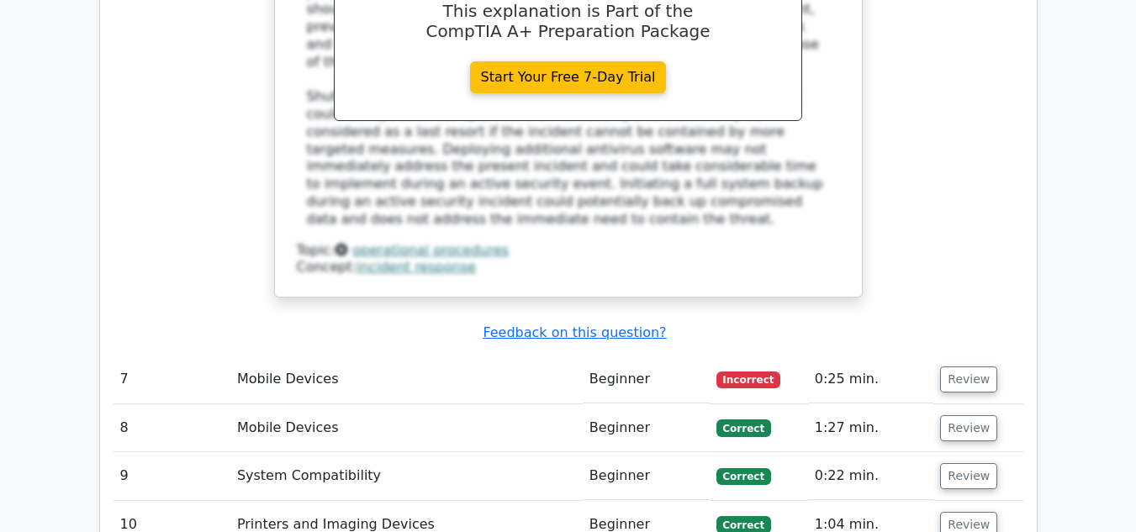
scroll to position [4576, 0]
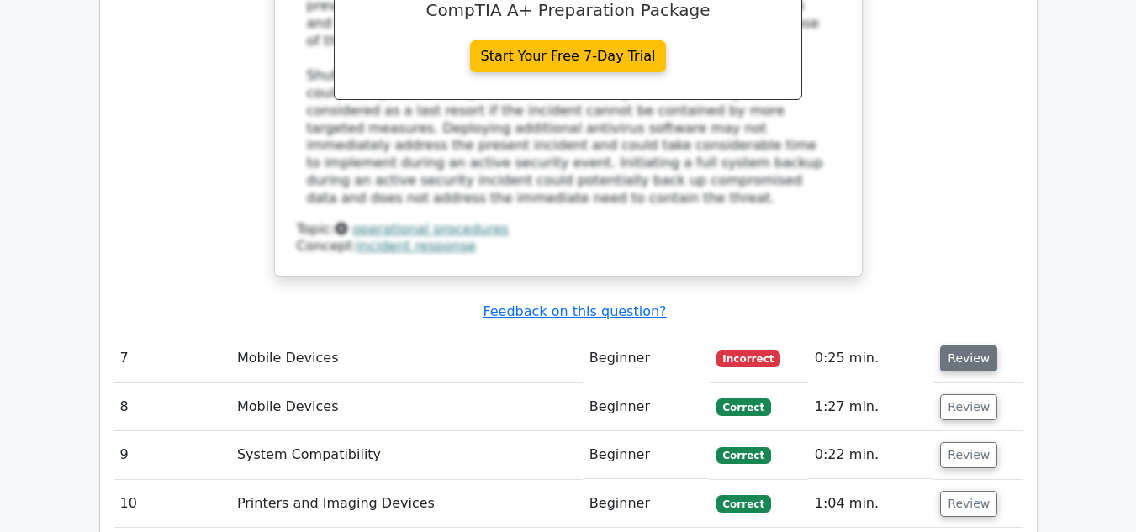
click at [963, 346] on button "Review" at bounding box center [968, 359] width 57 height 26
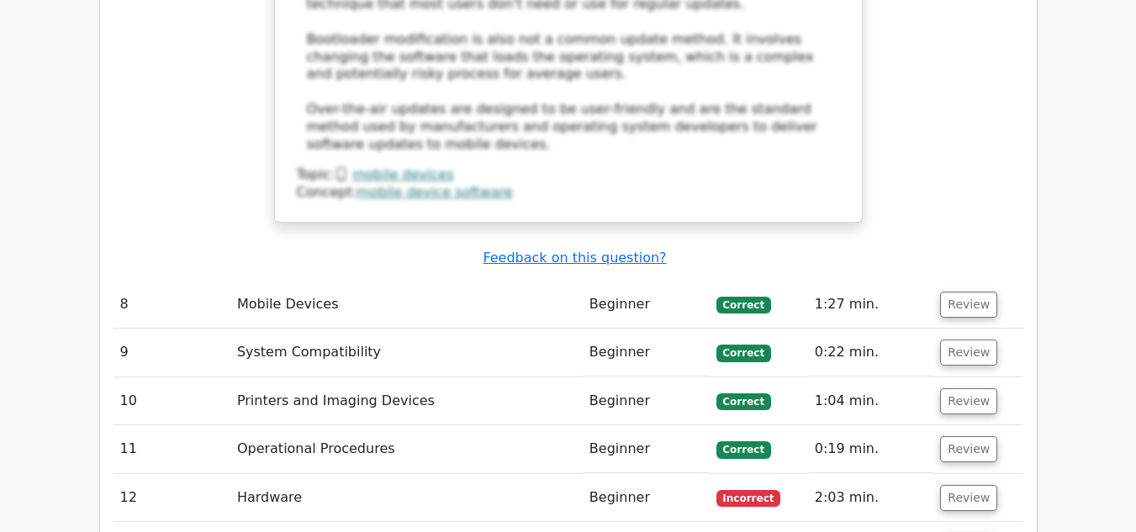
scroll to position [5521, 0]
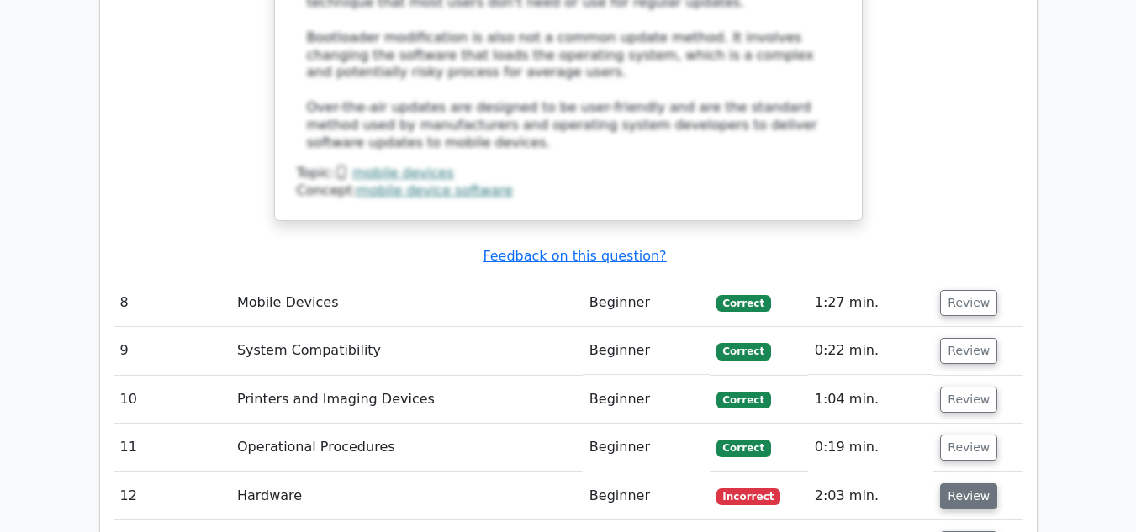
click at [958, 483] on button "Review" at bounding box center [968, 496] width 57 height 26
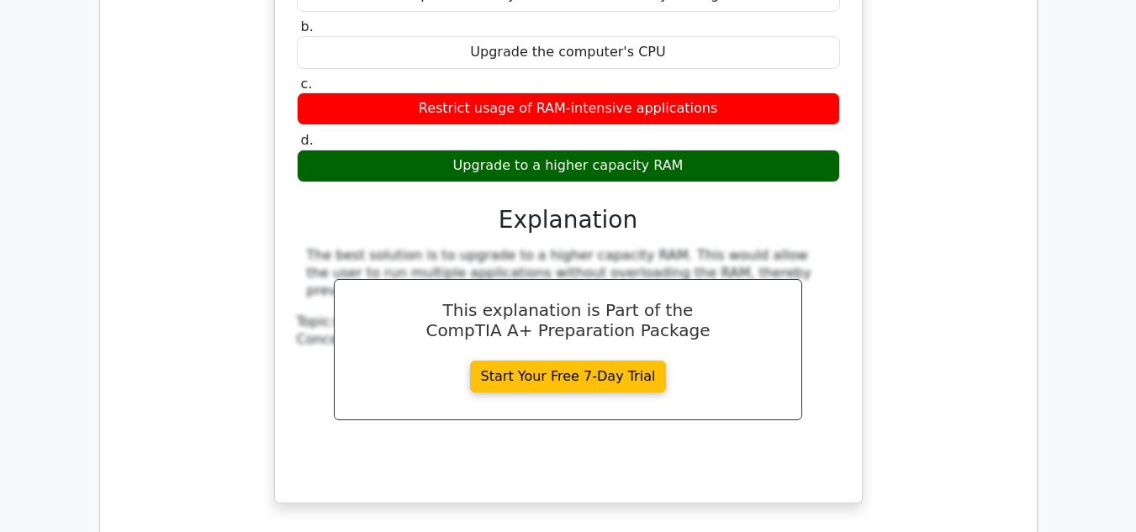
scroll to position [6376, 0]
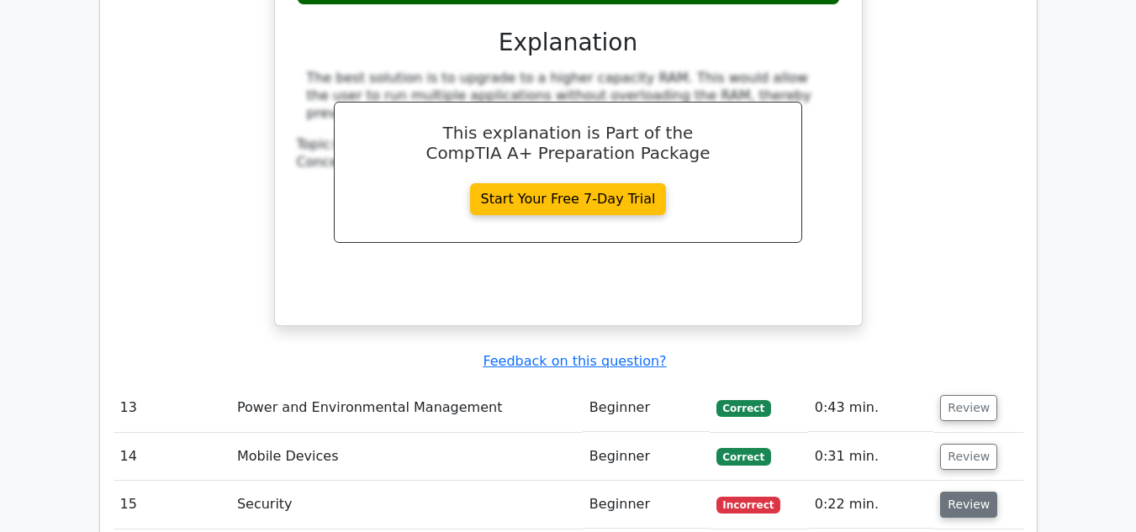
click at [972, 492] on button "Review" at bounding box center [968, 505] width 57 height 26
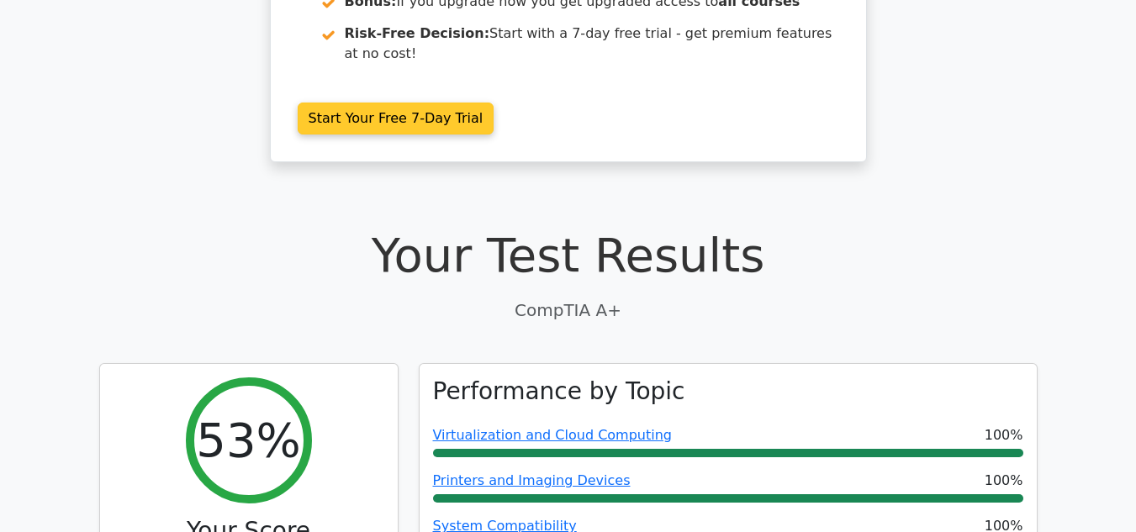
scroll to position [0, 0]
